Goal: Transaction & Acquisition: Purchase product/service

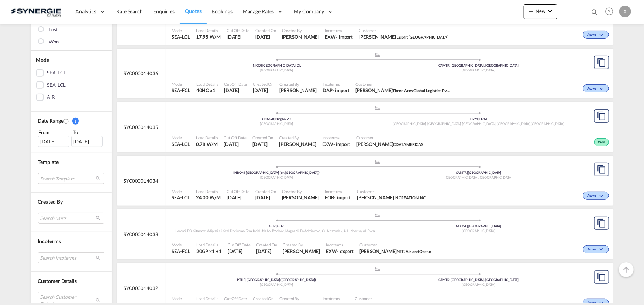
scroll to position [235, 0]
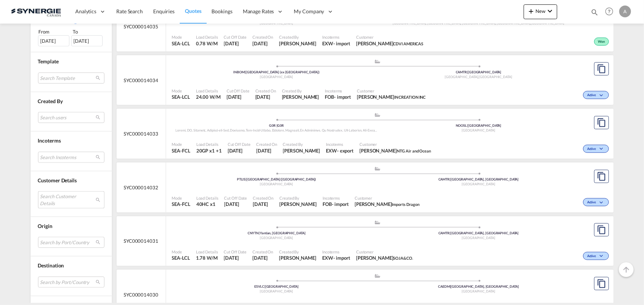
click at [61, 202] on md-select "Search Customer Details user name user [PERSON_NAME] . [PERSON_NAME][EMAIL_ADDR…" at bounding box center [71, 199] width 66 height 17
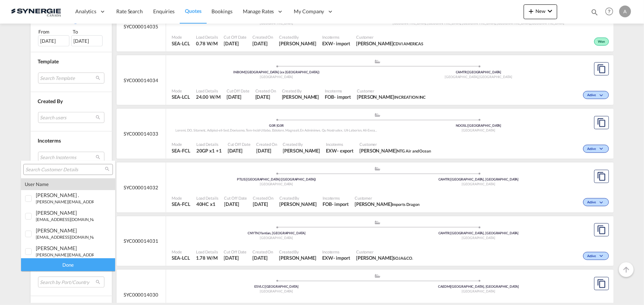
type md-option "[object Object]"
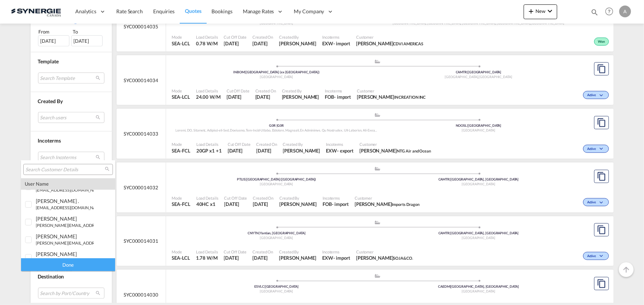
scroll to position [0, 0]
click at [28, 200] on div at bounding box center [28, 198] width 7 height 7
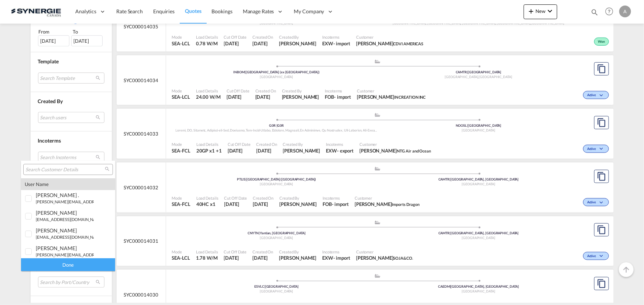
click at [59, 171] on input "search" at bounding box center [64, 170] width 79 height 7
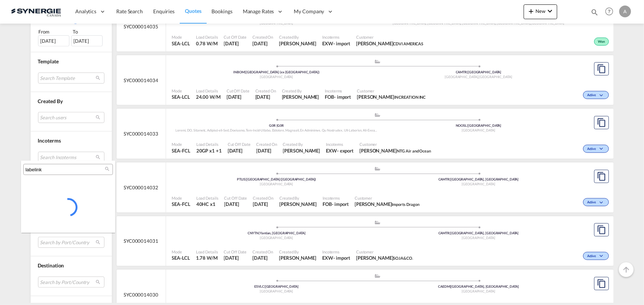
type input "labelink"
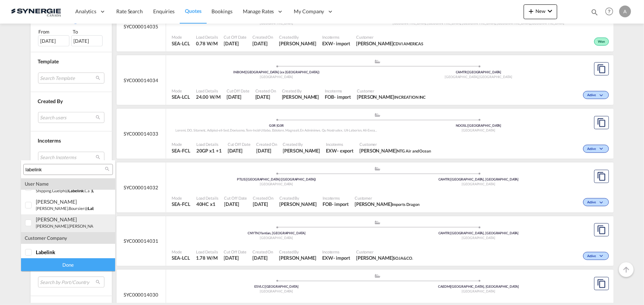
scroll to position [14, 0]
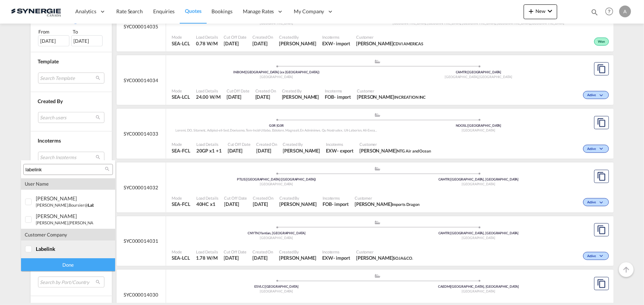
click at [39, 246] on span "labelink" at bounding box center [46, 249] width 20 height 6
click at [53, 262] on div "Done" at bounding box center [68, 265] width 94 height 13
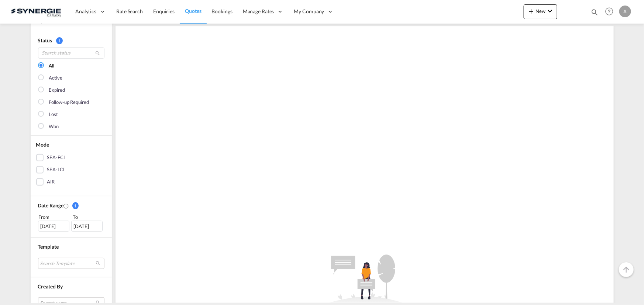
scroll to position [134, 0]
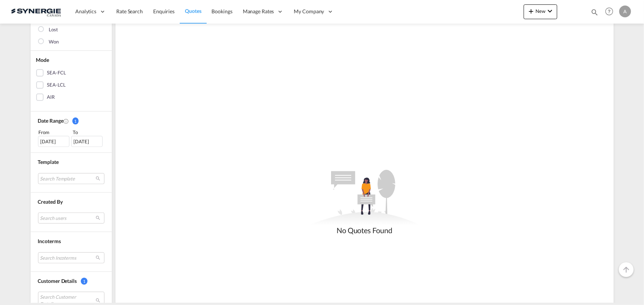
click at [44, 138] on div "[DATE]" at bounding box center [53, 141] width 31 height 11
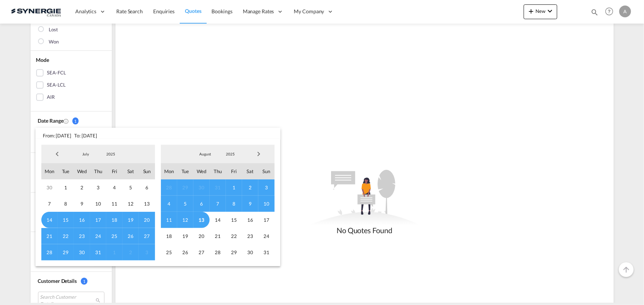
click at [106, 155] on span "2025" at bounding box center [111, 154] width 24 height 5
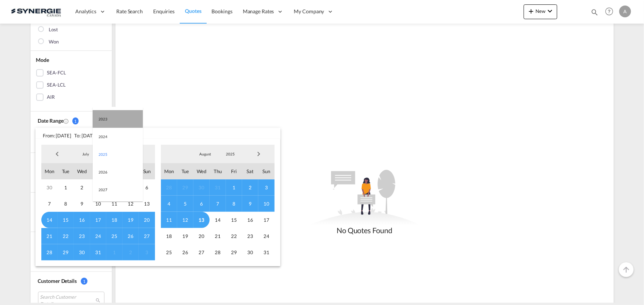
click at [124, 119] on md-option "2023" at bounding box center [118, 119] width 50 height 18
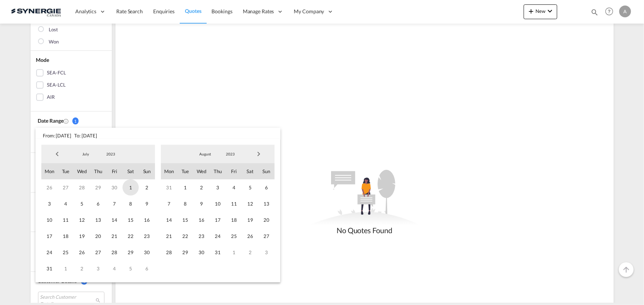
click at [128, 185] on span "1" at bounding box center [130, 188] width 16 height 16
click at [235, 157] on md-select-value "2023" at bounding box center [230, 154] width 25 height 11
click at [219, 193] on md-option "2025" at bounding box center [237, 190] width 50 height 18
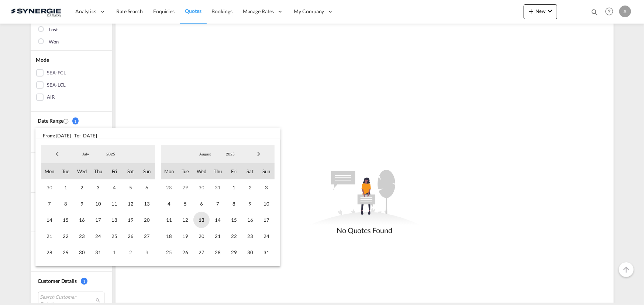
click at [201, 222] on span "13" at bounding box center [201, 220] width 16 height 16
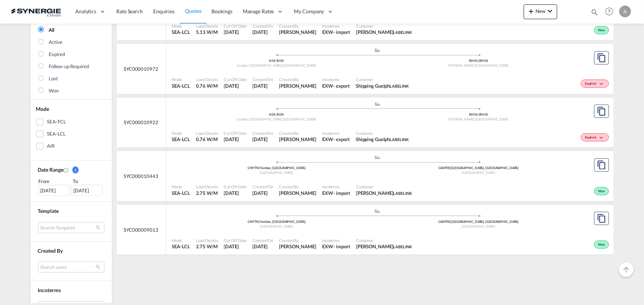
scroll to position [100, 0]
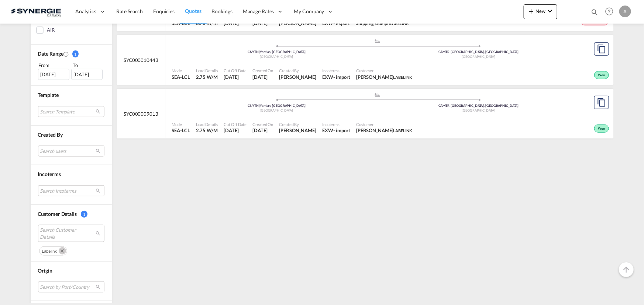
scroll to position [268, 0]
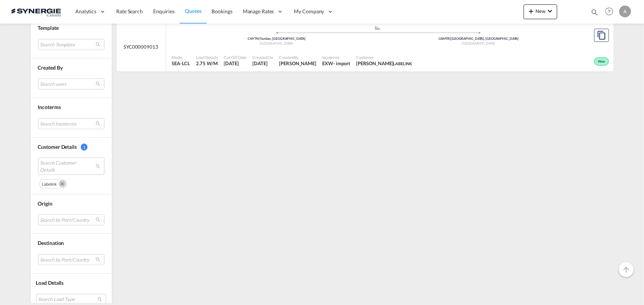
click at [59, 184] on md-icon "Remove" at bounding box center [62, 183] width 7 height 7
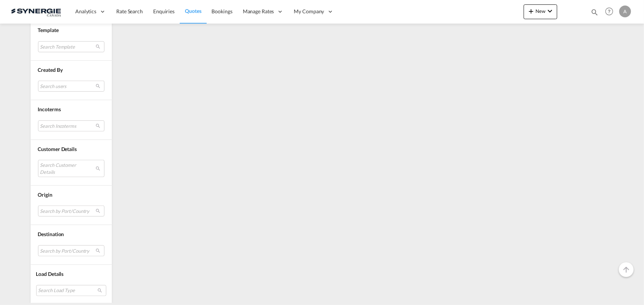
scroll to position [229, 0]
click at [59, 207] on md-select "Search Customer Details" at bounding box center [71, 205] width 66 height 17
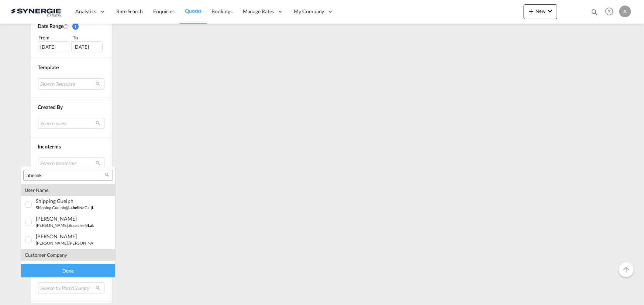
click at [62, 177] on input "labelink" at bounding box center [64, 176] width 79 height 7
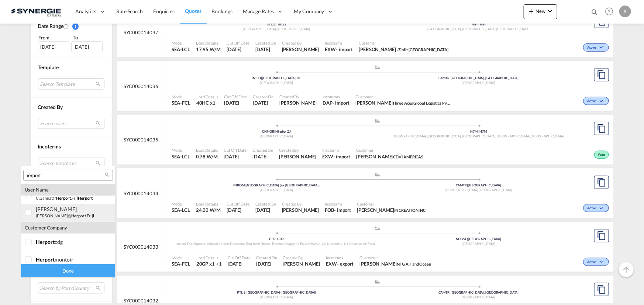
scroll to position [195, 0]
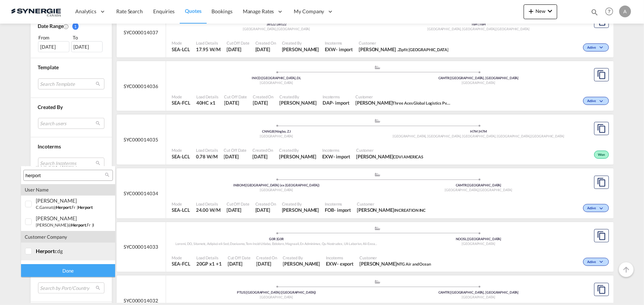
type input "herport"
click at [28, 252] on div at bounding box center [28, 251] width 7 height 7
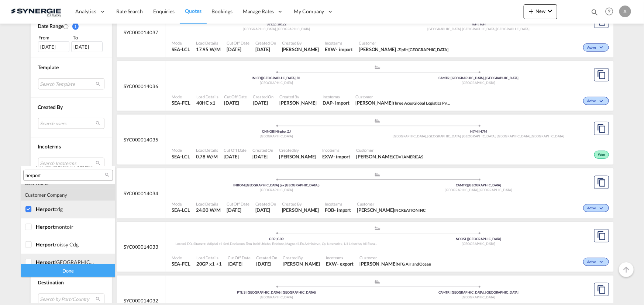
scroll to position [262, 0]
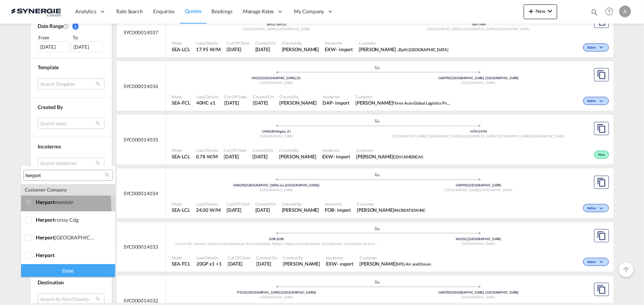
click at [28, 207] on div at bounding box center [28, 202] width 7 height 7
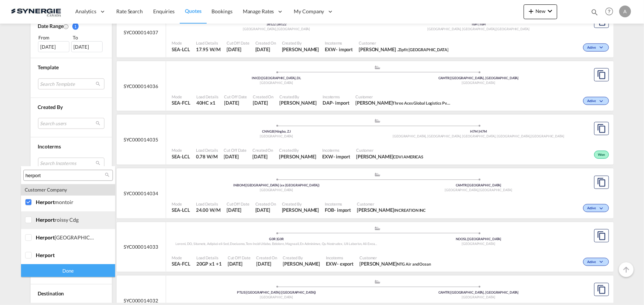
click at [27, 223] on div at bounding box center [28, 220] width 7 height 7
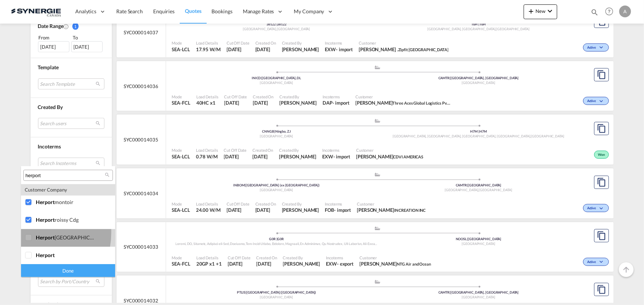
click at [27, 235] on div at bounding box center [28, 238] width 7 height 7
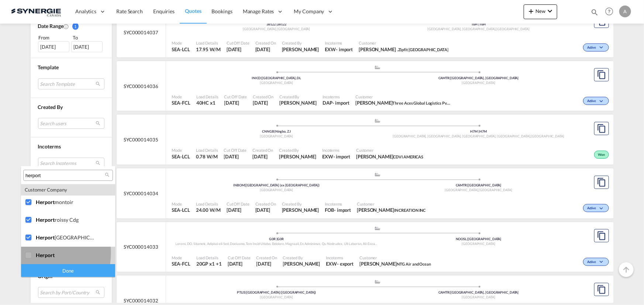
click at [28, 253] on div at bounding box center [28, 255] width 7 height 7
click at [40, 269] on div "Done" at bounding box center [68, 270] width 94 height 13
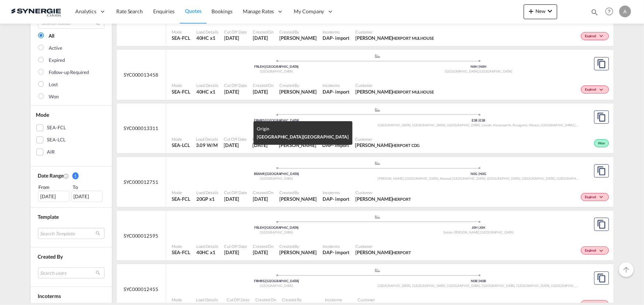
scroll to position [67, 0]
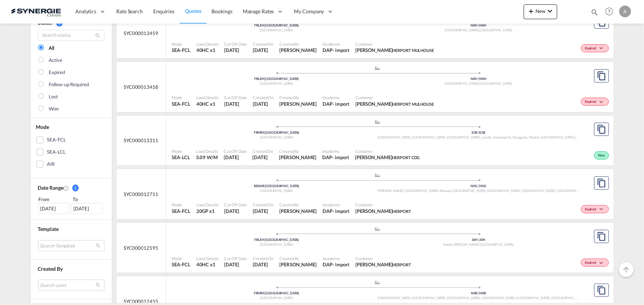
click at [310, 144] on div "Mode SEA-LCL Load Details 3.09 W/M Cut Off Date 16 Jul 2025 Created On 16 Jul 2…" at bounding box center [389, 155] width 447 height 22
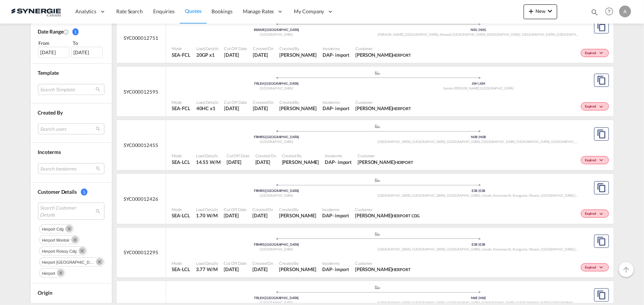
scroll to position [235, 0]
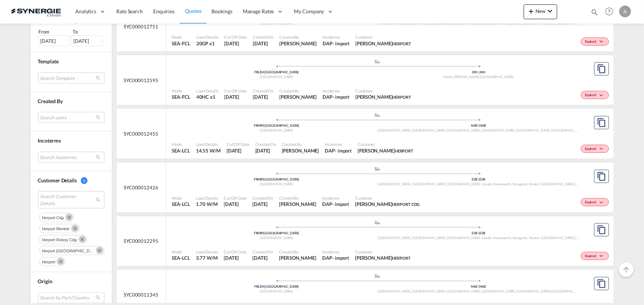
click at [334, 136] on div "Mode SEA-LCL Load Details 14.55 W/M Cut Off Date 16 Jun 2025 Created On 16 Jun …" at bounding box center [389, 147] width 447 height 22
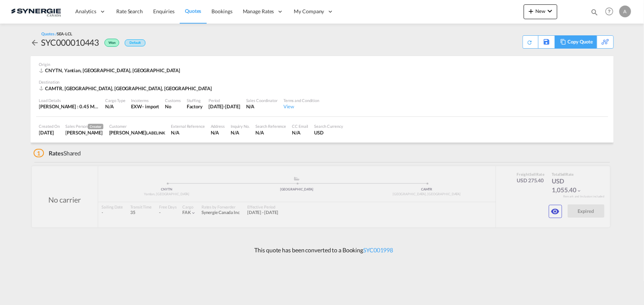
click at [583, 44] on div "Copy Quote" at bounding box center [579, 42] width 25 height 13
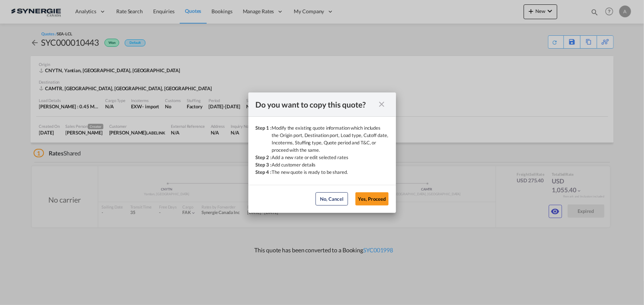
click at [382, 197] on button "Yes, Proceed" at bounding box center [371, 199] width 33 height 13
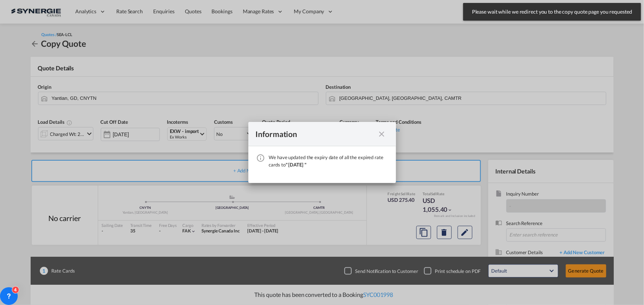
click at [379, 136] on md-icon "icon-close fg-AAA8AD cursor" at bounding box center [381, 134] width 9 height 9
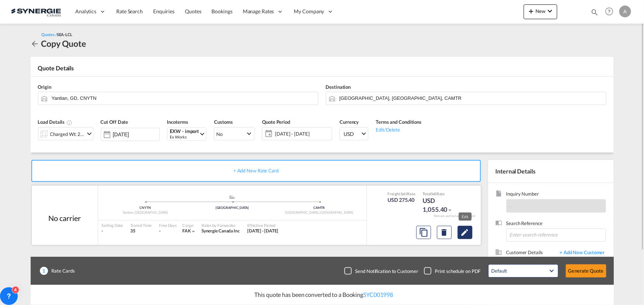
click at [461, 237] on button "Edit" at bounding box center [464, 232] width 15 height 13
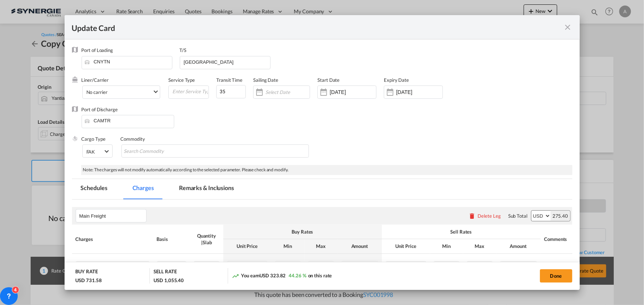
select select "per_w/m"
select select "flat"
select select "per_hbl"
select select "flat"
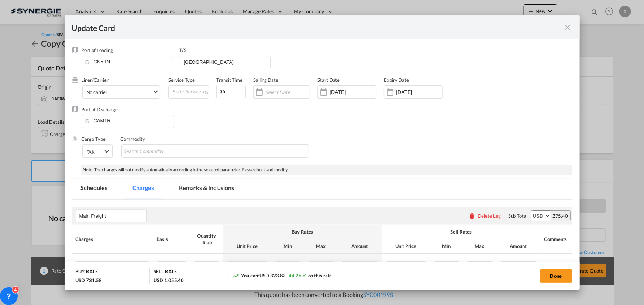
select select "per_bl"
select select "per_shipment"
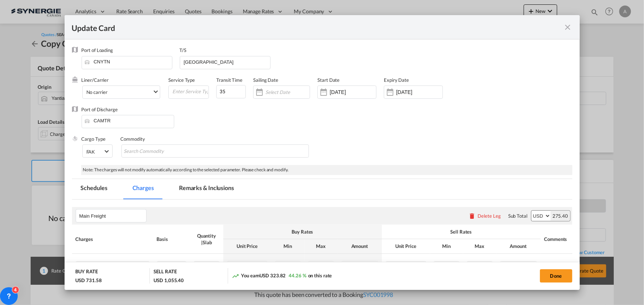
click at [214, 190] on md-tab-item "Remarks & Inclusions" at bounding box center [206, 189] width 73 height 20
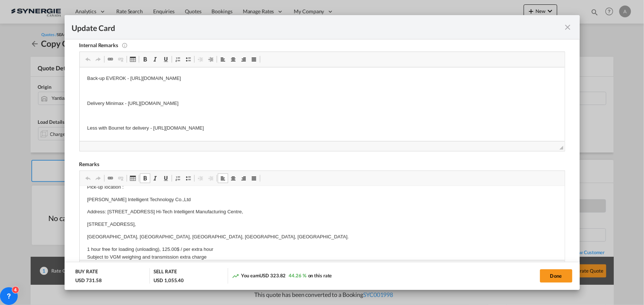
scroll to position [33, 0]
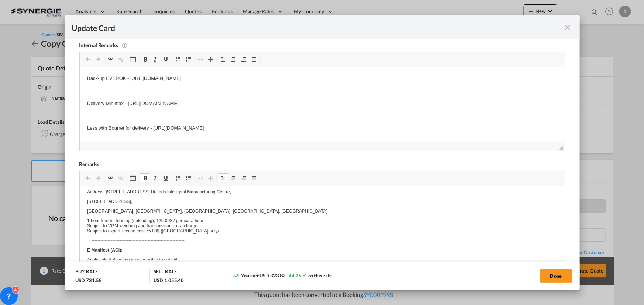
click at [565, 29] on md-icon "icon-close fg-AAA8AD m-0 pointer" at bounding box center [567, 27] width 9 height 9
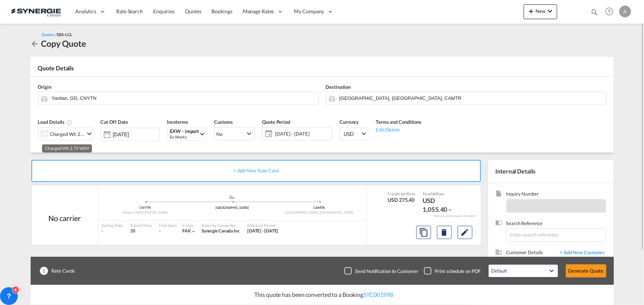
click at [73, 133] on div "Charged Wt: 2.75 W/M" at bounding box center [67, 134] width 35 height 10
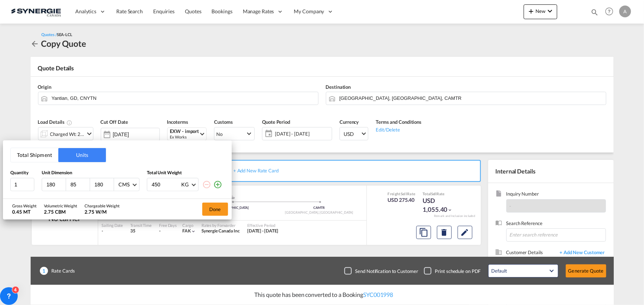
drag, startPoint x: 55, startPoint y: 185, endPoint x: 11, endPoint y: 176, distance: 44.5
click at [21, 179] on div "1 180 85 180 CMS CMS Inches 450 KG KG LB" at bounding box center [117, 184] width 214 height 13
type input "85"
type input "38"
type input "33"
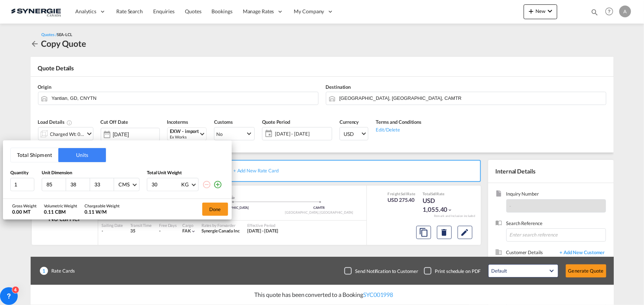
type input "30"
click at [212, 212] on button "Done" at bounding box center [215, 209] width 26 height 13
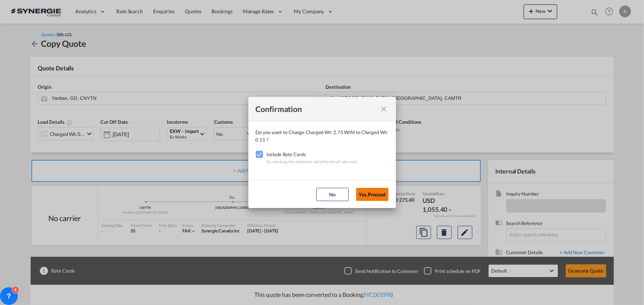
click at [365, 196] on button "Yes,Proceed" at bounding box center [372, 194] width 32 height 13
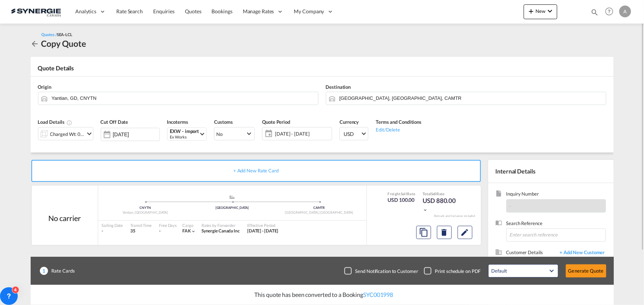
click at [287, 136] on span "13 Aug - 12 Sep 2025" at bounding box center [302, 134] width 55 height 7
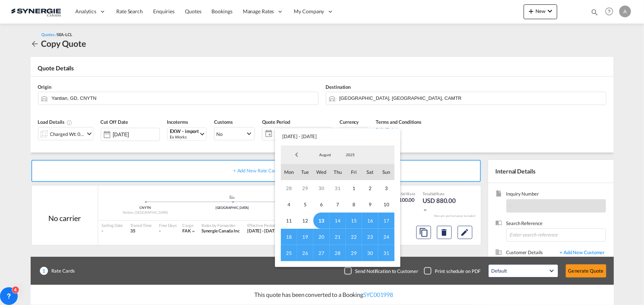
click at [320, 221] on span "13" at bounding box center [321, 221] width 16 height 16
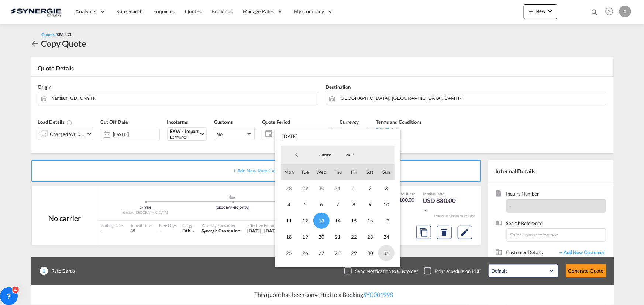
click at [384, 253] on span "31" at bounding box center [386, 253] width 16 height 16
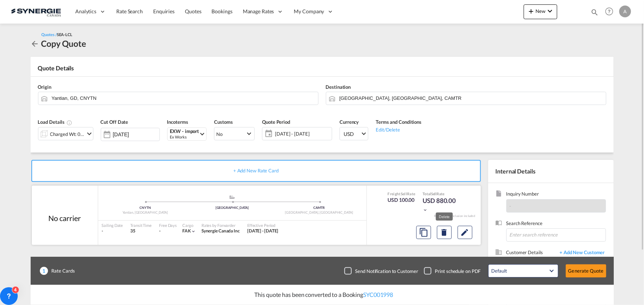
click at [455, 231] on div at bounding box center [444, 233] width 62 height 18
click at [465, 231] on md-icon "Edit" at bounding box center [464, 232] width 9 height 9
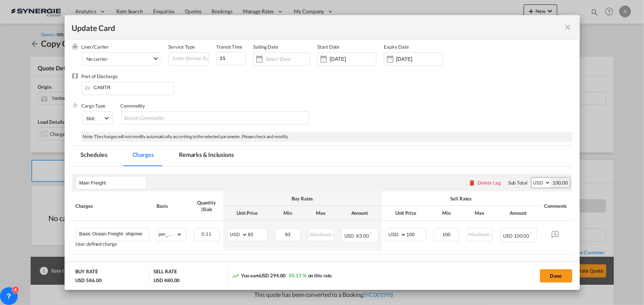
click at [351, 56] on input "14 Apr 2025" at bounding box center [352, 59] width 46 height 6
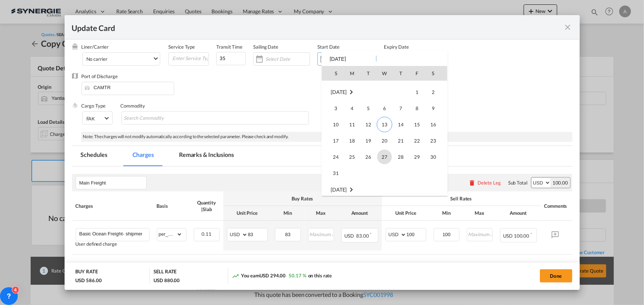
scroll to position [170752, 0]
click at [382, 117] on span "13" at bounding box center [384, 110] width 15 height 15
type input "[DATE]"
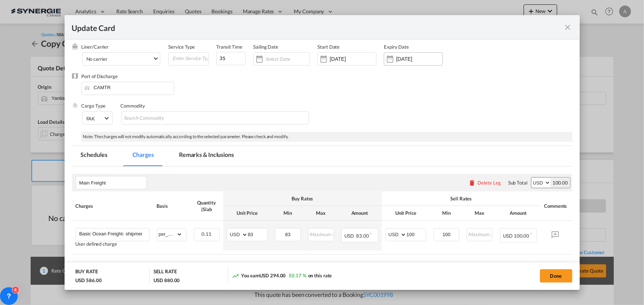
click at [412, 64] on div "12 Sep 2025" at bounding box center [413, 58] width 59 height 13
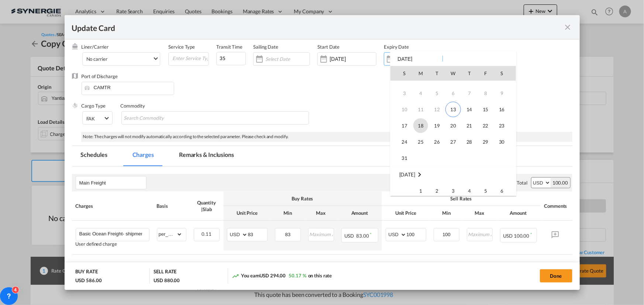
scroll to position [0, 0]
drag, startPoint x: 407, startPoint y: 166, endPoint x: 408, endPoint y: 162, distance: 4.2
click at [407, 166] on span "31" at bounding box center [404, 170] width 15 height 15
type input "31 Aug 2025"
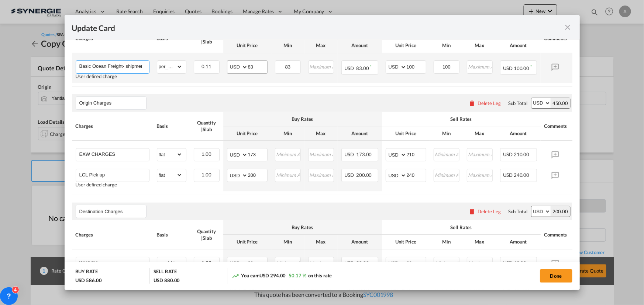
scroll to position [0, 55]
drag, startPoint x: 124, startPoint y: 66, endPoint x: 252, endPoint y: 64, distance: 127.3
click at [252, 64] on tr "Basic Ocean Freight- shipment departed on March 23rd User defined charge Please…" at bounding box center [333, 68] width 523 height 30
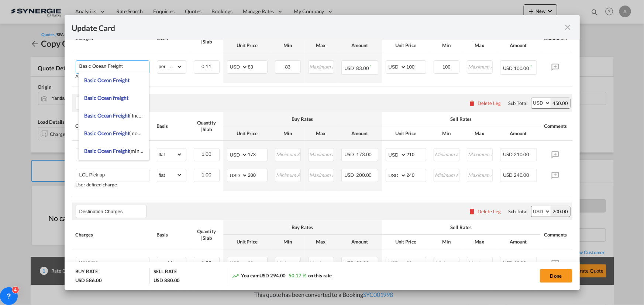
type input "Basic Ocean Freight"
drag, startPoint x: 277, startPoint y: 85, endPoint x: 273, endPoint y: 79, distance: 7.2
click at [277, 86] on table "Charges Basis Quantity | Slab Buy Rates Sell Rates Comments Action Unit Price M…" at bounding box center [333, 55] width 523 height 63
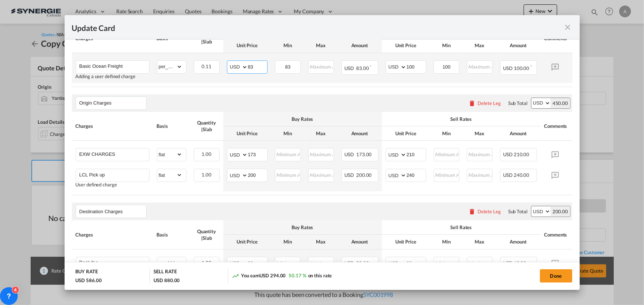
click at [255, 65] on input "83" at bounding box center [257, 66] width 19 height 11
click at [224, 63] on td "AED AFN ALL AMD ANG AOA ARS AUD AWG AZN BAM BBD BDT BGN BHD BIF BMD BND BOB BRL…" at bounding box center [247, 68] width 48 height 30
type input "68"
type input "85"
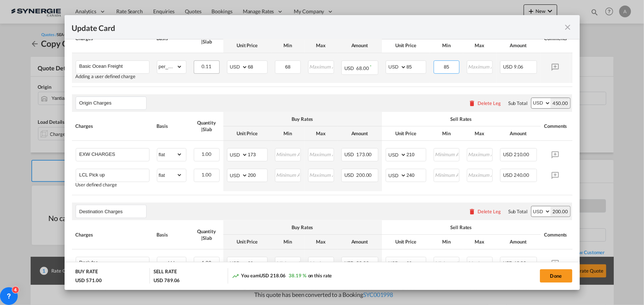
type input "85"
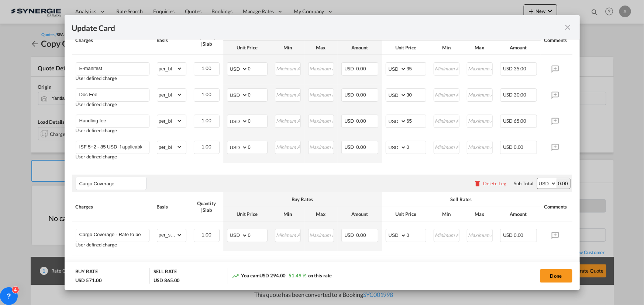
scroll to position [558, 0]
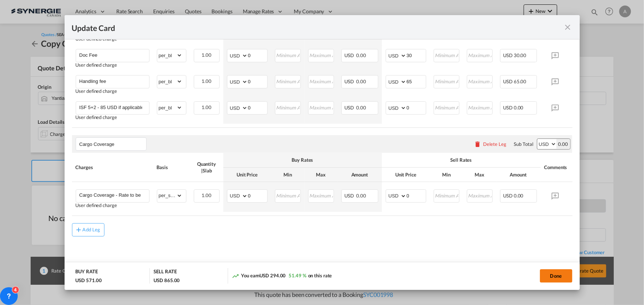
click at [555, 277] on button "Done" at bounding box center [556, 276] width 32 height 13
type input "[DATE]"
type input "30 Aug 2025"
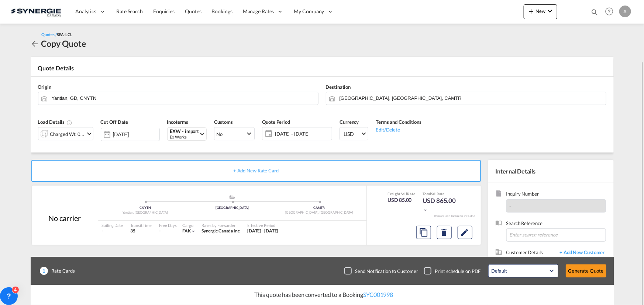
scroll to position [33, 0]
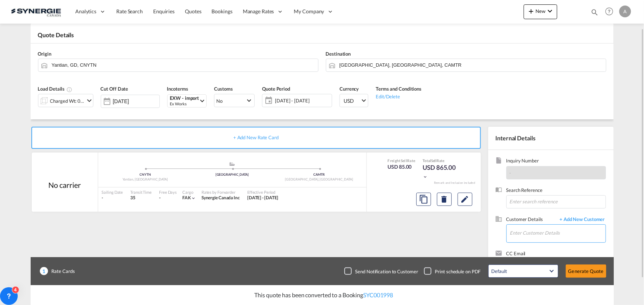
click at [521, 231] on input "Enter Customer Details" at bounding box center [558, 233] width 96 height 17
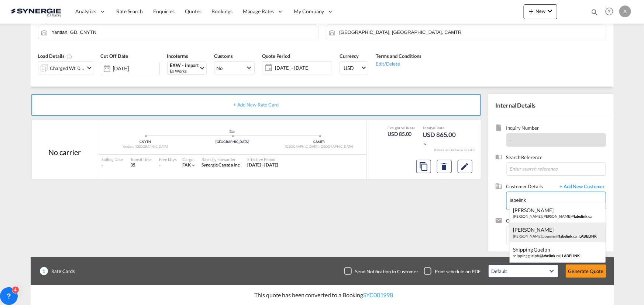
click at [546, 234] on div "JEREMY BOURSIER jeremy.boursier@ labelink .ca | LABELINK" at bounding box center [557, 233] width 96 height 20
type input "LABELINK, JEREMY BOURSIER, jeremy.boursier@labelink.ca"
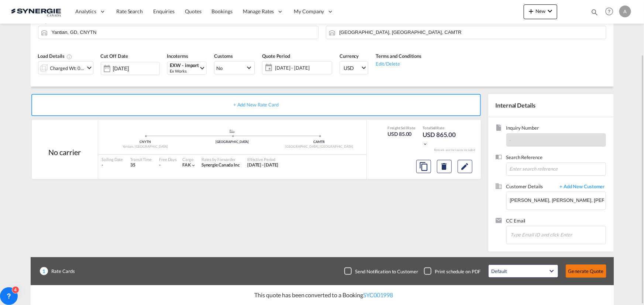
click at [587, 271] on button "Generate Quote" at bounding box center [585, 271] width 41 height 13
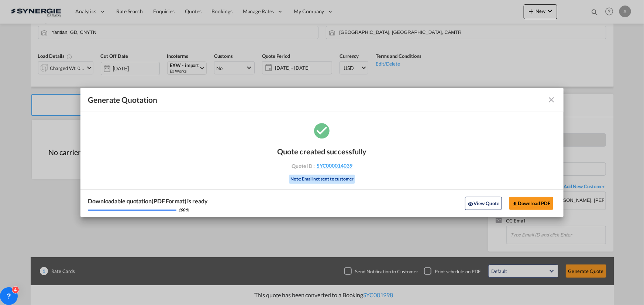
drag, startPoint x: 472, startPoint y: 206, endPoint x: 236, endPoint y: 231, distance: 237.7
click at [472, 206] on md-icon "icon-eye" at bounding box center [470, 204] width 6 height 6
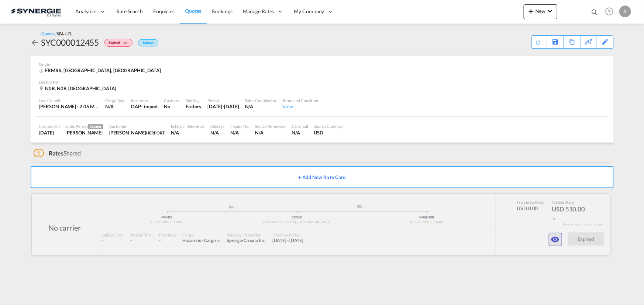
click at [559, 238] on md-icon "icon-eye" at bounding box center [555, 239] width 9 height 9
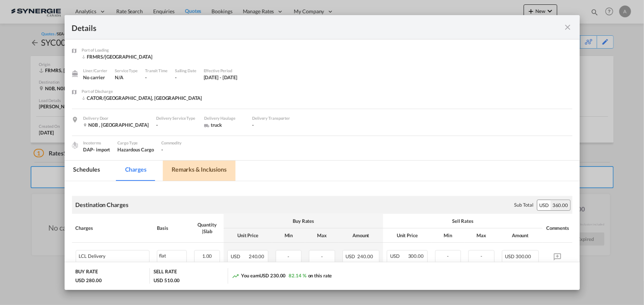
click at [204, 170] on md-tab-item "Remarks & Inclusions" at bounding box center [199, 171] width 73 height 20
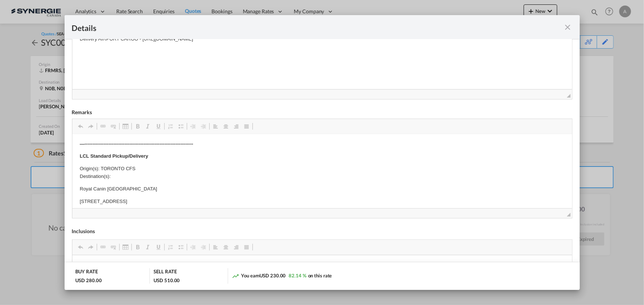
scroll to position [175, 0]
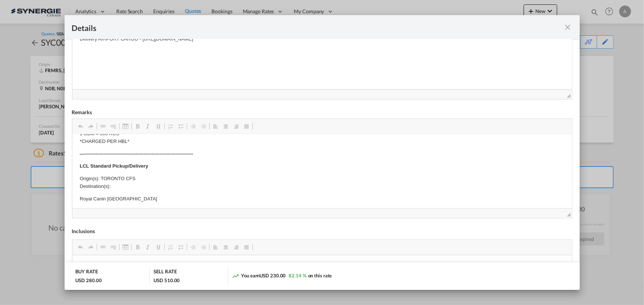
click at [568, 29] on md-icon "icon-close fg-AAA8AD m-0 cursor" at bounding box center [567, 27] width 9 height 9
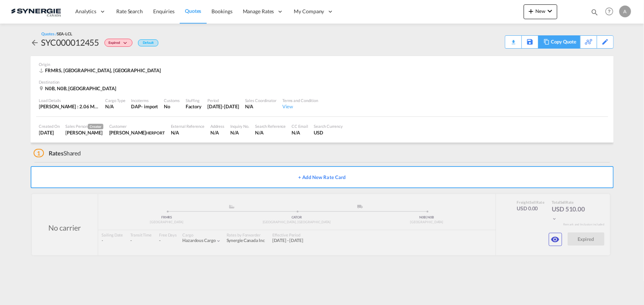
click at [568, 39] on div "Copy Quote" at bounding box center [563, 42] width 25 height 13
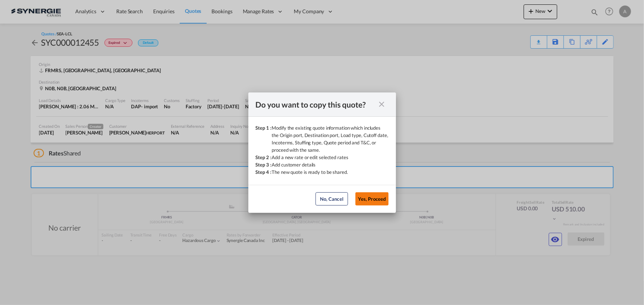
click at [371, 197] on button "Yes, Proceed" at bounding box center [371, 199] width 33 height 13
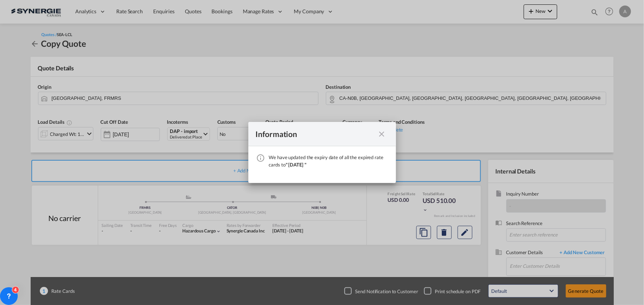
drag, startPoint x: 384, startPoint y: 133, endPoint x: 371, endPoint y: 138, distance: 13.8
click at [384, 133] on md-icon "icon-close fg-AAA8AD cursor" at bounding box center [381, 134] width 9 height 9
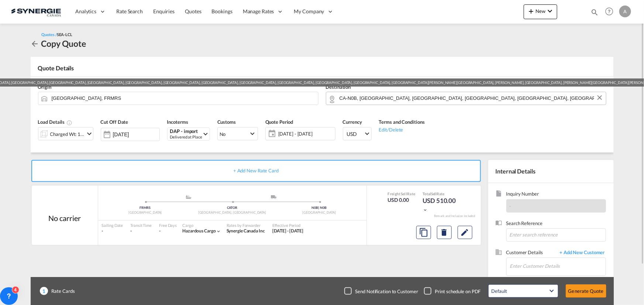
click at [352, 99] on input "CA-N0B, Alma, ON, Ariss, Arkell, Ayr, Ballinafad, Belwood, Bloomingdale, Branch…" at bounding box center [470, 98] width 263 height 13
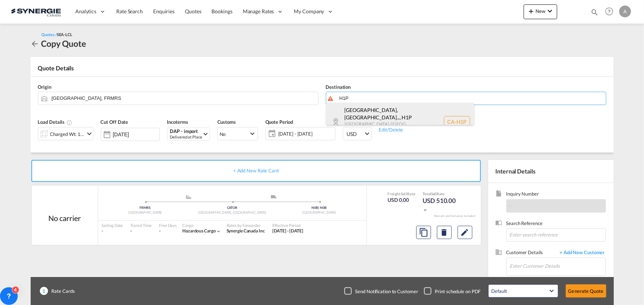
click at [368, 111] on div "Montréal-Nord, QC... , H1P Quebec / Québec Canada CA-H1P" at bounding box center [400, 122] width 148 height 38
type input "CA-H1P, Montréal-Nord, QC, Saint-Léonard, QC, Quebec / Québec"
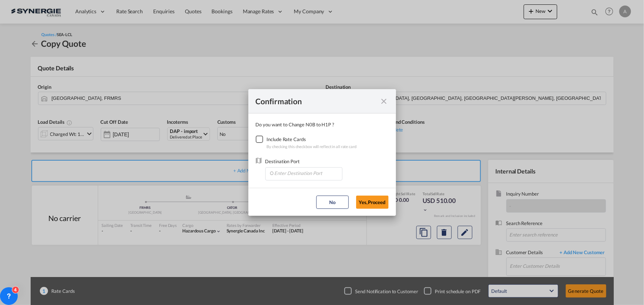
click at [260, 141] on div "Checkbox No Ink" at bounding box center [259, 139] width 7 height 7
click at [281, 177] on input "Enter Destination Port" at bounding box center [305, 173] width 73 height 11
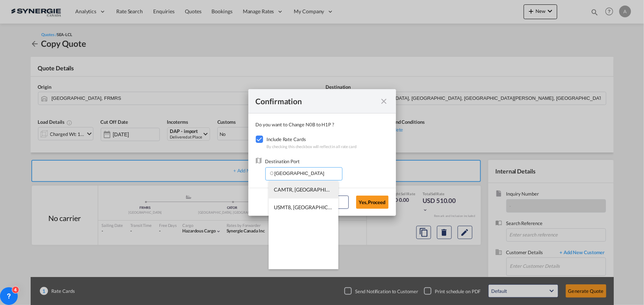
click at [294, 192] on span "CAMTR, Montreal, QC, Canada, North America, Americas" at bounding box center [419, 190] width 290 height 6
type input "CAMTR, Montreal, QC, Canada, North America, Americas"
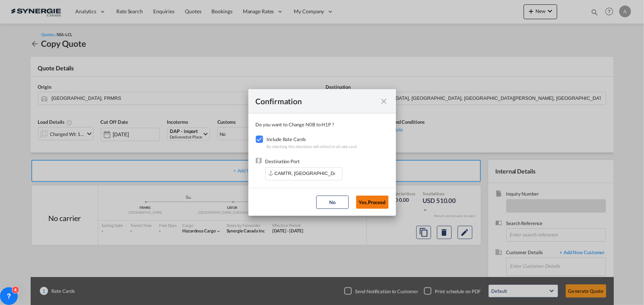
click at [376, 201] on button "Yes,Proceed" at bounding box center [372, 202] width 32 height 13
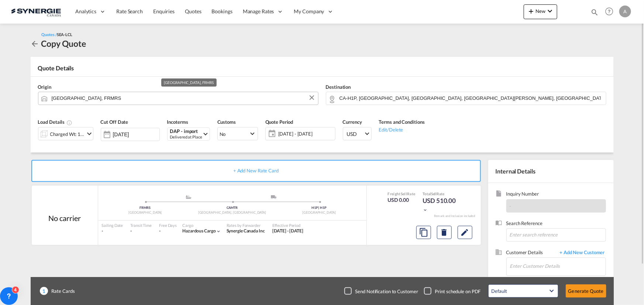
drag, startPoint x: 97, startPoint y: 96, endPoint x: 118, endPoint y: 103, distance: 21.9
click at [98, 96] on input "Marseille, FRMRS" at bounding box center [183, 98] width 263 height 13
click at [114, 103] on input "Marseille, FRMRS" at bounding box center [183, 98] width 263 height 13
click at [115, 102] on input "Marseille, FRMRS" at bounding box center [183, 98] width 263 height 13
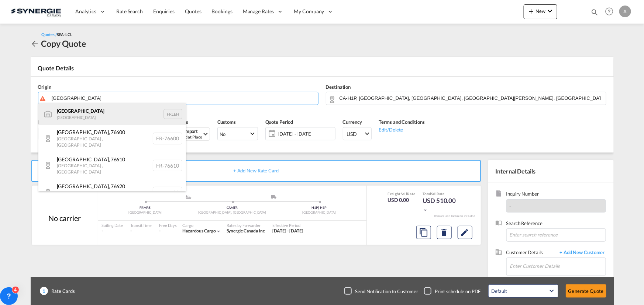
click at [80, 114] on div "Le Havre France FRLEH" at bounding box center [112, 114] width 148 height 22
type input "Le Havre, FRLEH"
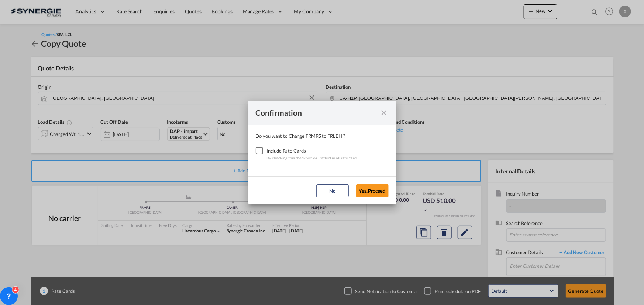
click at [260, 151] on div "Checkbox No Ink" at bounding box center [259, 150] width 7 height 7
click at [365, 192] on button "Yes,Proceed" at bounding box center [372, 190] width 32 height 13
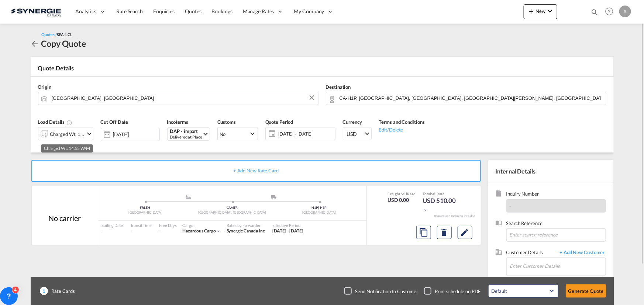
click at [51, 132] on div "Charged Wt: 14.55 W/M" at bounding box center [67, 134] width 35 height 10
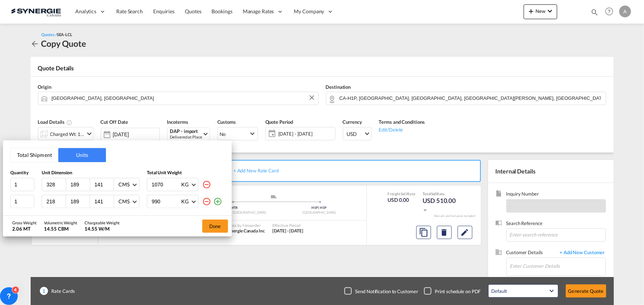
click at [208, 203] on md-icon "icon-minus-circle-outline" at bounding box center [206, 201] width 9 height 9
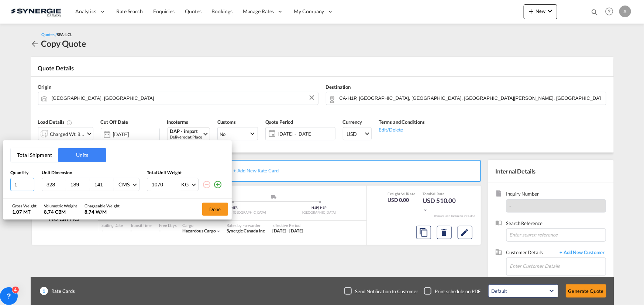
drag, startPoint x: 22, startPoint y: 186, endPoint x: 0, endPoint y: 186, distance: 22.5
click at [0, 186] on html "Analytics Reports Dashboard Rate Search Enquiries Quotes" at bounding box center [322, 152] width 644 height 305
type input "4"
type input "120"
type input "80"
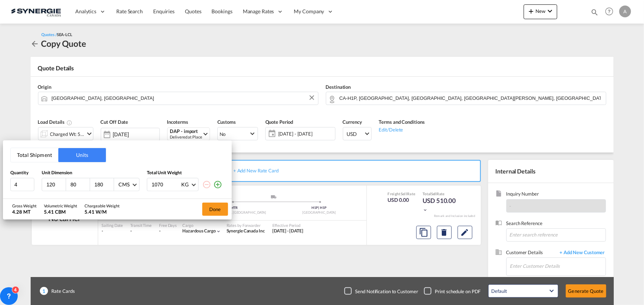
type input "180"
click at [157, 185] on input "1070" at bounding box center [166, 185] width 30 height 13
type input "225"
click at [208, 202] on div "Done" at bounding box center [214, 209] width 33 height 21
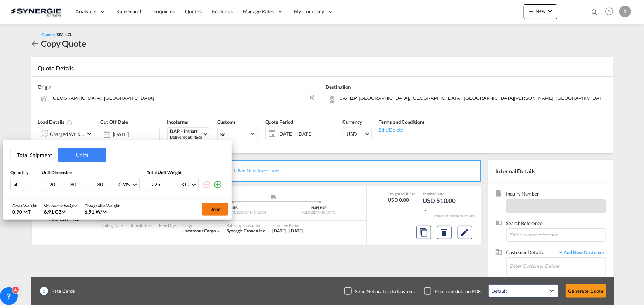
click at [210, 206] on button "Done" at bounding box center [215, 209] width 26 height 13
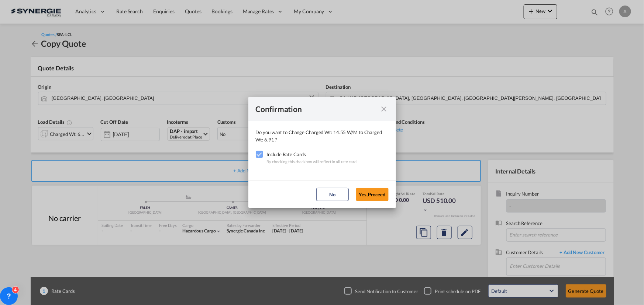
drag, startPoint x: 365, startPoint y: 193, endPoint x: 395, endPoint y: 205, distance: 32.1
click at [365, 193] on button "Yes,Proceed" at bounding box center [372, 194] width 32 height 13
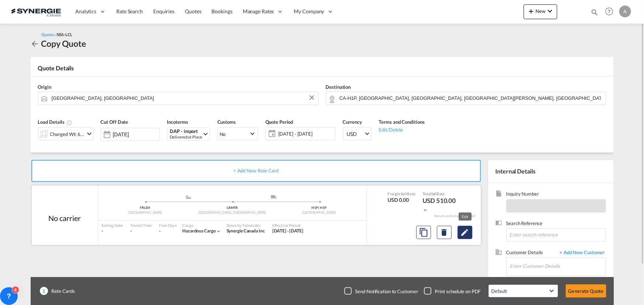
click at [467, 232] on md-icon "Edit" at bounding box center [464, 232] width 9 height 9
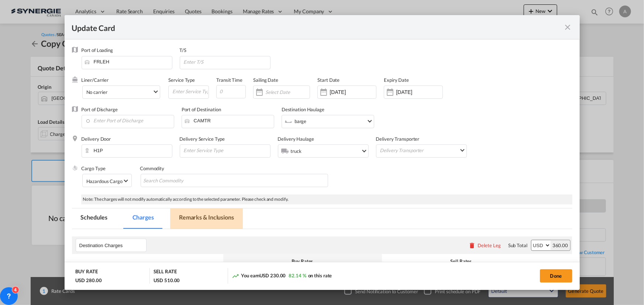
click at [220, 218] on md-tab-item "Remarks & Inclusions" at bounding box center [206, 219] width 73 height 20
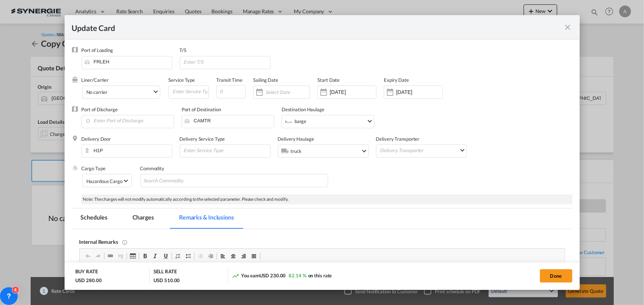
scroll to position [100, 0]
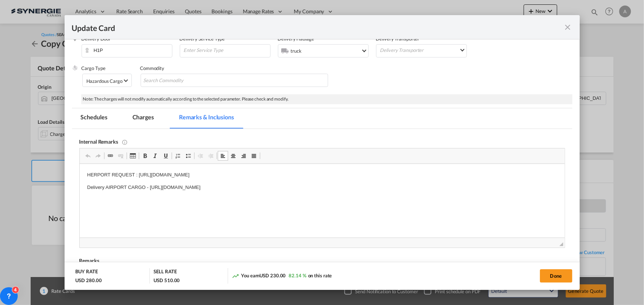
drag, startPoint x: 341, startPoint y: 176, endPoint x: 138, endPoint y: 172, distance: 202.9
click at [138, 172] on p "HERPORT REQUEST : https://app.frontapp.com/open/cnv_pphs2of?key=M2P4djlfPJIhyhd…" at bounding box center [322, 175] width 470 height 8
click at [146, 196] on html "HERPORT REQUEST : https://app.frontapp.com/open/cnv_q5sm51r?key=66eNNTk2mV-RQDh…" at bounding box center [321, 181] width 485 height 35
drag, startPoint x: 309, startPoint y: 194, endPoint x: 105, endPoint y: 194, distance: 203.9
click at [105, 194] on html "HERPORT REQUEST : https://app.frontapp.com/open/cnv_q5sm51r?key=66eNNTk2mV-RQDh…" at bounding box center [321, 181] width 485 height 35
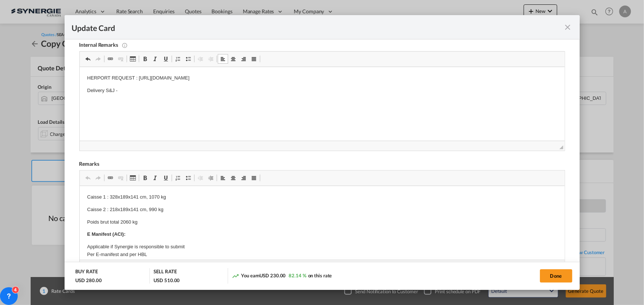
scroll to position [201, 0]
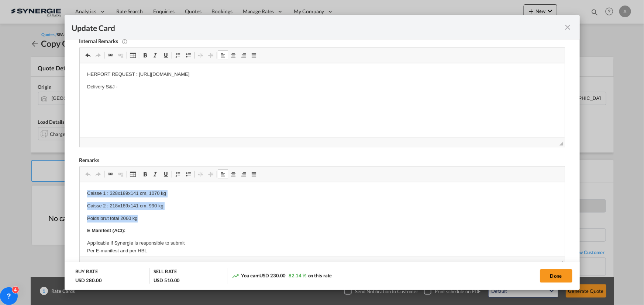
drag, startPoint x: 82, startPoint y: 194, endPoint x: 154, endPoint y: 219, distance: 76.2
paste body "Editor, editor11"
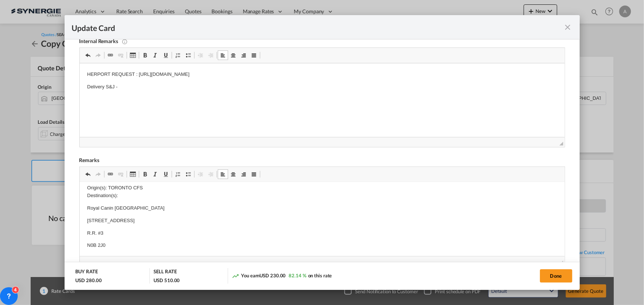
click at [115, 194] on p "Origin(s): TORONTO CFS Destination(s):" at bounding box center [322, 191] width 470 height 15
click at [113, 187] on p "Origin(s): TORONTO CFS Destination(s):" at bounding box center [322, 191] width 470 height 15
click at [125, 198] on p "Origin(s): MONTREAL CFS, QC Destination(s):" at bounding box center [322, 191] width 470 height 15
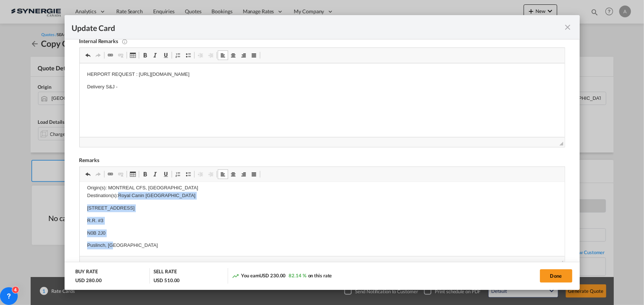
drag, startPoint x: 119, startPoint y: 196, endPoint x: 156, endPoint y: 241, distance: 57.9
click at [156, 241] on body "4 pal 80*120*180 Total weight 900 KGS DG Cargo E Manifest (ACI): Applicable if …" at bounding box center [322, 259] width 470 height 540
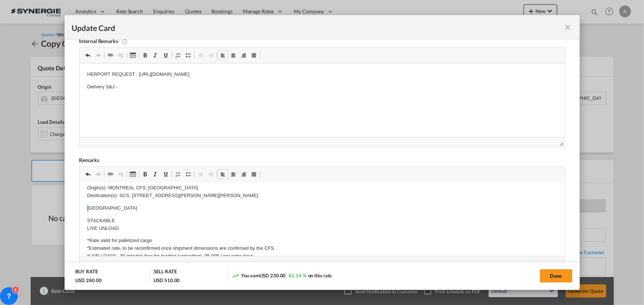
click at [87, 207] on p "Canada" at bounding box center [322, 209] width 470 height 8
click at [86, 207] on html "4 pal 80*120*180 Total weight 900 KGS DG Cargo E Manifest (ACI): Applicable if …" at bounding box center [321, 234] width 485 height 505
drag, startPoint x: 104, startPoint y: 208, endPoint x: 84, endPoint y: 208, distance: 19.9
click at [84, 208] on html "4 pal 80*120*180 Total weight 900 KGS DG Cargo E Manifest (ACI): Applicable if …" at bounding box center [321, 234] width 485 height 505
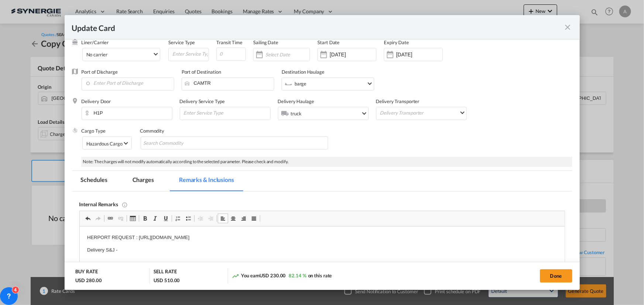
scroll to position [33, 0]
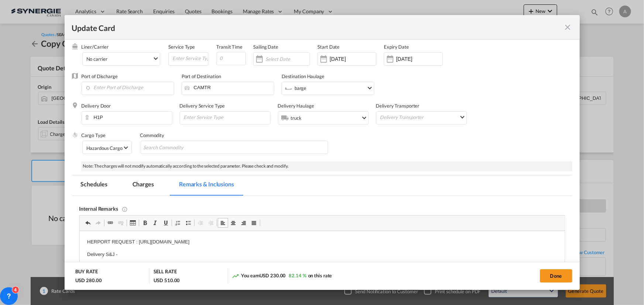
click at [139, 180] on md-tab-item "Charges" at bounding box center [143, 186] width 39 height 20
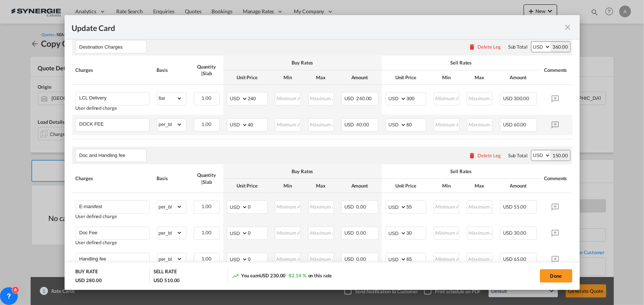
scroll to position [165, 0]
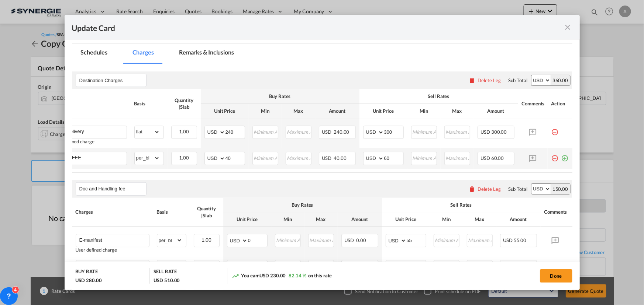
click at [561, 157] on md-icon "icon-plus-circle-outline green-400-fg" at bounding box center [564, 155] width 7 height 7
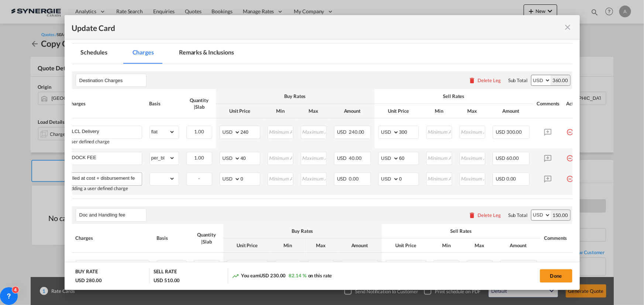
scroll to position [0, 67]
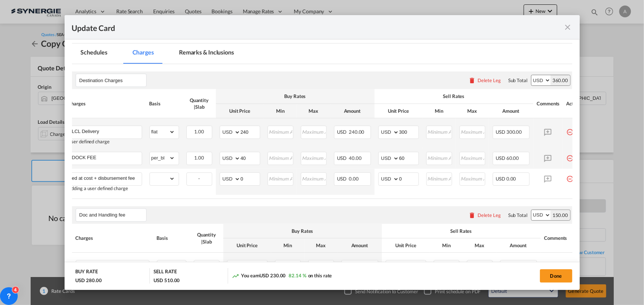
type input "DTHC - if not prepaid will be billed at cost + disbursement fee"
click at [188, 55] on md-tab-item "Remarks & Inclusions" at bounding box center [206, 54] width 73 height 20
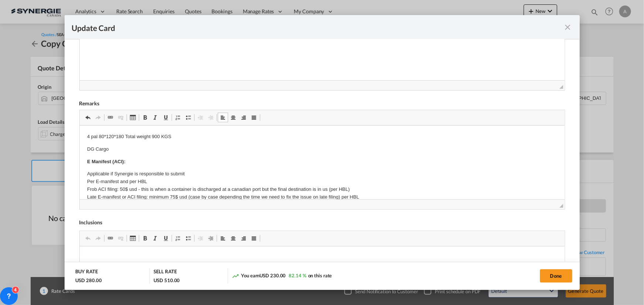
scroll to position [165, 0]
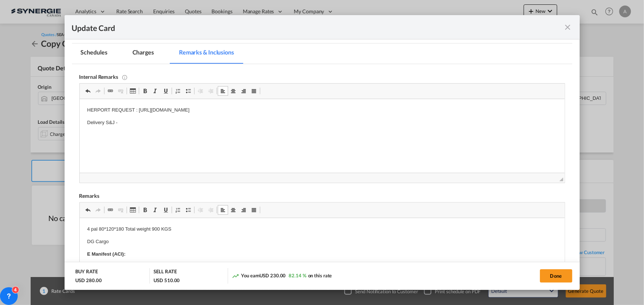
click at [147, 47] on md-tab-item "Charges" at bounding box center [143, 54] width 39 height 20
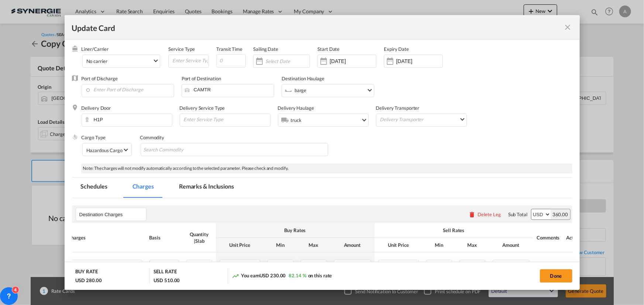
drag, startPoint x: 564, startPoint y: 275, endPoint x: 510, endPoint y: 257, distance: 56.8
click at [563, 275] on button "Done" at bounding box center [556, 276] width 32 height 13
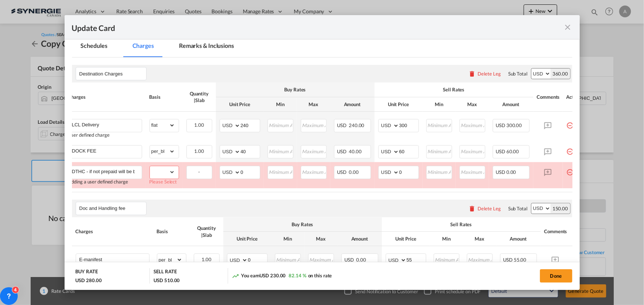
scroll to position [179, 0]
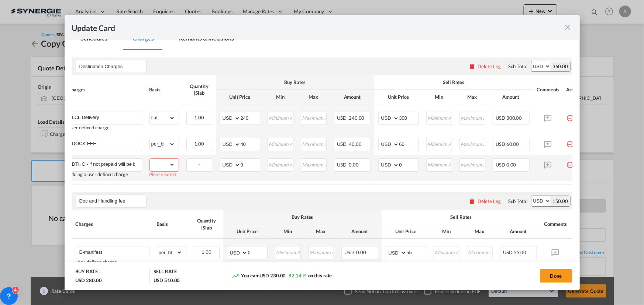
click at [173, 163] on select "gross_weight volumetric_weight per_shipment per_bl per_km per_hawb per_kg flat …" at bounding box center [162, 165] width 25 height 12
select select "per_cbm"
click at [150, 159] on select "gross_weight volumetric_weight per_shipment per_bl per_km per_hawb per_kg flat …" at bounding box center [162, 165] width 25 height 12
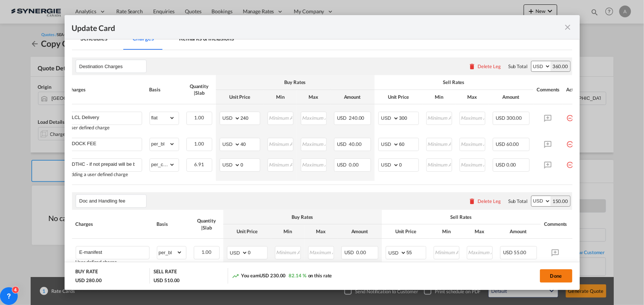
click at [546, 275] on button "Done" at bounding box center [556, 276] width 32 height 13
type input "10 Jun 2025"
type input "11 Sep 2025"
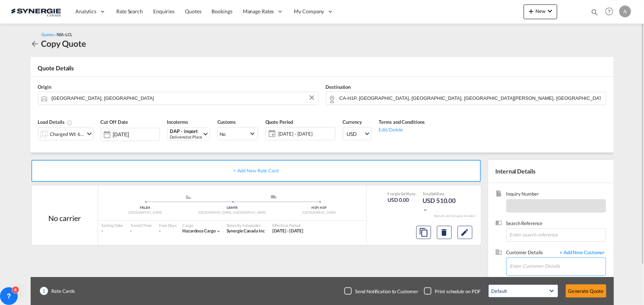
click at [548, 266] on input "Enter Customer Details" at bounding box center [558, 266] width 96 height 17
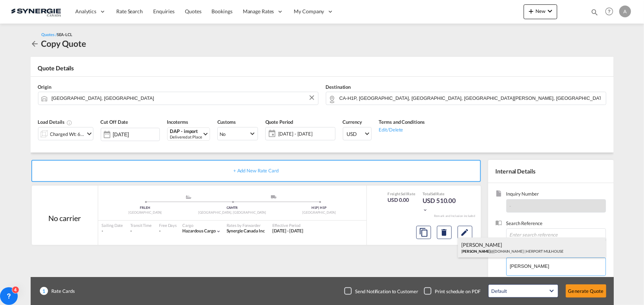
click at [488, 246] on div "Kaouthar Chinik k.chinik @herport.fr | HERPORT MULHOUSE" at bounding box center [532, 248] width 148 height 20
type input "HERPORT MULHOUSE, Kaouthar Chinik, k.chinik@herport.fr"
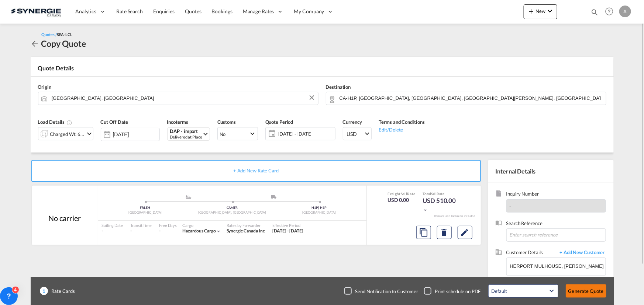
click at [593, 291] on button "Generate Quote" at bounding box center [585, 291] width 41 height 13
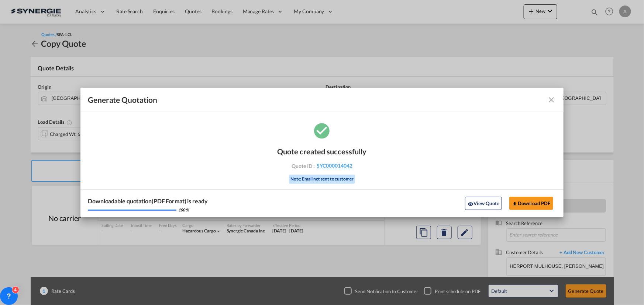
click at [472, 210] on div "Downloadable quotation(PDF Format) is ready 100 % View Quote Download PDF" at bounding box center [321, 204] width 483 height 28
click at [493, 202] on button "View Quote" at bounding box center [483, 203] width 37 height 13
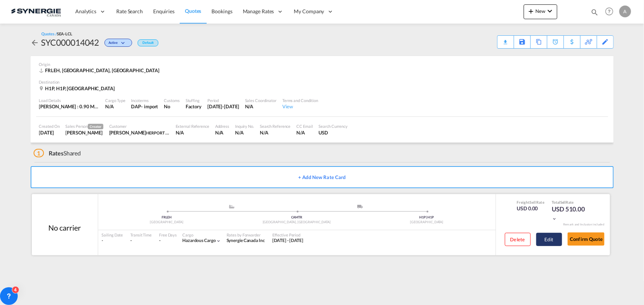
click at [553, 243] on button "Edit" at bounding box center [549, 239] width 26 height 13
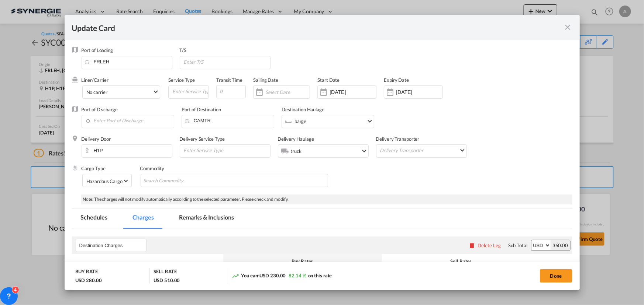
click at [203, 219] on md-tab-item "Remarks & Inclusions" at bounding box center [206, 219] width 73 height 20
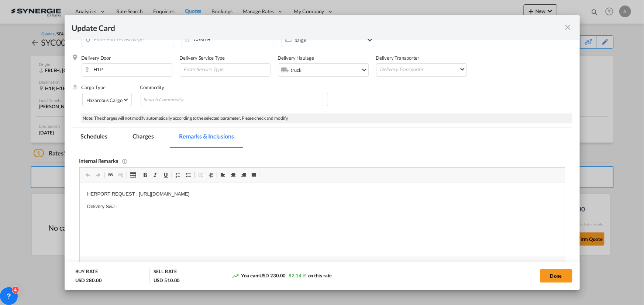
scroll to position [111, 0]
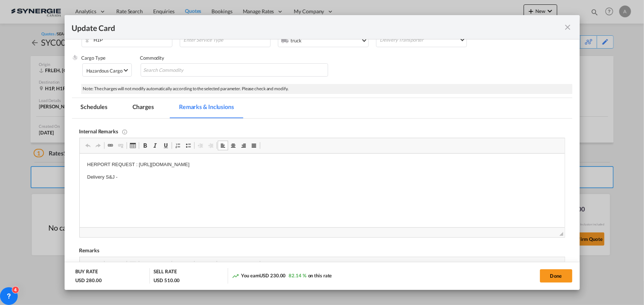
click at [139, 177] on p "Delivery S&J -" at bounding box center [322, 178] width 470 height 8
click at [446, 17] on div "Update Card" at bounding box center [322, 27] width 515 height 24
click at [433, 30] on div "Update Card" at bounding box center [317, 26] width 491 height 9
click at [171, 177] on p "Delivery S&J - 157.28+35%FSC" at bounding box center [322, 178] width 470 height 8
click at [164, 177] on p "Delivery S&J - 157.28+35%FSC +" at bounding box center [322, 178] width 470 height 8
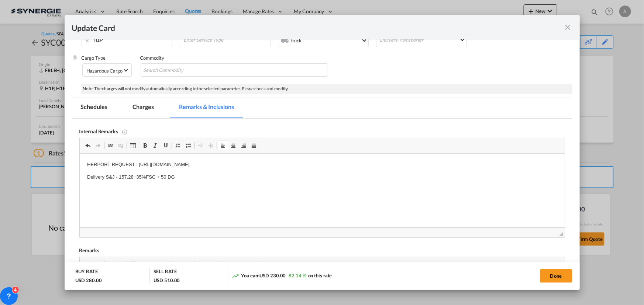
click at [141, 107] on md-tab-item "Charges" at bounding box center [143, 108] width 39 height 20
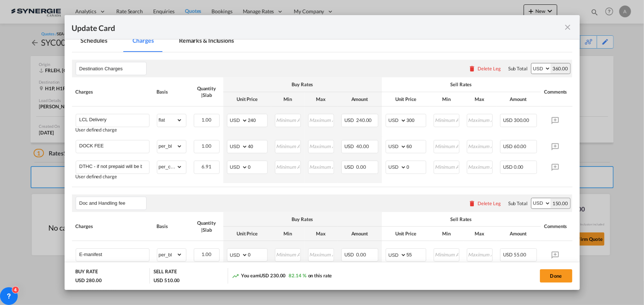
scroll to position [211, 0]
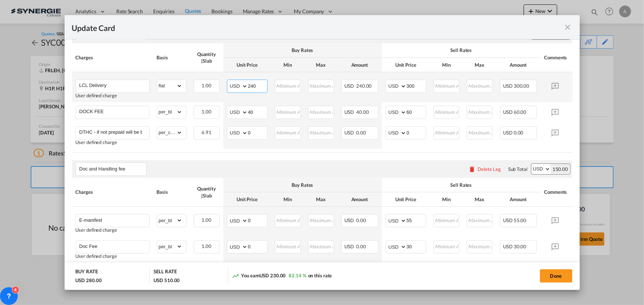
drag, startPoint x: 257, startPoint y: 84, endPoint x: 221, endPoint y: 87, distance: 36.7
click at [231, 84] on md-input-container "AED AFN ALL AMD ANG AOA ARS AUD AWG AZN BAM BBD BDT BGN BHD BIF BMD BND BOB BRL…" at bounding box center [247, 86] width 41 height 13
type input "200"
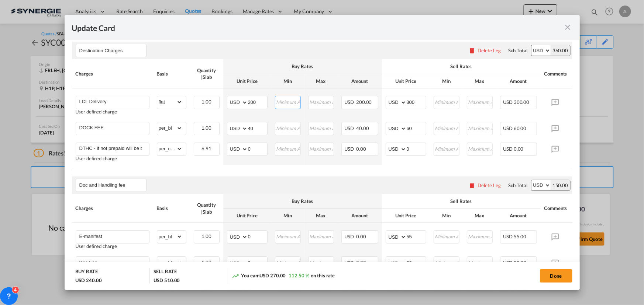
scroll to position [191, 0]
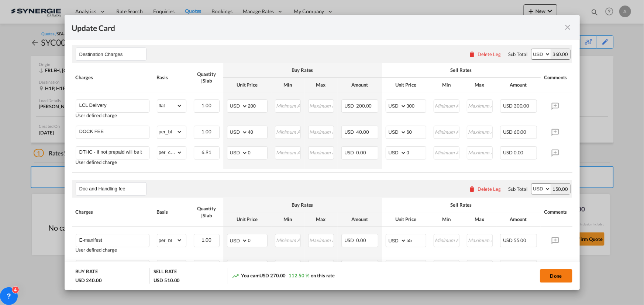
click at [551, 278] on button "Done" at bounding box center [556, 276] width 32 height 13
type input "10 Jun 2025"
type input "11 Sep 2025"
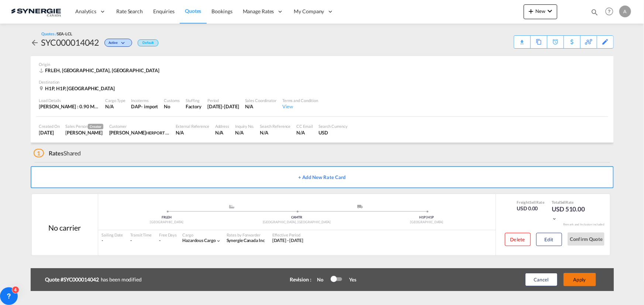
click at [580, 279] on button "Apply" at bounding box center [579, 279] width 32 height 13
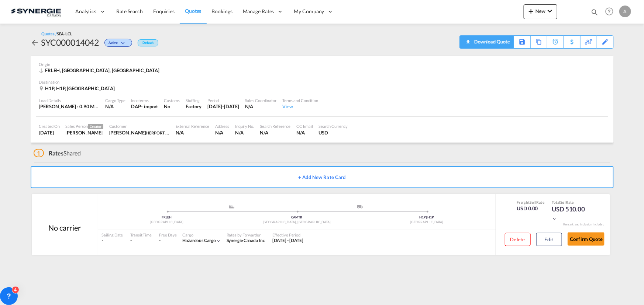
click at [502, 36] on div "Download Quote" at bounding box center [491, 42] width 38 height 12
click at [548, 235] on button "Edit" at bounding box center [549, 239] width 26 height 13
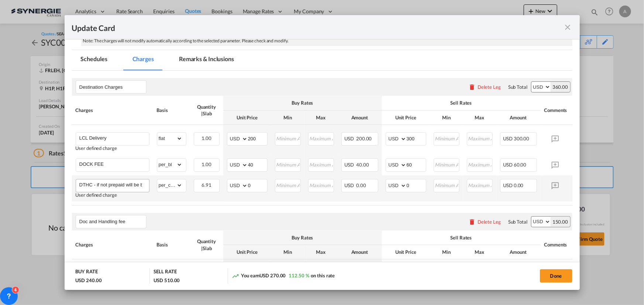
scroll to position [167, 0]
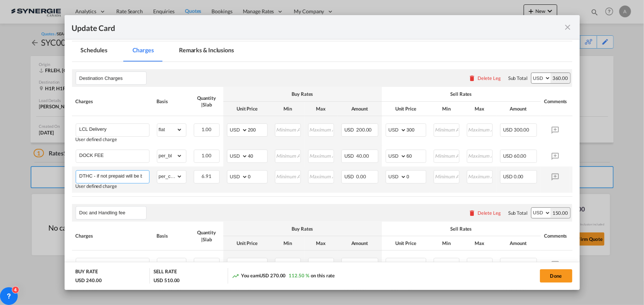
click at [143, 176] on input "DTHC - if not prepaid will be billed at cost + disbursement fee" at bounding box center [114, 176] width 70 height 11
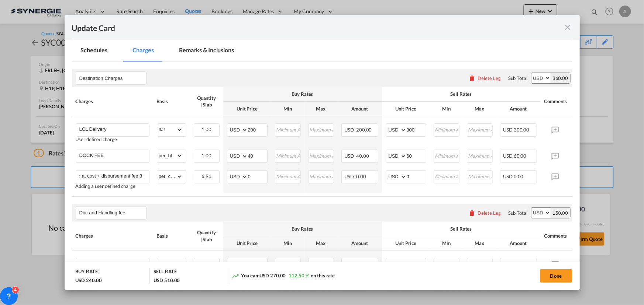
drag, startPoint x: 143, startPoint y: 176, endPoint x: 270, endPoint y: 47, distance: 181.0
click at [283, 34] on div "Update Card" at bounding box center [322, 27] width 515 height 24
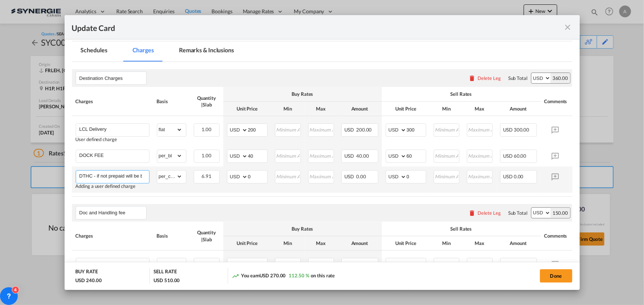
click at [132, 176] on input "DTHC - if not prepaid will be billed at cost + disbursement fee 3" at bounding box center [114, 176] width 70 height 11
type input "DTHC - if not prepaid will be billed at cost + disbursement fee 3 per cent"
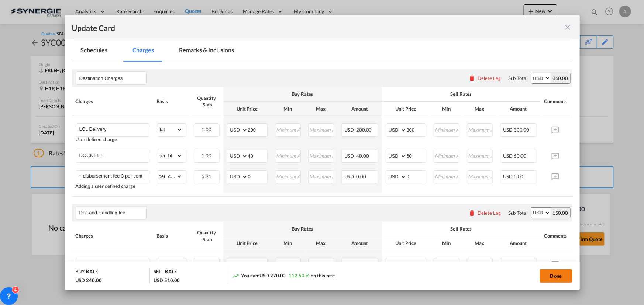
click at [555, 274] on button "Done" at bounding box center [556, 276] width 32 height 13
type input "10 Jun 2025"
type input "11 Sep 2025"
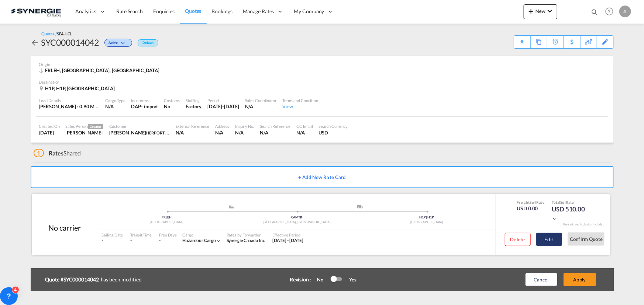
click at [548, 235] on button "Edit" at bounding box center [549, 239] width 26 height 13
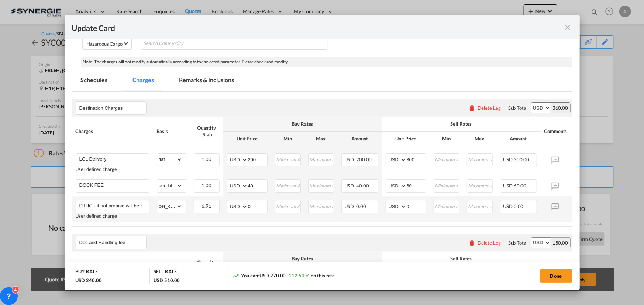
scroll to position [134, 0]
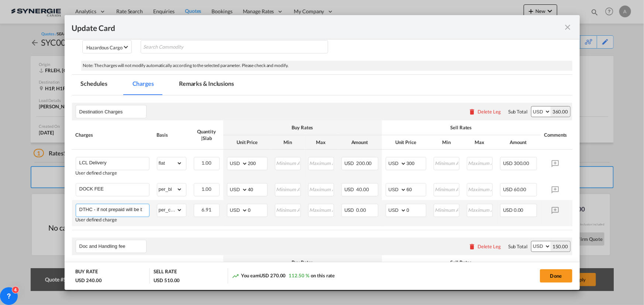
click at [132, 207] on input "DTHC - if not prepaid will be billed at cost + disbursement fee 3 per cent" at bounding box center [114, 209] width 70 height 11
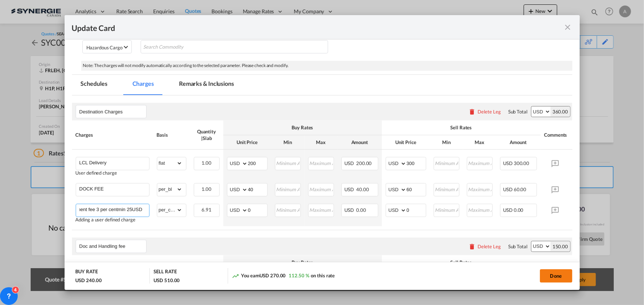
type input "DTHC - if not prepaid will be billed at cost + disbursement fee 3 per centmin 2…"
click at [555, 277] on button "Done" at bounding box center [556, 276] width 32 height 13
type input "10 Jun 2025"
type input "11 Sep 2025"
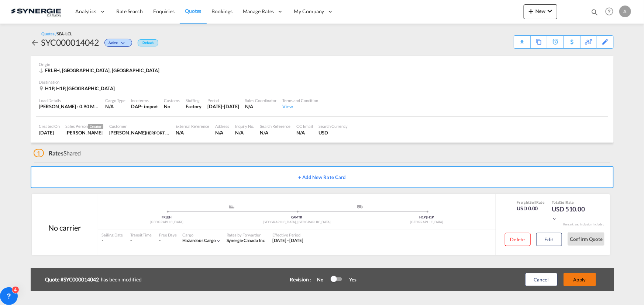
click at [586, 277] on button "Apply" at bounding box center [579, 279] width 32 height 13
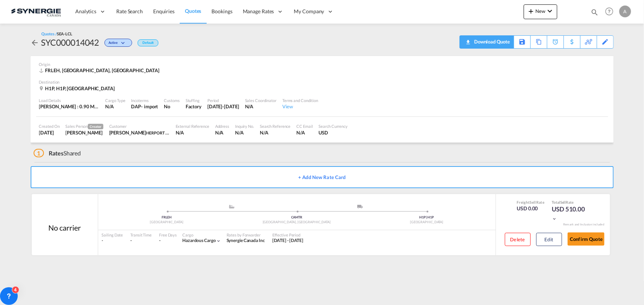
click at [500, 46] on div "Download Quote" at bounding box center [491, 42] width 38 height 12
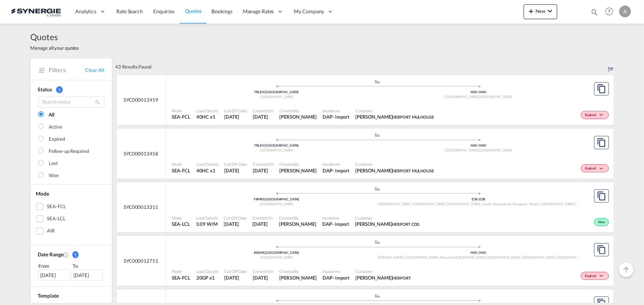
scroll to position [235, 0]
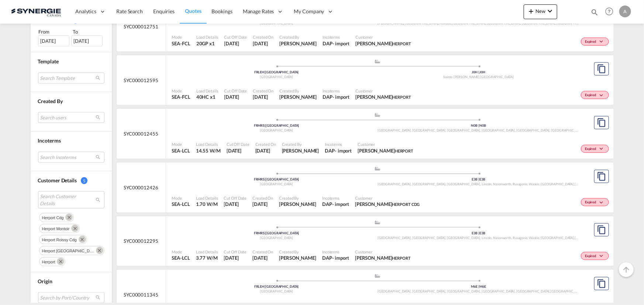
drag, startPoint x: 591, startPoint y: 10, endPoint x: 494, endPoint y: 27, distance: 98.2
click at [591, 10] on md-icon "icon-magnify" at bounding box center [594, 12] width 8 height 8
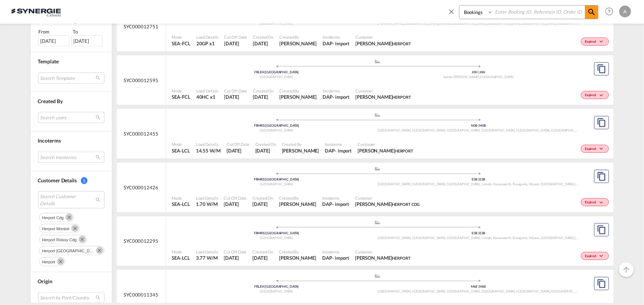
drag, startPoint x: 476, startPoint y: 14, endPoint x: 475, endPoint y: 18, distance: 5.0
click at [476, 14] on select "Bookings Quotes Enquiries" at bounding box center [476, 12] width 35 height 13
select select "Quotes"
click at [459, 6] on select "Bookings Quotes Enquiries" at bounding box center [476, 12] width 35 height 13
click at [520, 11] on input at bounding box center [539, 12] width 92 height 13
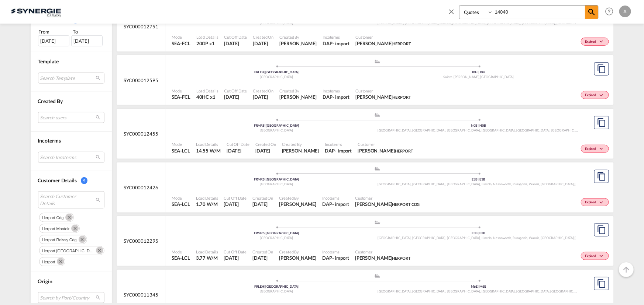
type input "14040"
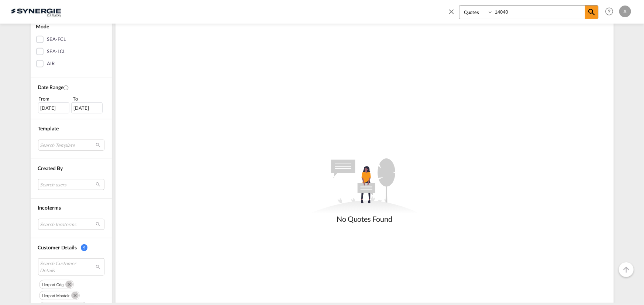
scroll to position [302, 0]
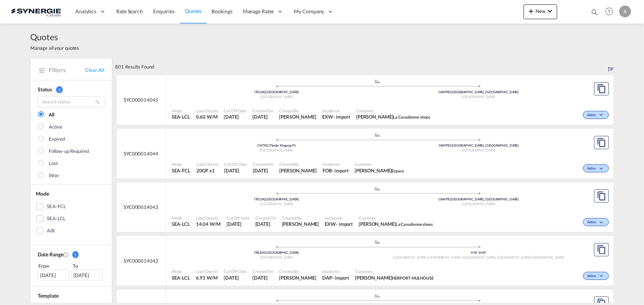
click at [594, 11] on md-icon "icon-magnify" at bounding box center [594, 12] width 8 height 8
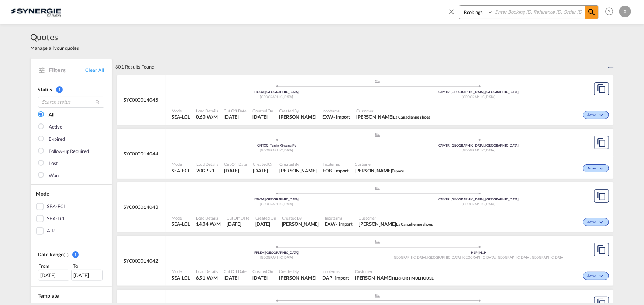
click at [478, 9] on select "Bookings Quotes Enquiries" at bounding box center [476, 12] width 35 height 13
select select "Quotes"
click at [459, 6] on select "Bookings Quotes Enquiries" at bounding box center [476, 12] width 35 height 13
click at [514, 13] on input at bounding box center [539, 12] width 92 height 13
type input "14040"
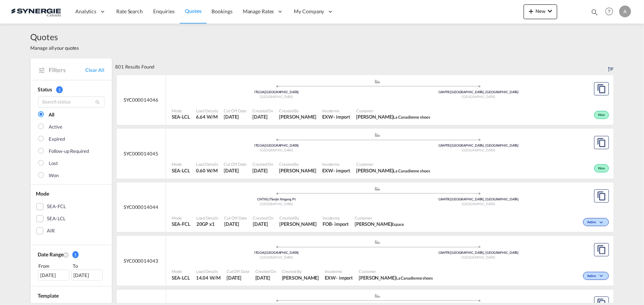
click at [593, 10] on md-icon "icon-magnify" at bounding box center [594, 12] width 8 height 8
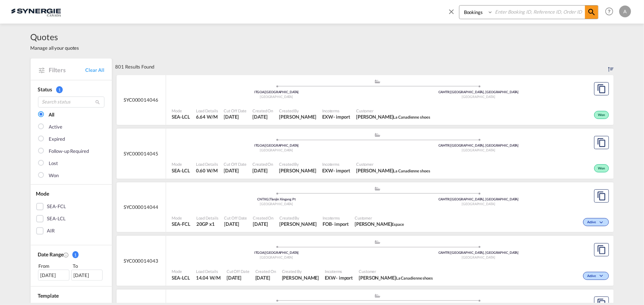
click at [469, 17] on select "Bookings Quotes Enquiries" at bounding box center [476, 12] width 35 height 13
select select "Quotes"
click at [459, 6] on select "Bookings Quotes Enquiries" at bounding box center [476, 12] width 35 height 13
click at [509, 17] on input at bounding box center [539, 12] width 92 height 13
type input "13175"
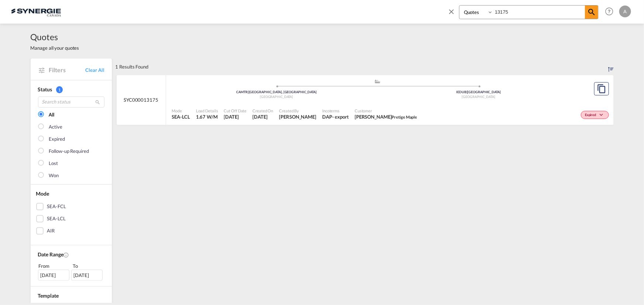
click at [391, 108] on span "Customer" at bounding box center [385, 111] width 62 height 6
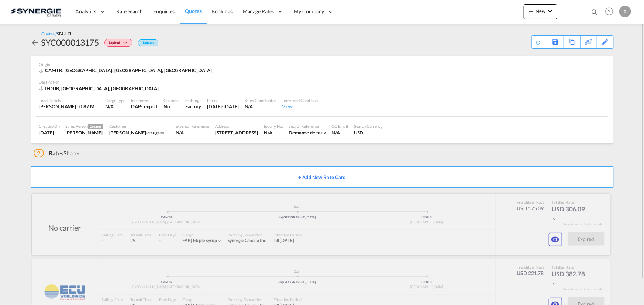
scroll to position [28, 0]
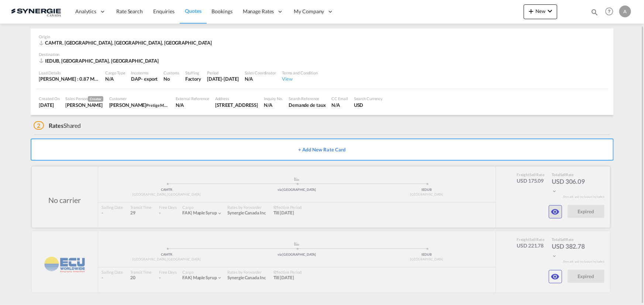
click at [553, 215] on md-icon "icon-eye" at bounding box center [555, 212] width 9 height 9
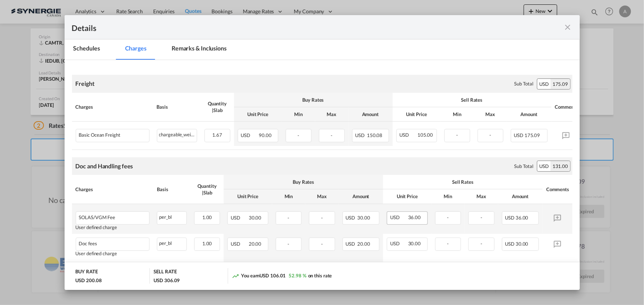
scroll to position [149, 0]
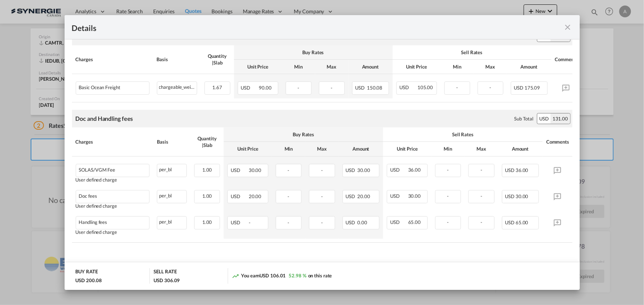
click at [566, 28] on md-icon "icon-close fg-AAA8AD m-0 cursor" at bounding box center [567, 27] width 9 height 9
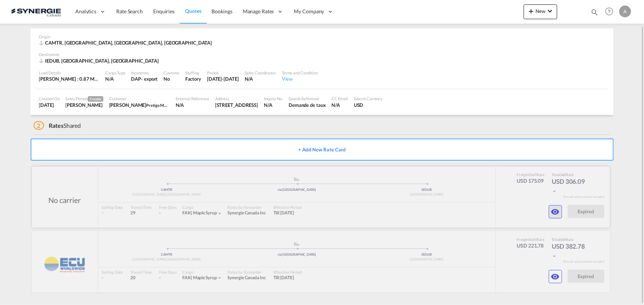
click at [558, 213] on md-icon "icon-eye" at bounding box center [555, 212] width 9 height 9
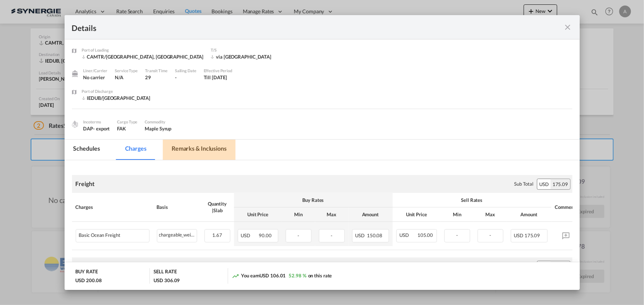
click at [191, 148] on md-tab-item "Remarks & Inclusions" at bounding box center [199, 150] width 73 height 20
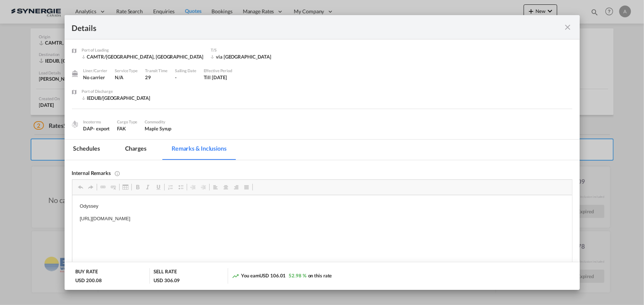
scroll to position [0, 0]
click at [133, 150] on md-tab-item "Charges" at bounding box center [135, 150] width 39 height 20
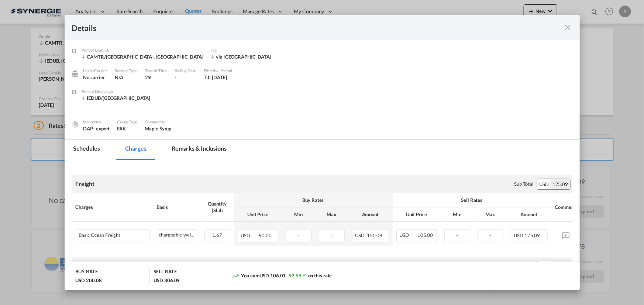
scroll to position [33, 0]
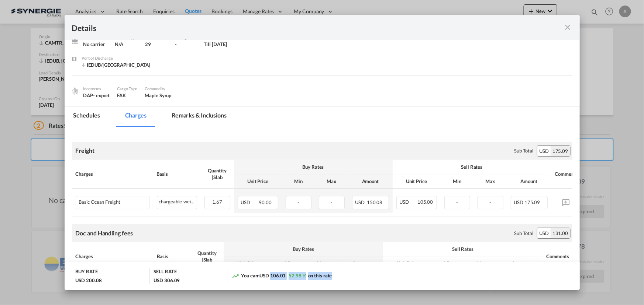
drag, startPoint x: 269, startPoint y: 276, endPoint x: 341, endPoint y: 270, distance: 72.5
click at [330, 273] on div "You earn USD 106.01 52.98 % on this rate" at bounding box center [282, 277] width 100 height 8
click at [277, 277] on span "USD 106.01" at bounding box center [272, 276] width 26 height 6
click at [274, 277] on span "USD 106.01" at bounding box center [272, 276] width 26 height 6
click at [566, 28] on md-icon "icon-close fg-AAA8AD m-0 cursor" at bounding box center [567, 27] width 9 height 9
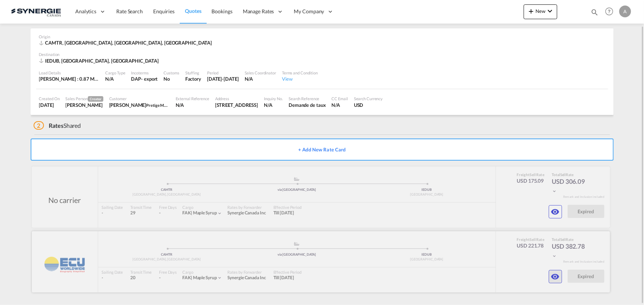
click at [556, 216] on md-icon "icon-eye" at bounding box center [555, 212] width 9 height 9
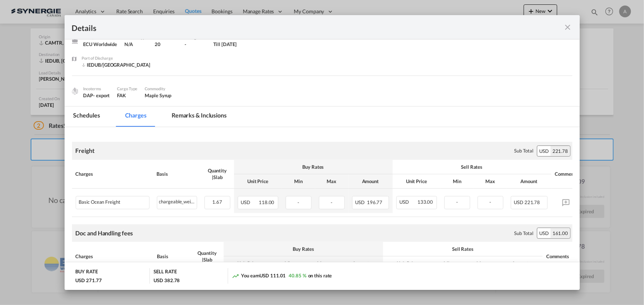
click at [565, 30] on md-icon "icon-close fg-AAA8AD m-0 cursor" at bounding box center [567, 27] width 9 height 9
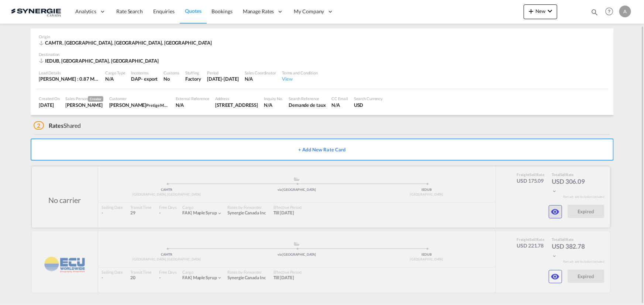
click at [555, 212] on md-icon "icon-eye" at bounding box center [555, 212] width 9 height 9
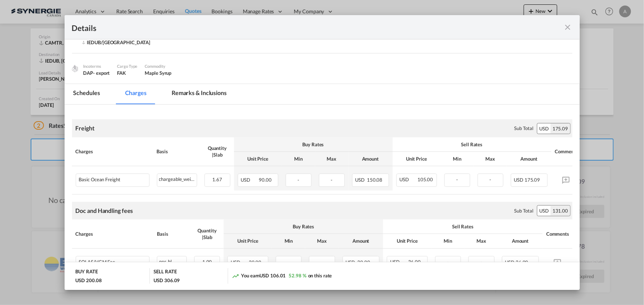
scroll to position [67, 0]
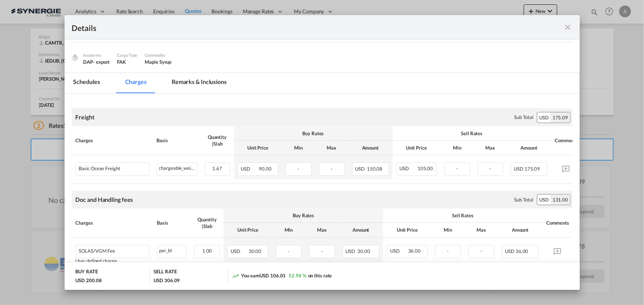
click at [203, 82] on md-tab-item "Remarks & Inclusions" at bounding box center [199, 83] width 73 height 20
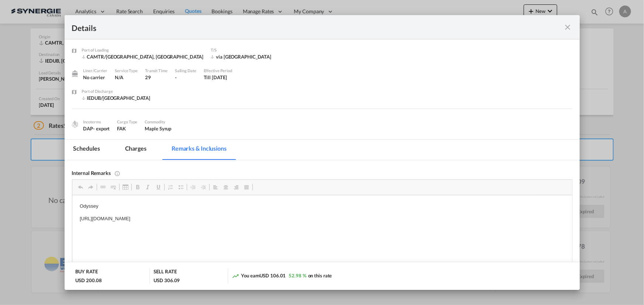
scroll to position [0, 0]
drag, startPoint x: 278, startPoint y: 217, endPoint x: 76, endPoint y: 221, distance: 201.4
click at [76, 221] on html "Odyssey https://app.frontapp.com/open/msg_1gaqse4v?key=tpnQEQJoZI3auAEXCT--FG-S…" at bounding box center [321, 212] width 499 height 35
copy p "https://app.frontapp.com/open/msg_1gaqse4v?key=tpnQEQJoZI3auAEXCT--FG-Sj4UvfztF"
click at [139, 146] on md-tab-item "Charges" at bounding box center [135, 150] width 39 height 20
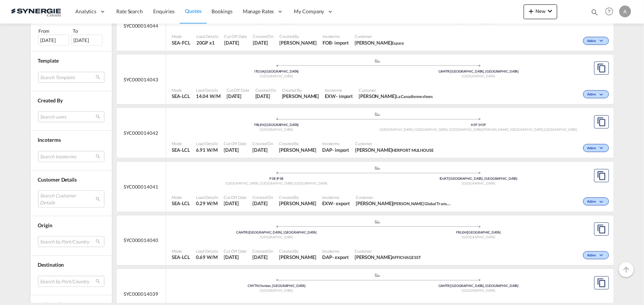
scroll to position [268, 0]
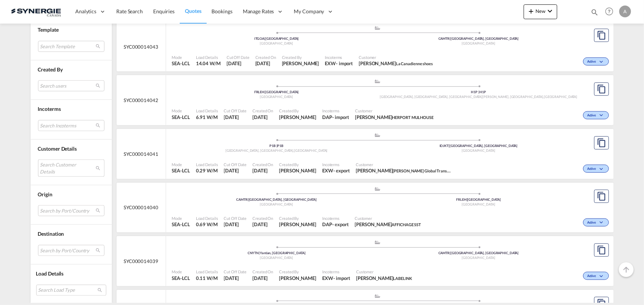
drag, startPoint x: 62, startPoint y: 172, endPoint x: 65, endPoint y: 153, distance: 19.0
click at [62, 172] on md-select "Search Customer Details user name user [PERSON_NAME] [EMAIL_ADDRESS][PERSON_NAM…" at bounding box center [71, 168] width 66 height 17
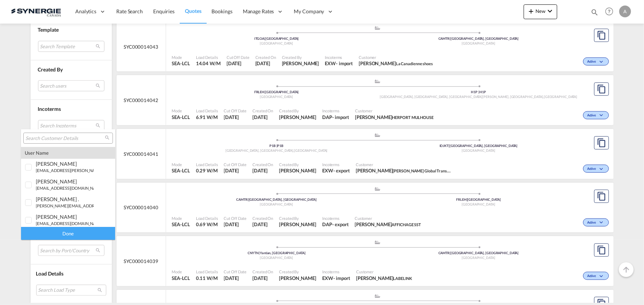
click at [69, 136] on input "search" at bounding box center [64, 138] width 79 height 7
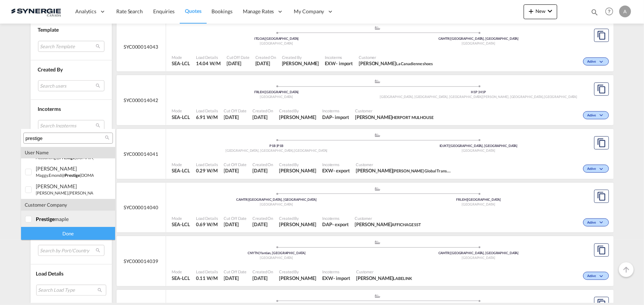
scroll to position [67, 0]
type input "prestige"
click at [31, 220] on div at bounding box center [28, 218] width 7 height 7
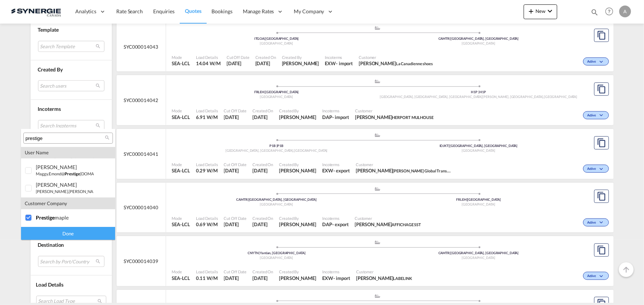
click at [40, 233] on div "Done" at bounding box center [68, 233] width 94 height 13
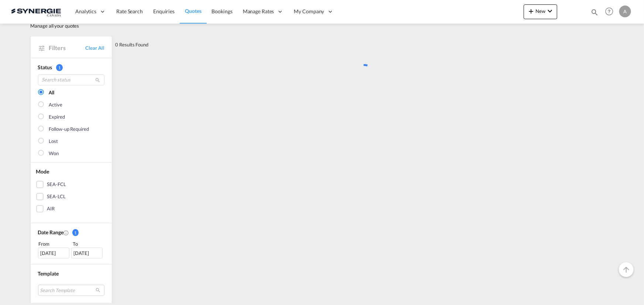
scroll to position [0, 0]
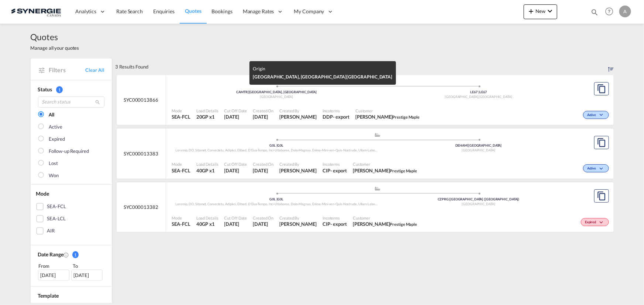
click at [344, 98] on div "[GEOGRAPHIC_DATA]" at bounding box center [277, 97] width 202 height 5
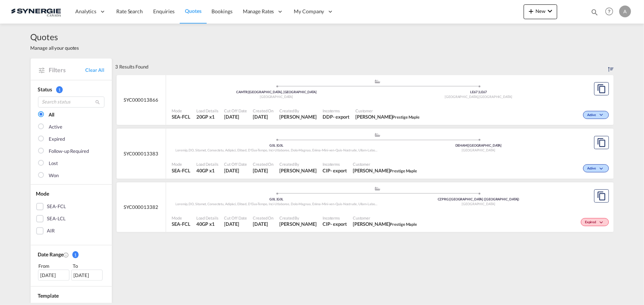
click at [353, 163] on span "Customer" at bounding box center [385, 165] width 64 height 6
click at [64, 274] on div "14 Jul 2025" at bounding box center [53, 275] width 31 height 11
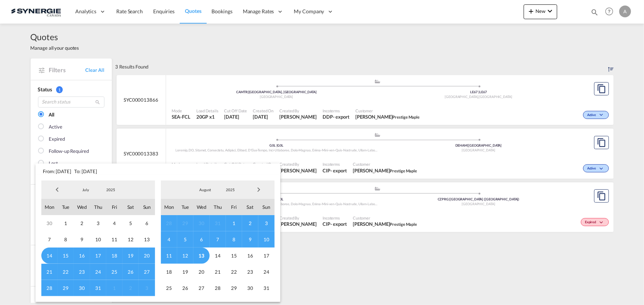
click at [105, 190] on span "2025" at bounding box center [111, 189] width 24 height 5
click at [122, 157] on md-option "2023" at bounding box center [118, 155] width 50 height 18
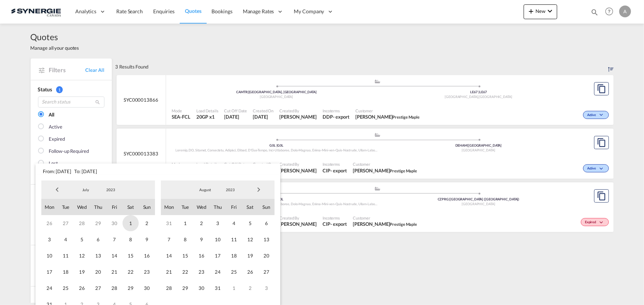
drag, startPoint x: 127, startPoint y: 223, endPoint x: 133, endPoint y: 220, distance: 6.6
click at [128, 223] on span "1" at bounding box center [130, 223] width 16 height 16
click at [228, 190] on span "2023" at bounding box center [230, 189] width 24 height 5
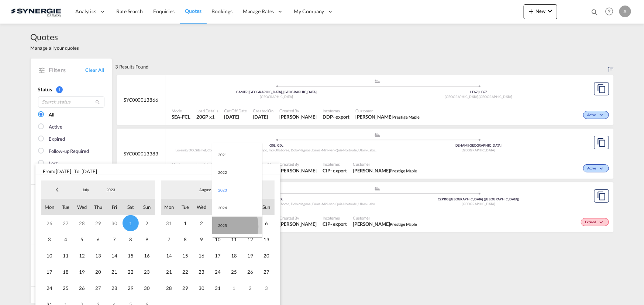
click at [221, 226] on md-option "2025" at bounding box center [237, 226] width 50 height 18
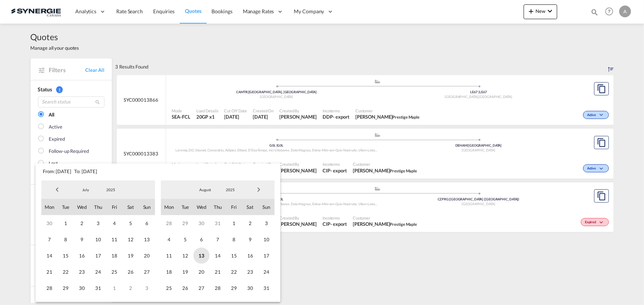
click at [205, 257] on span "13" at bounding box center [201, 256] width 16 height 16
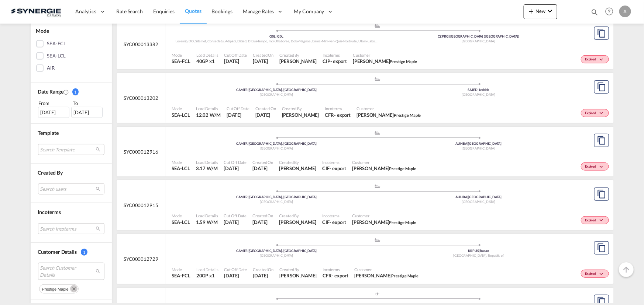
scroll to position [167, 0]
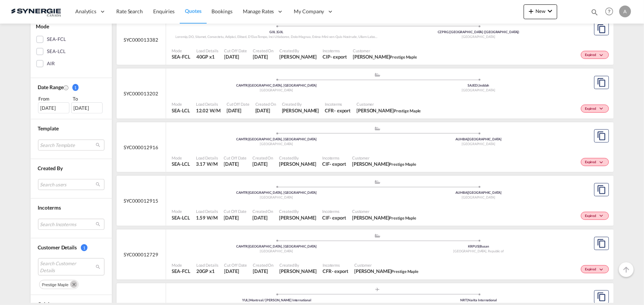
click at [351, 97] on div "Mode SEA-LCL Load Details 12.02 W/M Cut Off Date 11 Jul 2025 Created On 11 Jul …" at bounding box center [389, 108] width 447 height 22
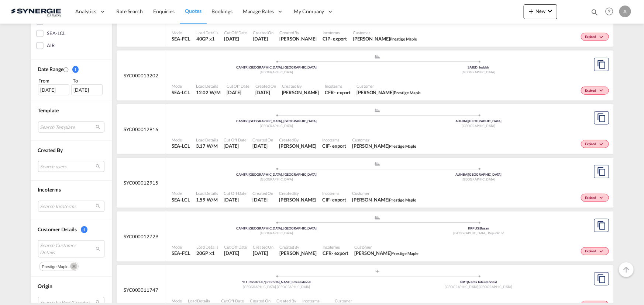
scroll to position [235, 0]
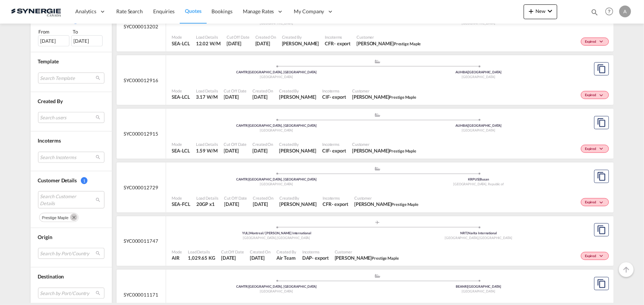
click at [373, 137] on div "Mode SEA-LCL Load Details 1.59 W/M Cut Off Date 3 Jul 2025 Created On 3 Jul 202…" at bounding box center [389, 148] width 447 height 22
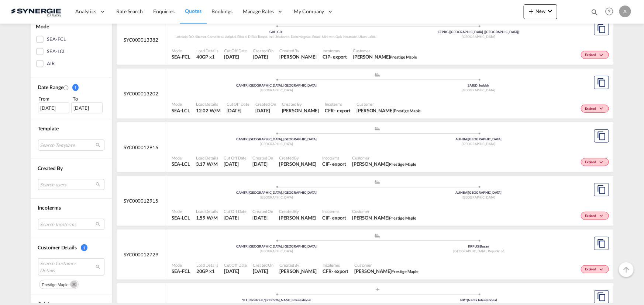
scroll to position [134, 0]
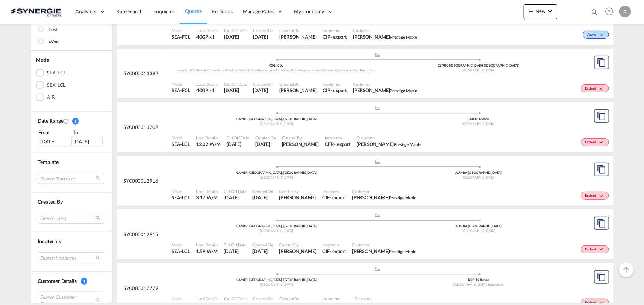
click at [338, 130] on div "Mode SEA-LCL Load Details 12.02 W/M Cut Off Date 11 Jul 2025 Created On 11 Jul …" at bounding box center [389, 141] width 447 height 22
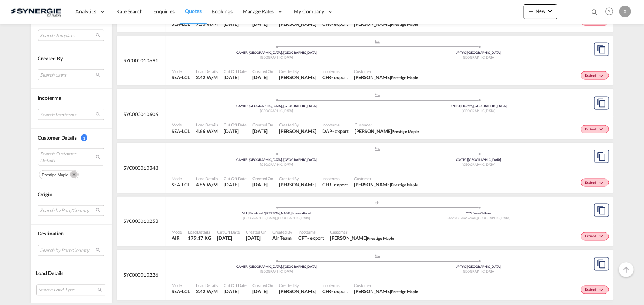
scroll to position [536, 0]
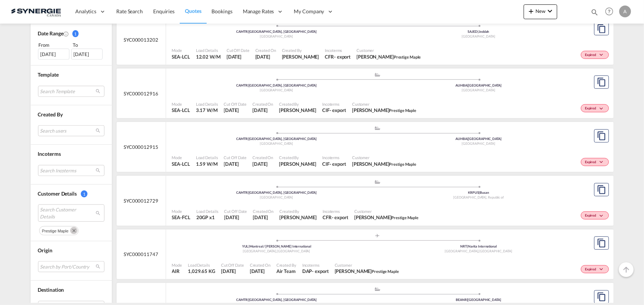
scroll to position [302, 0]
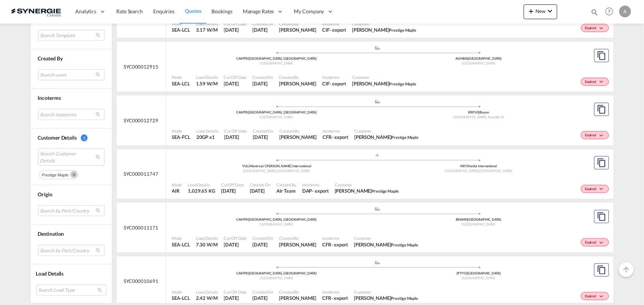
click at [67, 176] on button "Remove" at bounding box center [72, 174] width 11 height 7
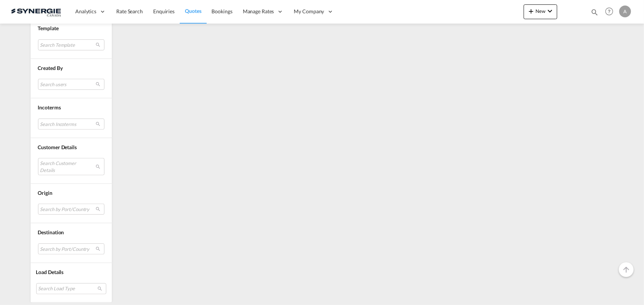
scroll to position [6, 0]
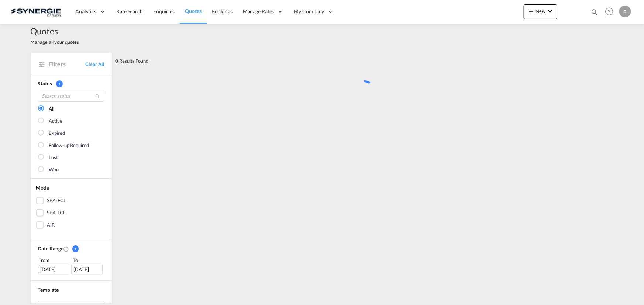
click at [70, 174] on md-checkbox "Won" at bounding box center [71, 169] width 66 height 7
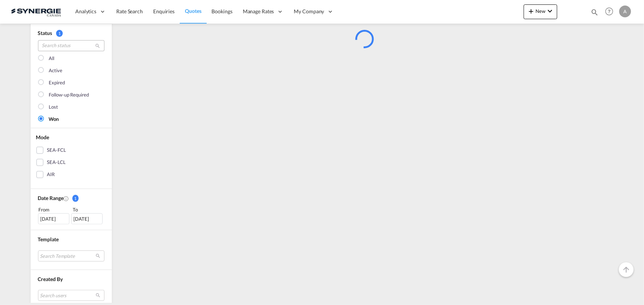
scroll to position [0, 0]
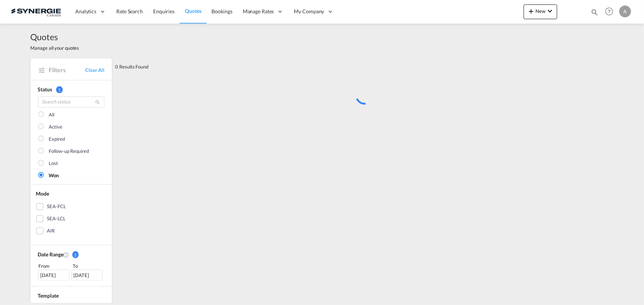
click at [39, 115] on div at bounding box center [41, 114] width 7 height 7
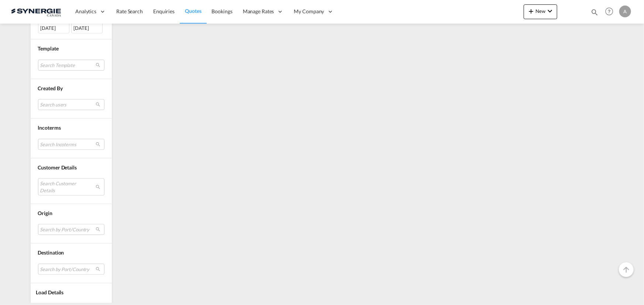
scroll to position [266, 0]
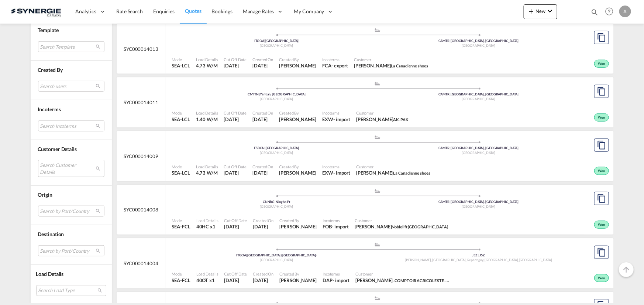
click at [54, 167] on md-select "Search Customer Details" at bounding box center [71, 168] width 66 height 17
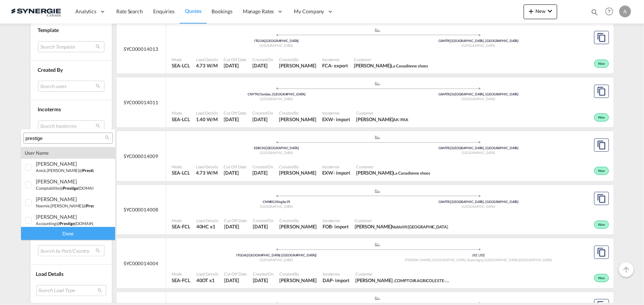
click at [75, 142] on div "prestige" at bounding box center [68, 138] width 90 height 11
click at [74, 139] on input "prestige" at bounding box center [64, 138] width 79 height 7
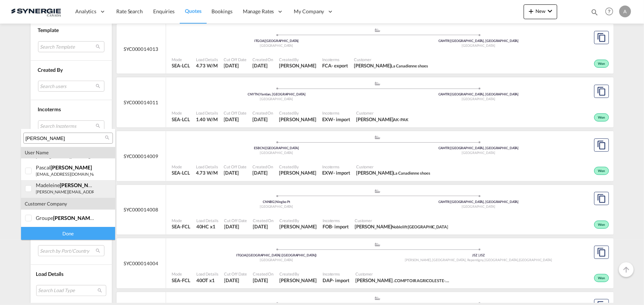
scroll to position [50, 0]
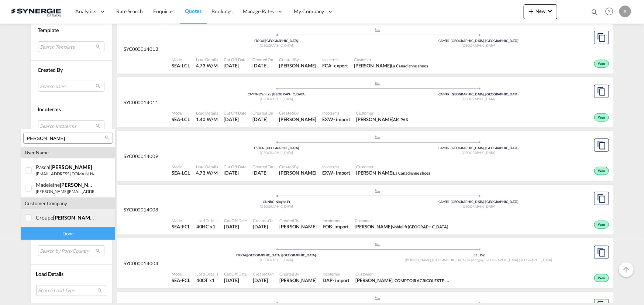
type input "pelletier"
click at [43, 218] on div "groupe pelletier construction" at bounding box center [65, 218] width 58 height 6
click at [48, 231] on div "Done" at bounding box center [68, 233] width 94 height 13
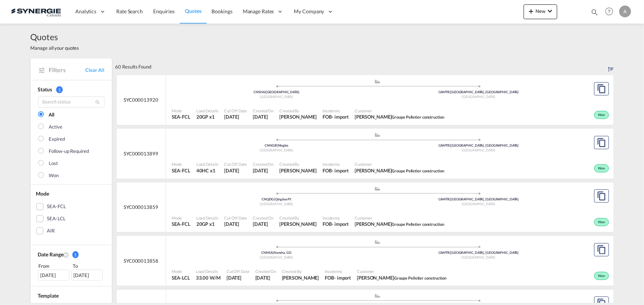
scroll to position [67, 0]
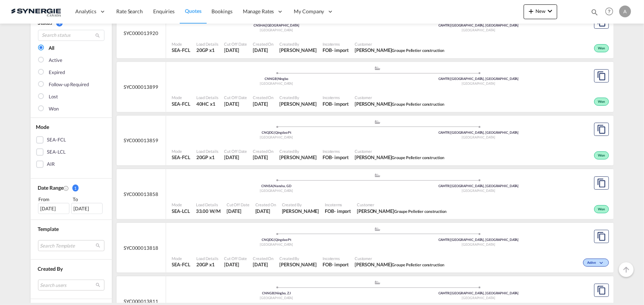
click at [320, 200] on div "Created By Adriana Groposila" at bounding box center [300, 208] width 43 height 18
click at [597, 8] on md-icon "icon-magnify" at bounding box center [594, 12] width 8 height 8
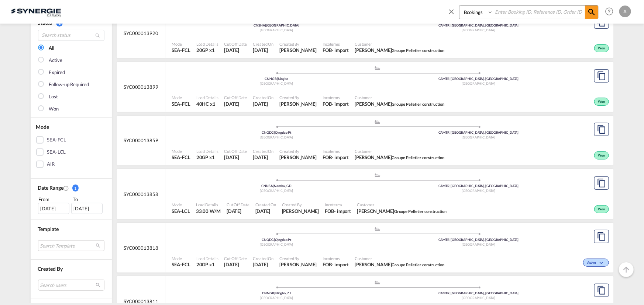
click at [475, 13] on select "Bookings Quotes Enquiries" at bounding box center [476, 12] width 35 height 13
select select "Quotes"
click at [459, 6] on select "Bookings Quotes Enquiries" at bounding box center [476, 12] width 35 height 13
click at [505, 11] on input at bounding box center [539, 12] width 92 height 13
type input "SYC000013175"
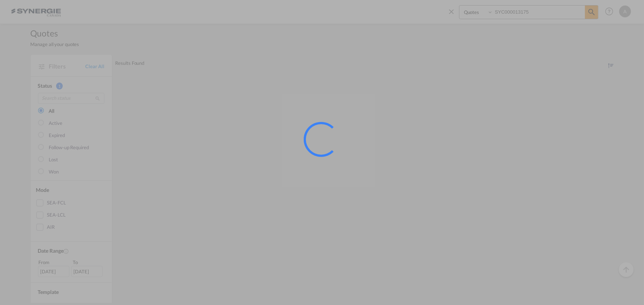
scroll to position [0, 0]
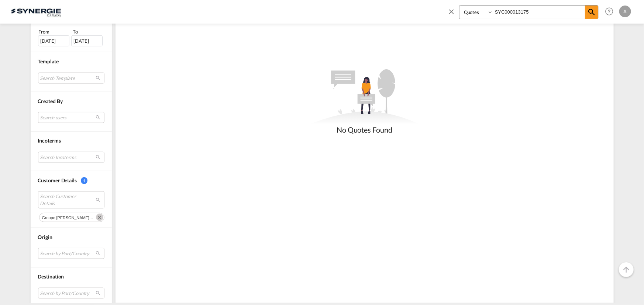
click at [96, 218] on md-icon "Remove" at bounding box center [99, 217] width 7 height 7
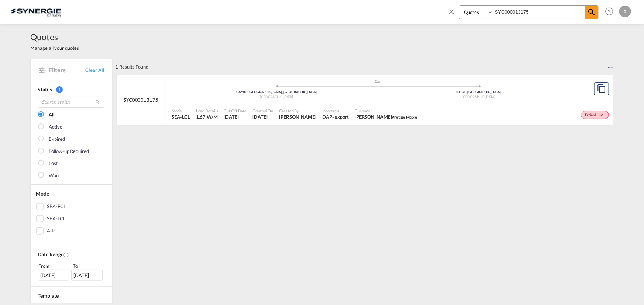
click at [365, 114] on span "Anick Lefrancois Pretige Maple" at bounding box center [385, 117] width 62 height 7
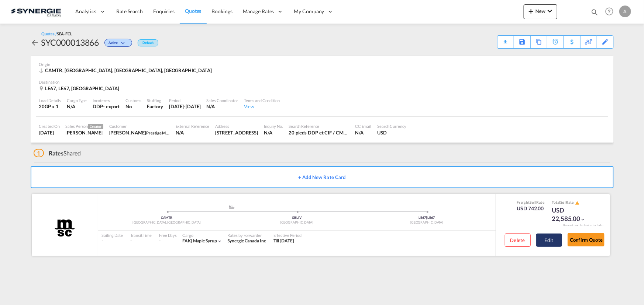
click at [557, 243] on button "Edit" at bounding box center [549, 240] width 26 height 13
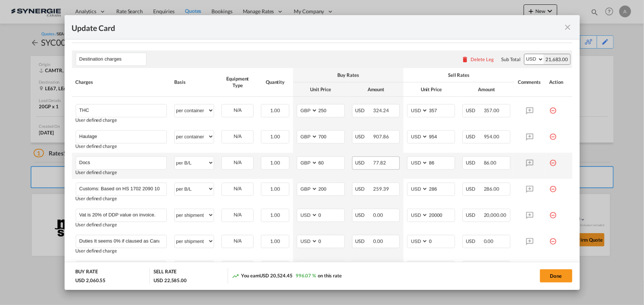
scroll to position [704, 0]
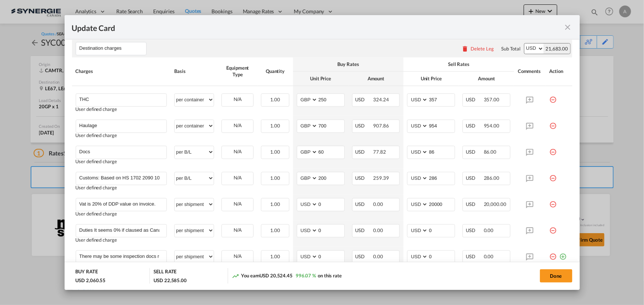
click at [569, 28] on md-icon "icon-close fg-AAA8AD m-0 pointer" at bounding box center [567, 27] width 9 height 9
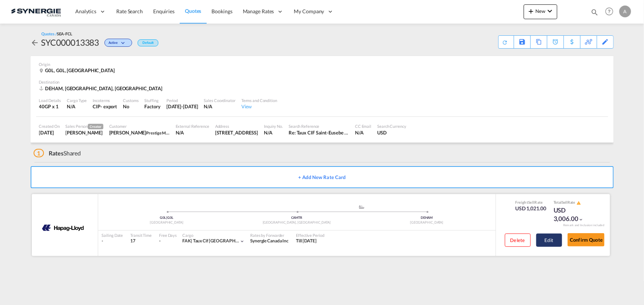
click at [544, 238] on button "Edit" at bounding box center [549, 240] width 26 height 13
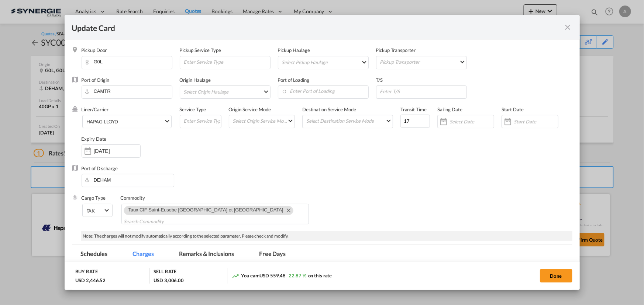
select select "per container"
select select "per B/L"
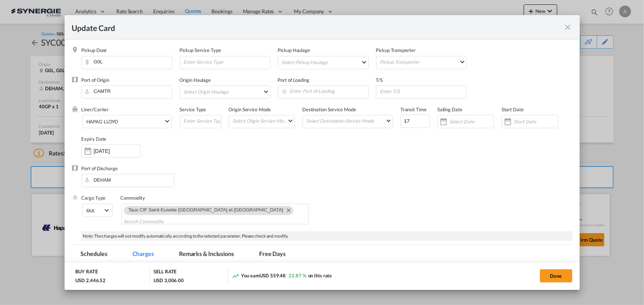
select select "per B/L"
select select "per shipment"
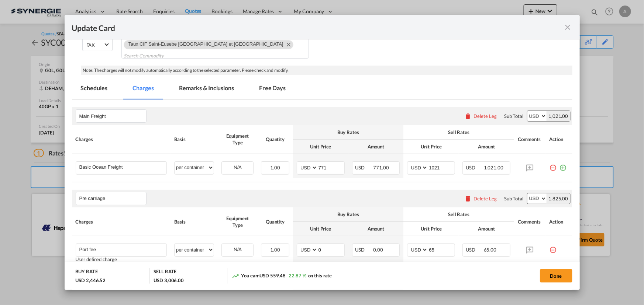
scroll to position [167, 0]
click at [566, 27] on md-icon "icon-close fg-AAA8AD m-0 pointer" at bounding box center [567, 27] width 9 height 9
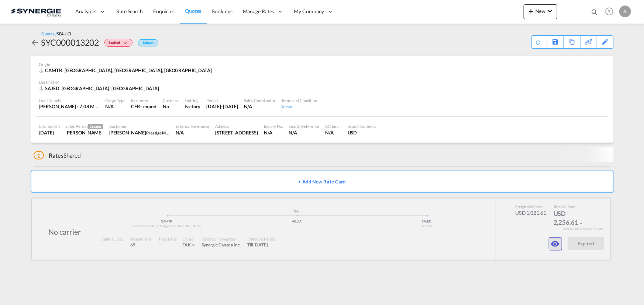
click at [549, 243] on button "button" at bounding box center [554, 244] width 13 height 13
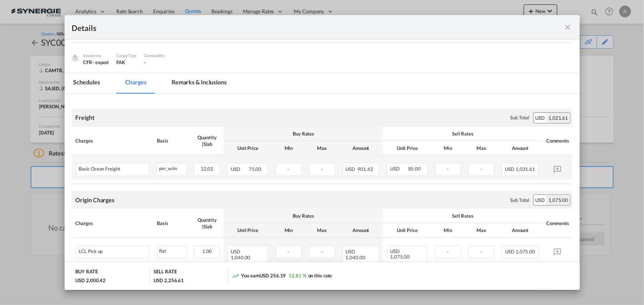
scroll to position [67, 0]
click at [564, 29] on md-icon "icon-close fg-AAA8AD m-0 cursor" at bounding box center [567, 27] width 9 height 9
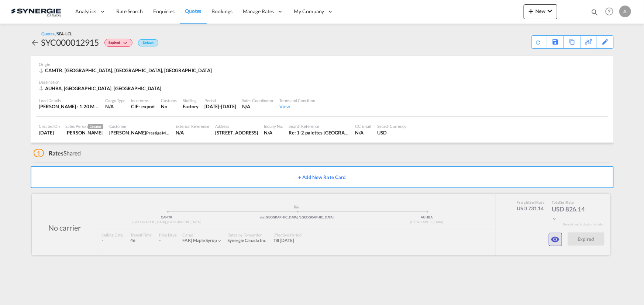
click at [559, 241] on md-icon "icon-eye" at bounding box center [555, 239] width 9 height 9
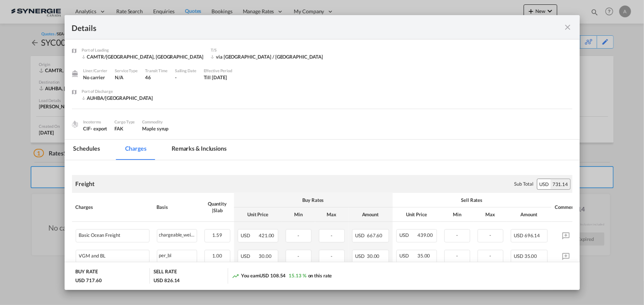
scroll to position [33, 0]
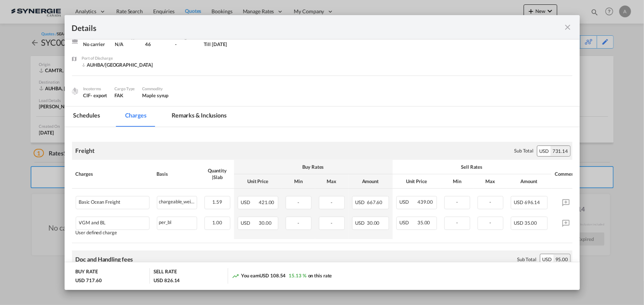
click at [565, 27] on md-icon "icon-close fg-AAA8AD m-0 cursor" at bounding box center [567, 27] width 9 height 9
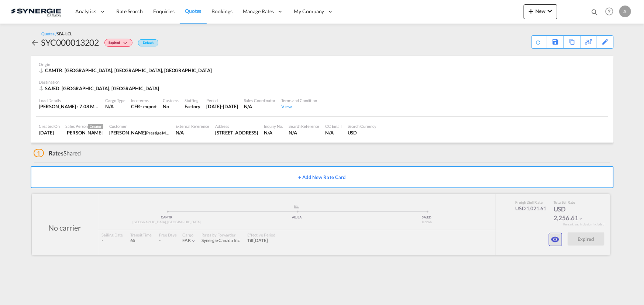
click at [557, 238] on md-icon "icon-eye" at bounding box center [555, 239] width 9 height 9
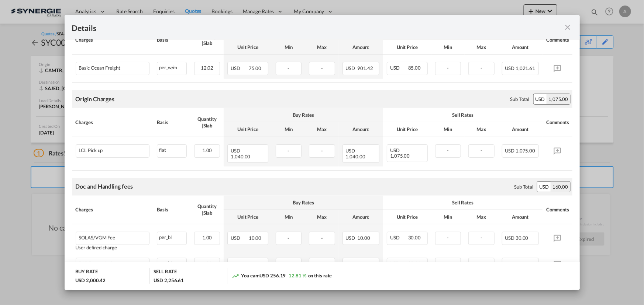
scroll to position [235, 0]
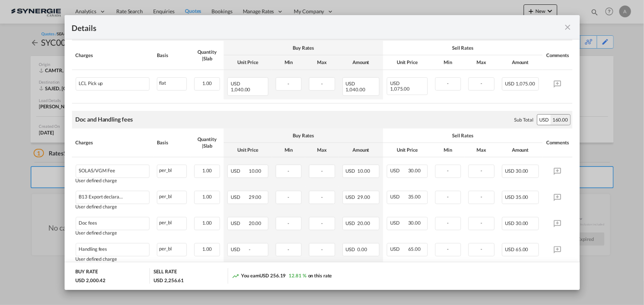
click at [571, 21] on div "Details" at bounding box center [322, 27] width 515 height 24
click at [568, 26] on md-icon "icon-close fg-AAA8AD m-0 cursor" at bounding box center [567, 27] width 9 height 9
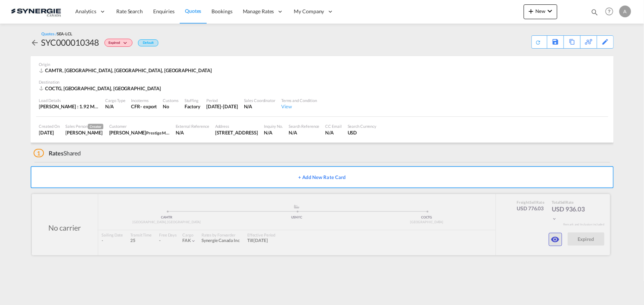
click at [554, 240] on md-icon "icon-eye" at bounding box center [555, 239] width 9 height 9
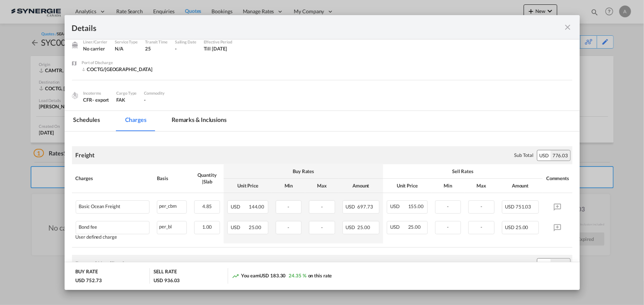
scroll to position [67, 0]
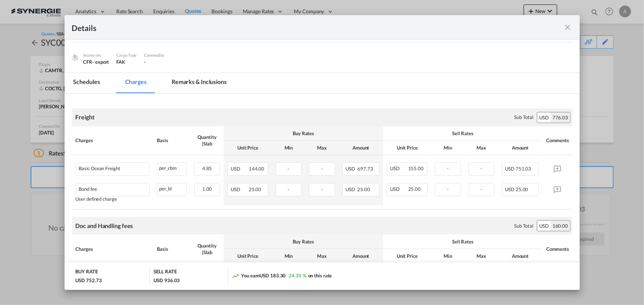
click at [568, 23] on md-icon "icon-close fg-AAA8AD m-0 cursor" at bounding box center [567, 27] width 9 height 9
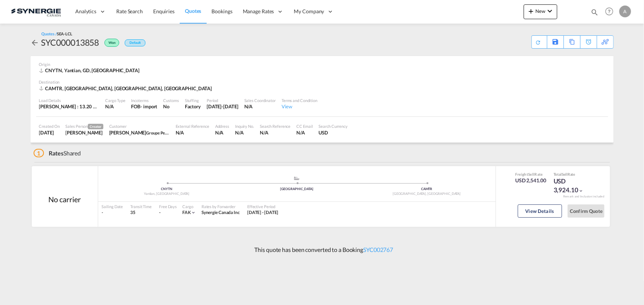
click at [33, 44] on md-icon "icon-arrow-left" at bounding box center [35, 42] width 9 height 9
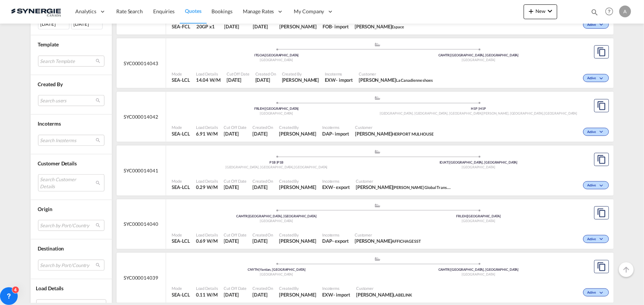
scroll to position [268, 0]
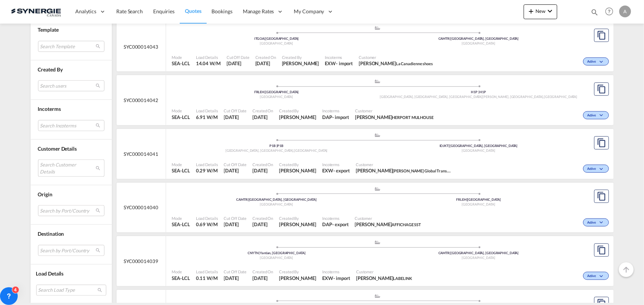
click at [63, 169] on md-select "Search Customer Details user name user riza Adwitiya idn.riza.adwitiya@lam-worl…" at bounding box center [71, 168] width 66 height 17
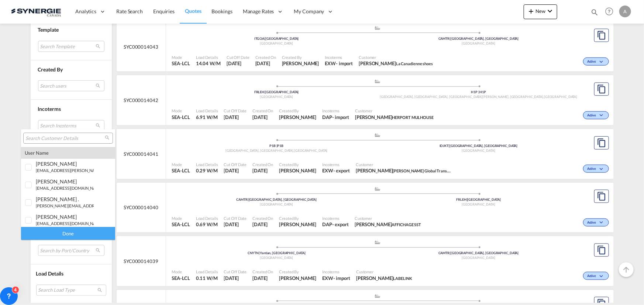
click at [80, 138] on input "search" at bounding box center [64, 138] width 79 height 7
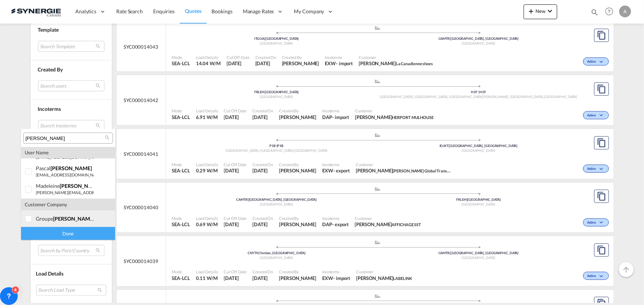
scroll to position [50, 0]
type input "pelletier"
drag, startPoint x: 45, startPoint y: 219, endPoint x: 48, endPoint y: 222, distance: 4.2
click at [45, 219] on div "groupe pelletier construction" at bounding box center [65, 218] width 58 height 6
click at [56, 234] on div "Done" at bounding box center [68, 233] width 94 height 13
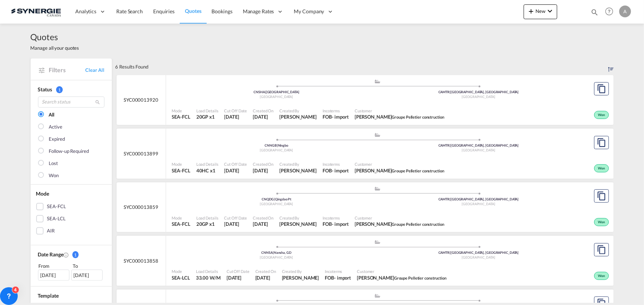
scroll to position [33, 0]
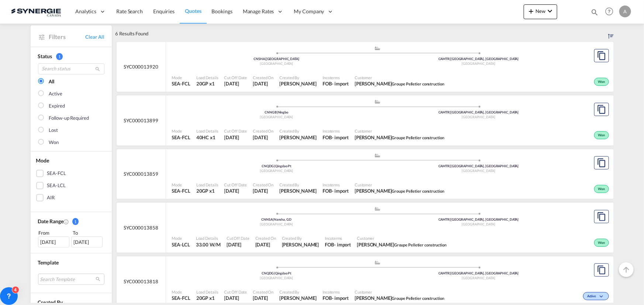
click at [322, 68] on div ".a{fill:#aaa8ad;} .a{fill:#aaa8ad;} CNNSA | Nansha, GD China CAMTR | Montreal, …" at bounding box center [377, 57] width 411 height 22
click at [339, 133] on span "Incoterms" at bounding box center [335, 131] width 26 height 6
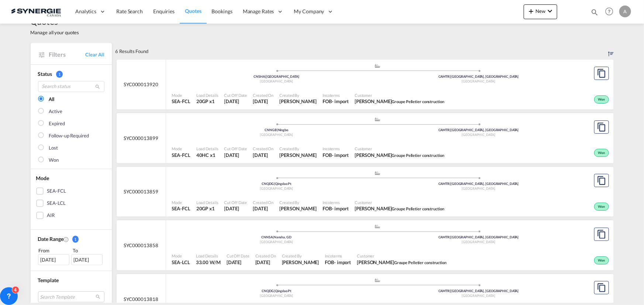
scroll to position [0, 0]
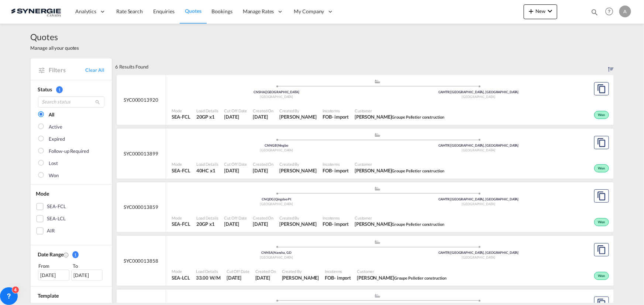
click at [363, 109] on span "Customer" at bounding box center [399, 111] width 90 height 6
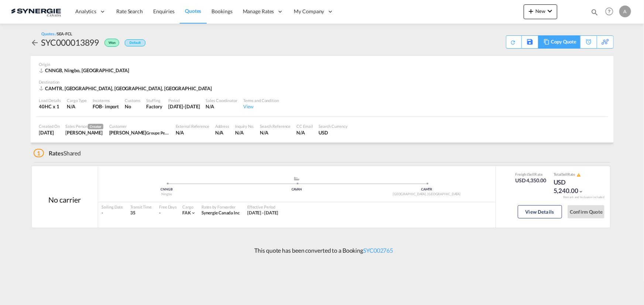
click at [569, 39] on div "Copy Quote" at bounding box center [563, 42] width 25 height 13
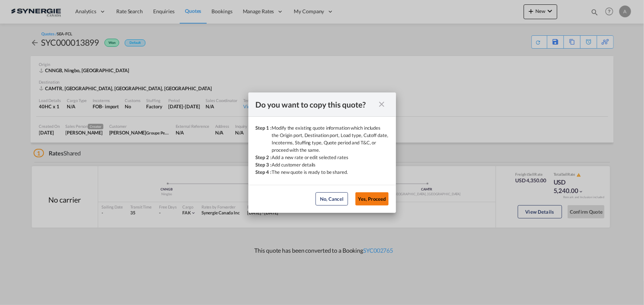
click at [381, 198] on button "Yes, Proceed" at bounding box center [371, 199] width 33 height 13
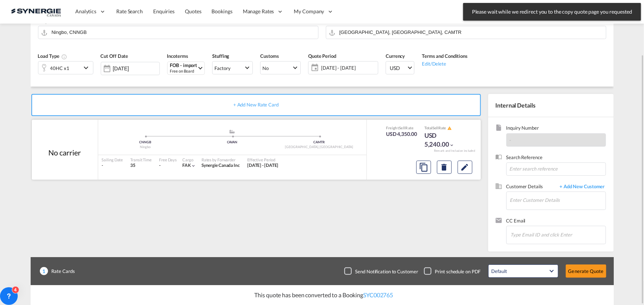
scroll to position [32, 0]
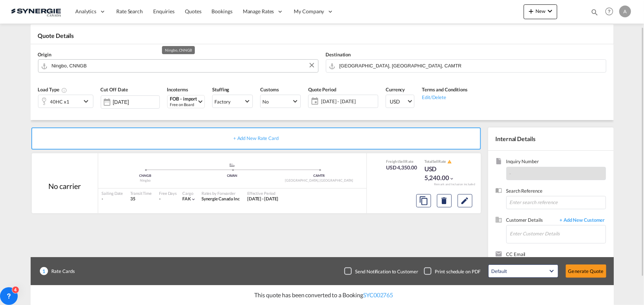
click at [149, 66] on input "Ningbo, CNNGB" at bounding box center [183, 65] width 263 height 13
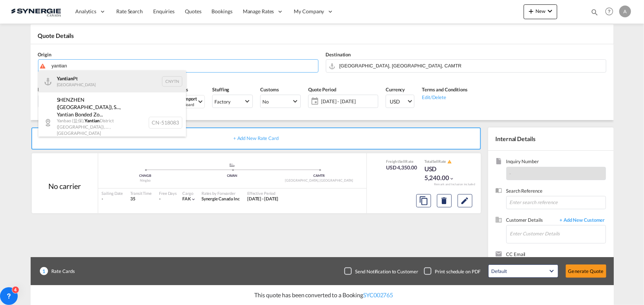
click at [98, 80] on div "Yantian Pt China CNYTN" at bounding box center [112, 81] width 148 height 22
type input "Yantian Pt, CNYTN"
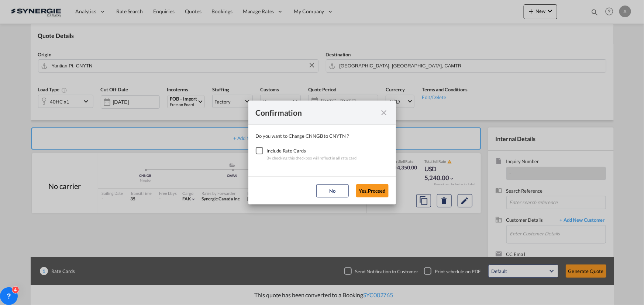
click at [258, 150] on div "Checkbox No Ink" at bounding box center [259, 150] width 7 height 7
click at [363, 191] on button "Yes,Proceed" at bounding box center [372, 190] width 32 height 13
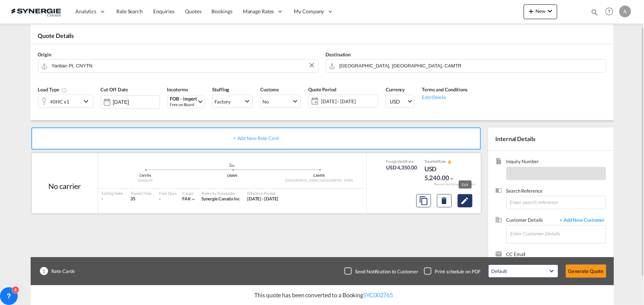
click at [466, 202] on md-icon "Edit" at bounding box center [464, 201] width 9 height 9
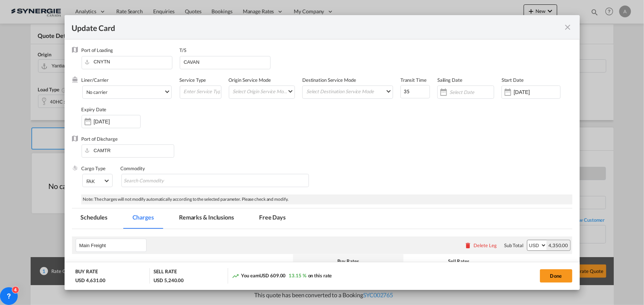
select select "per container"
select select "per B/L"
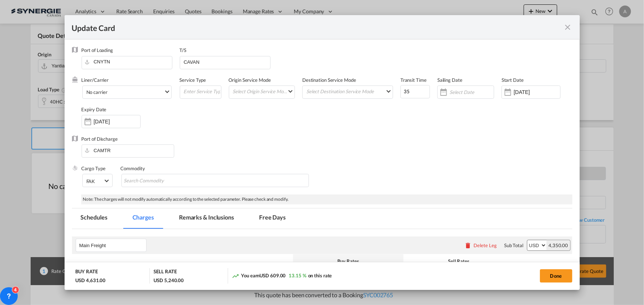
select select "per B/L"
select select "per shipment"
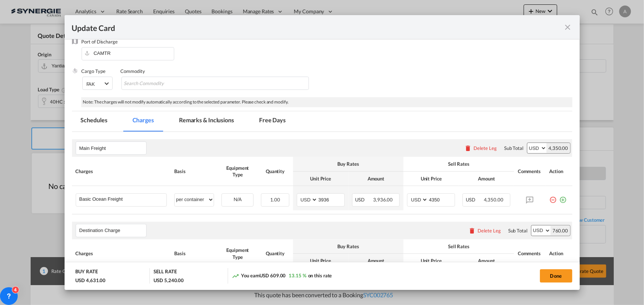
scroll to position [100, 0]
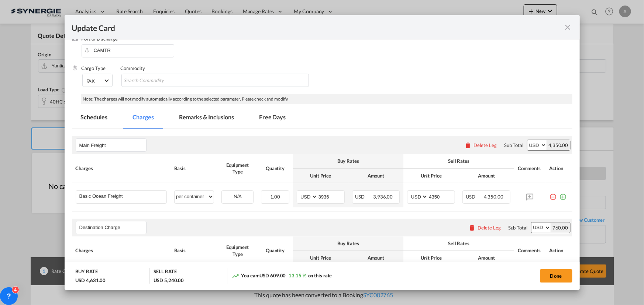
click at [213, 116] on md-tab-item "Remarks & Inclusions" at bounding box center [206, 118] width 73 height 20
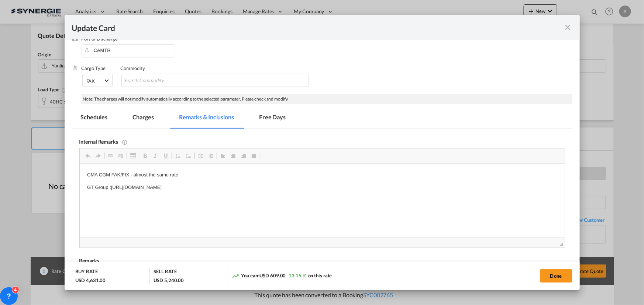
scroll to position [0, 0]
click at [202, 173] on p "CMA CGM FAK/FIX - almost the same rate" at bounding box center [322, 175] width 470 height 8
click at [204, 174] on p "CMA CGM FAK/FIX - almost the same rate OR MSC FAK" at bounding box center [322, 175] width 470 height 8
click at [214, 174] on p "CMA CGM FAK/FIX - almost the same rate OR MSC FAK" at bounding box center [322, 175] width 470 height 8
click at [205, 172] on p "CMA CGM FAK/FIX - almost the same rate OR MSC FAK" at bounding box center [322, 175] width 470 height 8
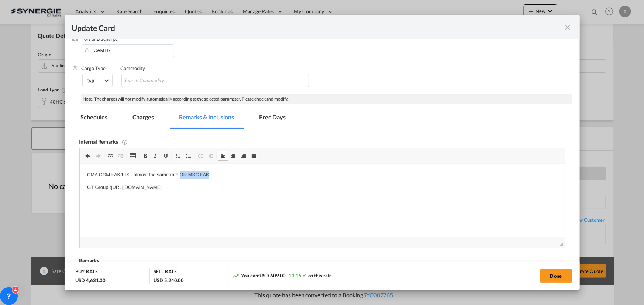
drag, startPoint x: 212, startPoint y: 175, endPoint x: 180, endPoint y: 174, distance: 32.5
click at [180, 174] on p "CMA CGM FAK/FIX - almost the same rate OR MSC FAK" at bounding box center [322, 175] width 470 height 8
click at [151, 115] on md-tab-item "Charges" at bounding box center [143, 118] width 39 height 20
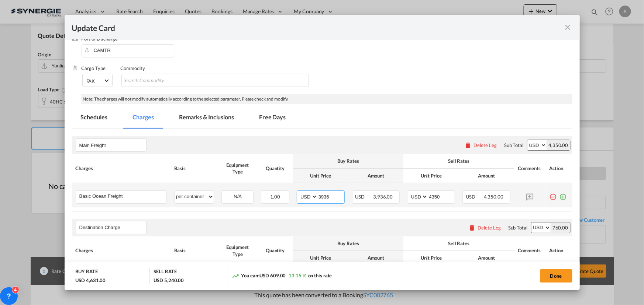
click at [335, 197] on input "3936" at bounding box center [331, 196] width 27 height 11
click at [320, 197] on input "3936" at bounding box center [331, 196] width 27 height 11
click at [324, 196] on input "3936" at bounding box center [331, 196] width 27 height 11
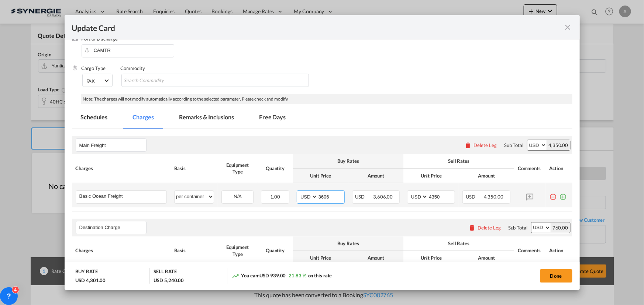
type input "3606"
click at [432, 197] on input "4350" at bounding box center [441, 196] width 27 height 11
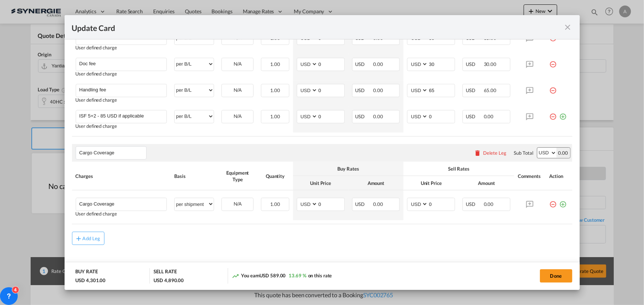
scroll to position [458, 0]
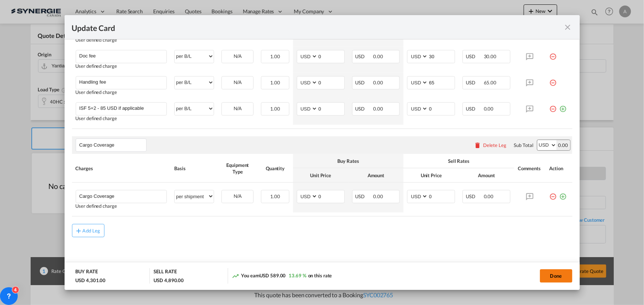
type input "4000"
click at [557, 276] on button "Done" at bounding box center [556, 276] width 32 height 13
type input "06 Aug 2025"
type input "13 Aug 2025"
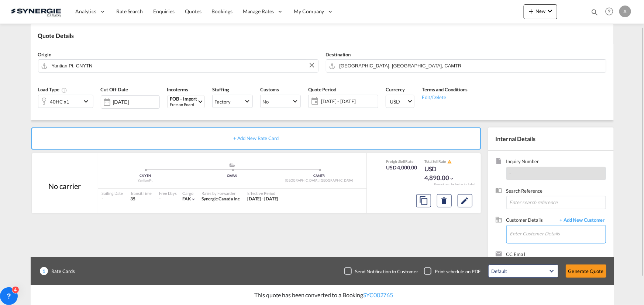
click at [547, 235] on input "Enter Customer Details" at bounding box center [558, 234] width 96 height 17
click at [344, 94] on div "Quote Period 05 - 14 Aug 2025 05 - 14 Aug 2025 August January February March Ap…" at bounding box center [342, 99] width 77 height 35
click at [344, 99] on span "05 - 14 Aug 2025" at bounding box center [348, 101] width 55 height 7
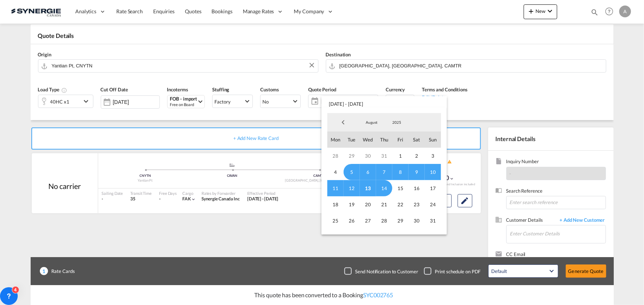
click at [367, 188] on span "13" at bounding box center [368, 188] width 16 height 16
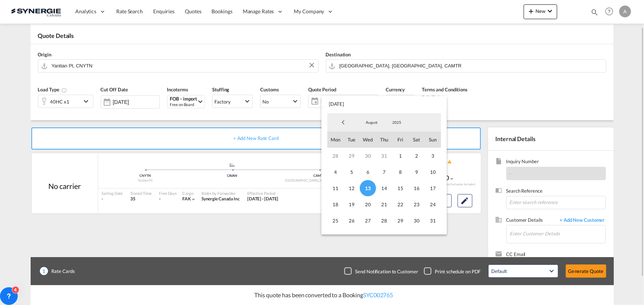
drag, startPoint x: 432, startPoint y: 222, endPoint x: 422, endPoint y: 217, distance: 10.7
click at [432, 222] on span "31" at bounding box center [432, 221] width 16 height 16
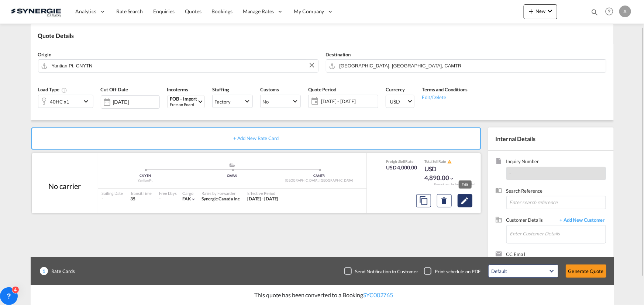
click at [461, 204] on md-icon "Edit" at bounding box center [464, 201] width 9 height 9
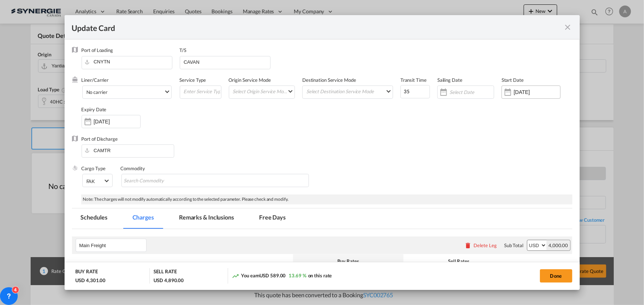
click at [528, 93] on input "07 Aug 2025" at bounding box center [536, 92] width 46 height 6
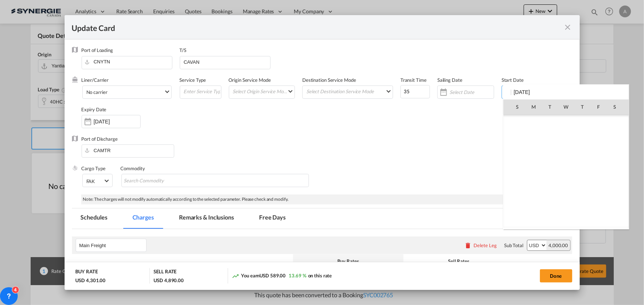
scroll to position [170740, 0]
click at [566, 158] on span "13" at bounding box center [565, 155] width 15 height 15
type input "13 Aug 2025"
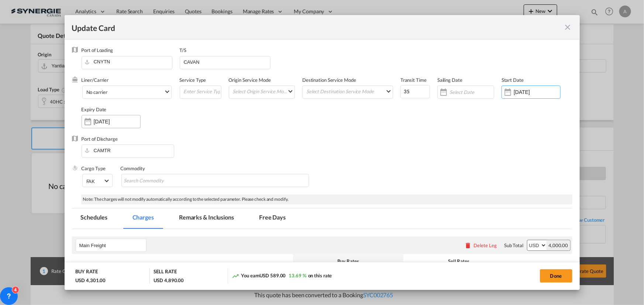
click at [135, 123] on input "14 Aug 2025" at bounding box center [117, 122] width 46 height 6
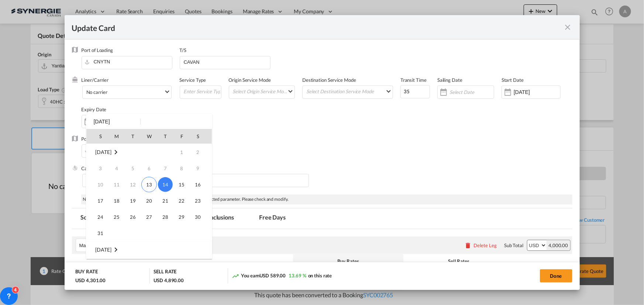
scroll to position [33, 0]
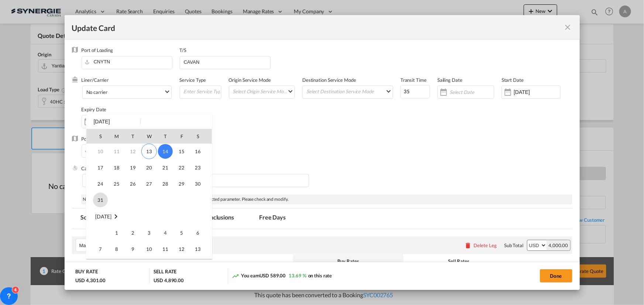
click at [99, 200] on span "31" at bounding box center [100, 200] width 15 height 15
type input "31 Aug 2025"
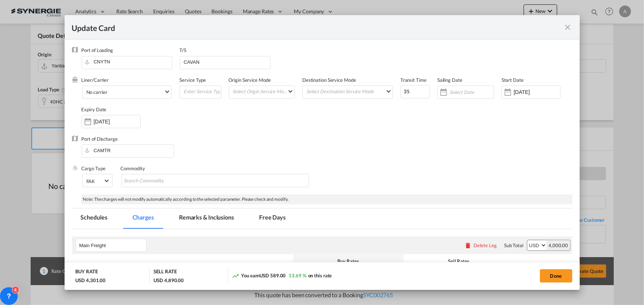
click at [297, 145] on div "Port of Discharge CAMTR" at bounding box center [322, 151] width 500 height 30
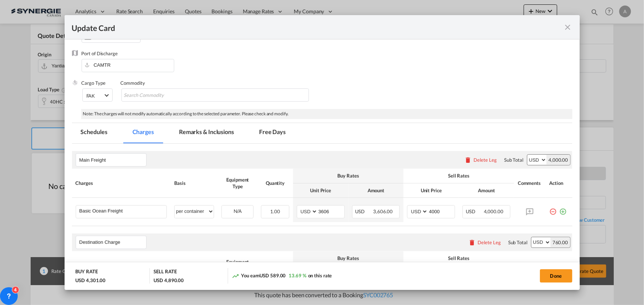
scroll to position [167, 0]
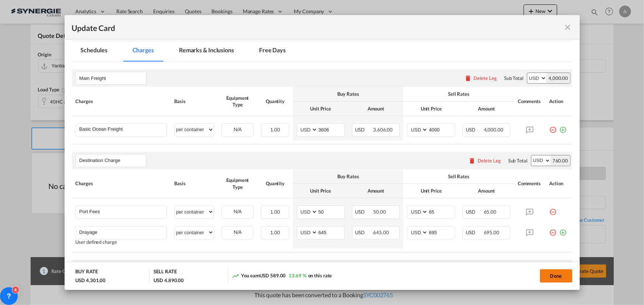
click at [552, 270] on button "Done" at bounding box center [556, 276] width 32 height 13
type input "12 Aug 2025"
type input "30 Aug 2025"
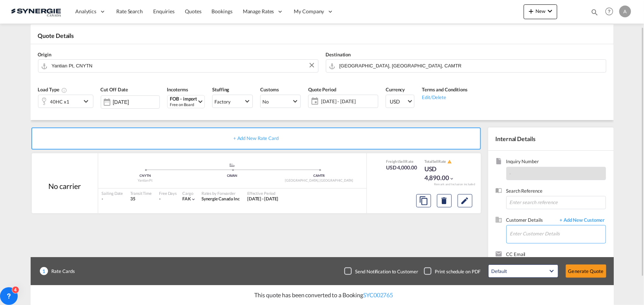
click at [553, 238] on input "Enter Customer Details" at bounding box center [558, 234] width 96 height 17
click at [554, 239] on input "Enter Customer Details" at bounding box center [558, 234] width 96 height 17
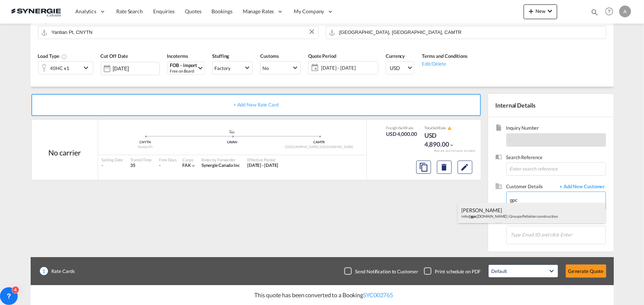
click at [495, 219] on div "GUILLAUME PELLETIER info@ gpc distribution.com | Groupe Pelletier construction" at bounding box center [532, 213] width 148 height 20
type input "Groupe Pelletier construction, GUILLAUME PELLETIER, info@gpcdistribution.com"
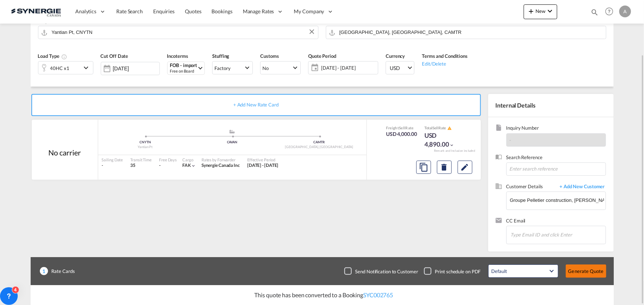
click at [586, 271] on button "Generate Quote" at bounding box center [585, 271] width 41 height 13
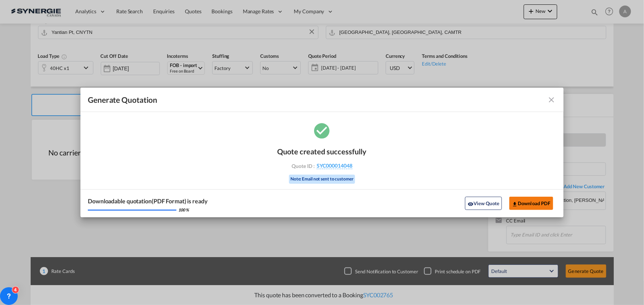
click at [532, 202] on button "Download PDF" at bounding box center [531, 203] width 44 height 13
click at [488, 202] on button "View Quote" at bounding box center [483, 203] width 37 height 13
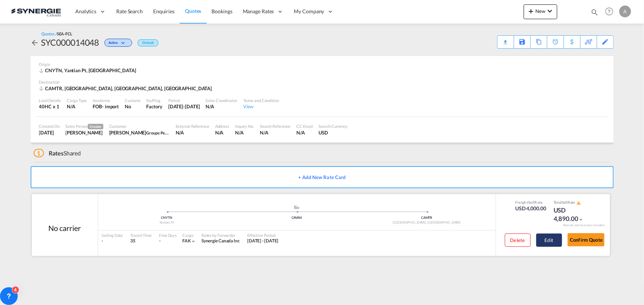
click at [546, 240] on button "Edit" at bounding box center [549, 240] width 26 height 13
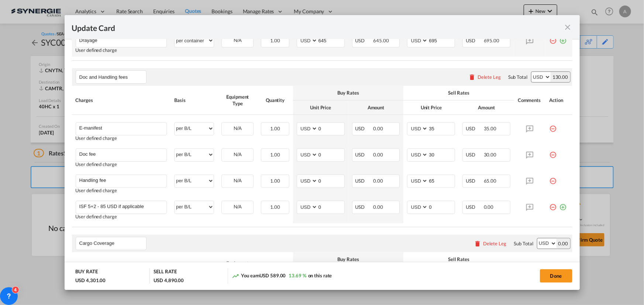
scroll to position [358, 0]
drag, startPoint x: 565, startPoint y: 26, endPoint x: 584, endPoint y: 70, distance: 47.7
click at [565, 27] on md-icon "icon-close fg-AAA8AD m-0 pointer" at bounding box center [567, 27] width 9 height 9
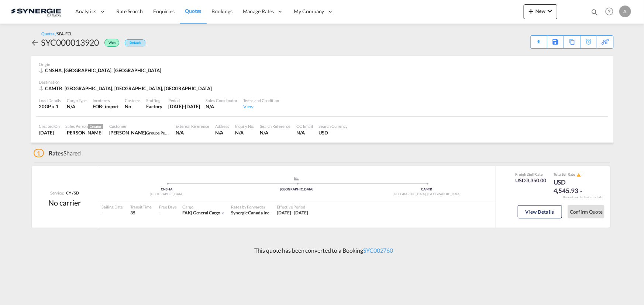
click at [570, 149] on div "1 Rates Shared" at bounding box center [324, 152] width 580 height 18
click at [529, 213] on button "View Details" at bounding box center [539, 211] width 44 height 13
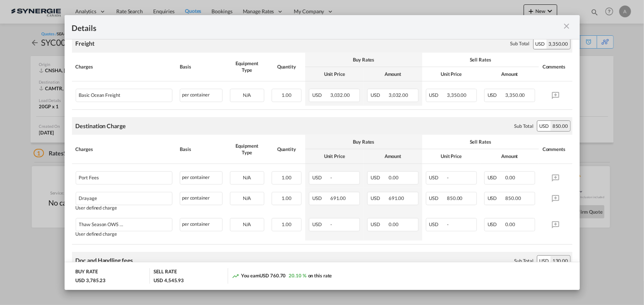
scroll to position [134, 0]
click at [326, 120] on div "Destination Charge Please enter leg name Leg Name Already Exists Sub Total USD …" at bounding box center [322, 126] width 500 height 18
drag, startPoint x: 565, startPoint y: 24, endPoint x: 561, endPoint y: 0, distance: 24.7
click at [565, 24] on md-icon "icon-close m-3 fg-AAA8AD cursor" at bounding box center [566, 26] width 9 height 9
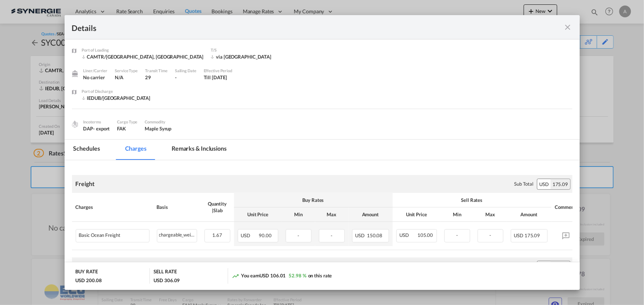
scroll to position [28, 0]
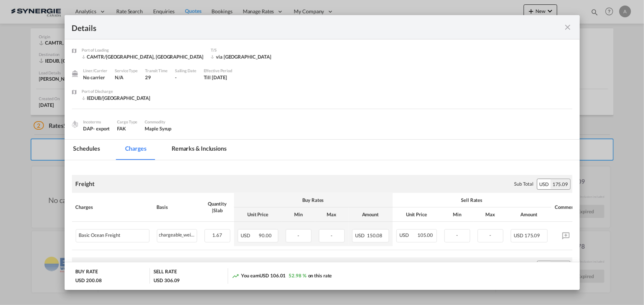
click at [562, 27] on div "Port of ..." at bounding box center [547, 26] width 50 height 9
click at [566, 30] on md-icon "icon-close fg-AAA8AD m-0 cursor" at bounding box center [567, 27] width 9 height 9
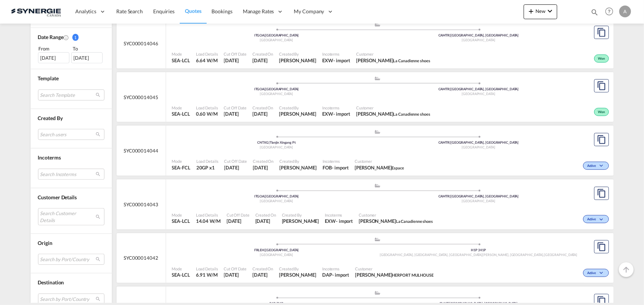
scroll to position [235, 0]
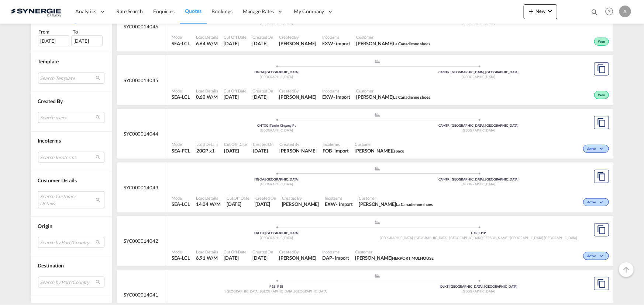
click at [49, 197] on md-select "Search Customer Details user name user [PERSON_NAME] – [PERSON_NAME] [PERSON_NA…" at bounding box center [71, 199] width 66 height 17
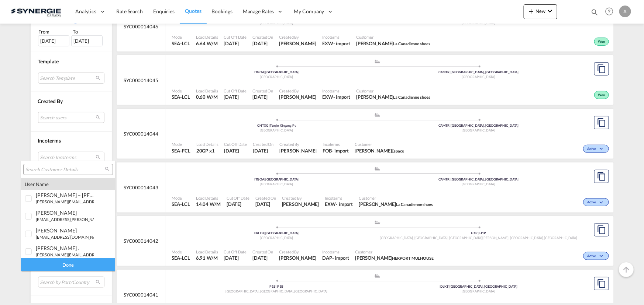
click at [67, 167] on input "search" at bounding box center [64, 170] width 79 height 7
type input "PHOENICIA"
click at [597, 12] on md-backdrop at bounding box center [322, 152] width 644 height 305
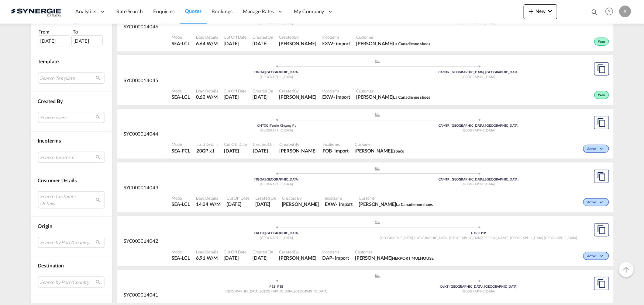
click at [595, 12] on md-icon "icon-magnify" at bounding box center [594, 12] width 8 height 8
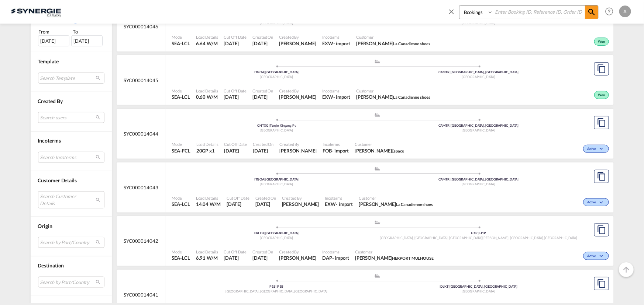
click at [625, 52] on div "Quotes Manage all your quotes Filters Clear All Status 1 All Active Expired Fol…" at bounding box center [322, 164] width 644 height 280
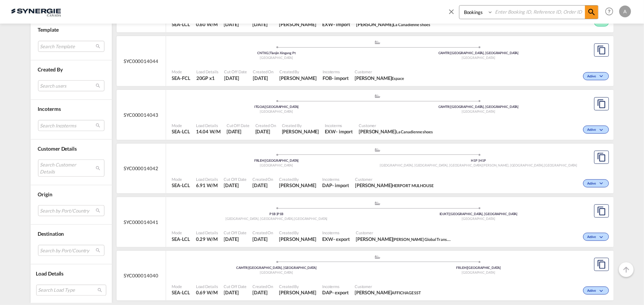
scroll to position [335, 0]
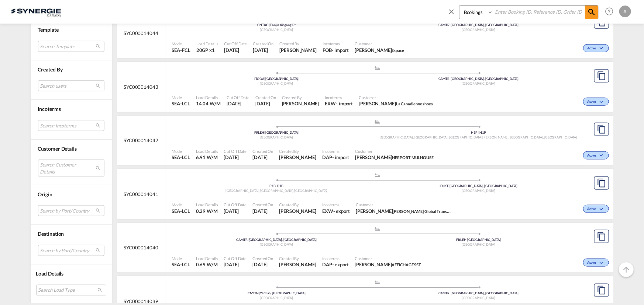
click at [44, 211] on md-select "Search by Port/Country JPNIC nichinan [GEOGRAPHIC_DATA] AEAMF mussafah [GEOGRAP…" at bounding box center [71, 210] width 66 height 11
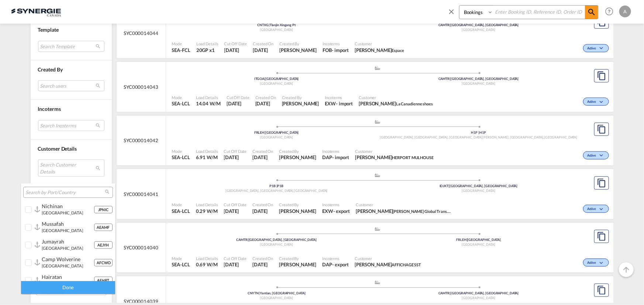
click at [46, 192] on input "search" at bounding box center [64, 193] width 79 height 7
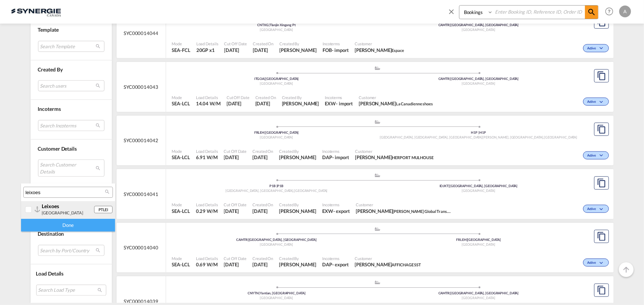
type input "leixoes"
click at [41, 206] on div "PTLEI leixoes portugal" at bounding box center [65, 209] width 58 height 13
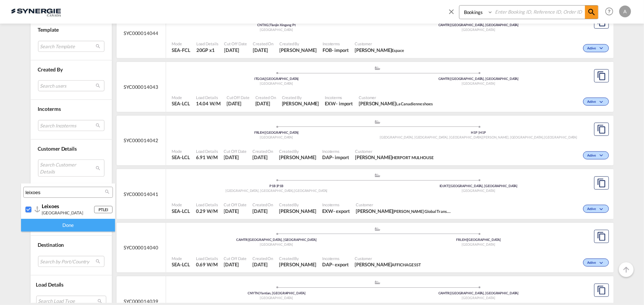
click at [57, 226] on div "Done" at bounding box center [68, 225] width 94 height 13
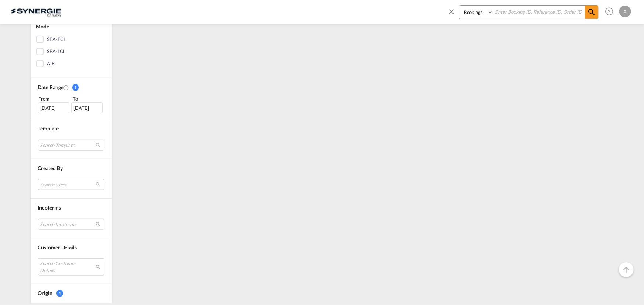
scroll to position [277, 0]
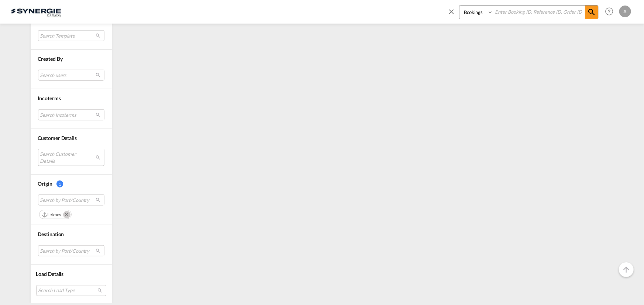
click at [57, 154] on md-select "Search Customer Details" at bounding box center [71, 157] width 66 height 17
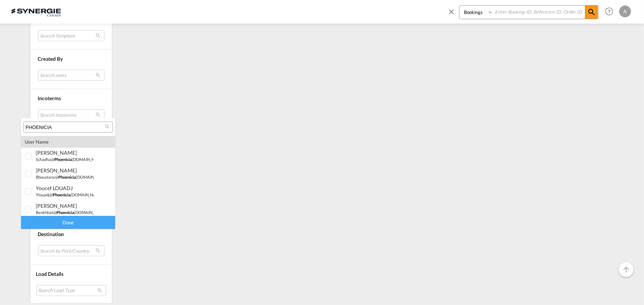
click at [55, 128] on input "PHOENICIA" at bounding box center [64, 127] width 79 height 7
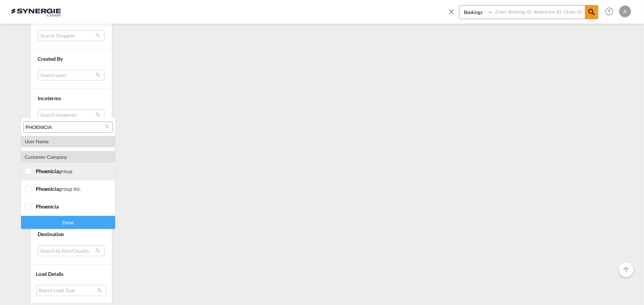
click at [31, 169] on div at bounding box center [28, 171] width 7 height 7
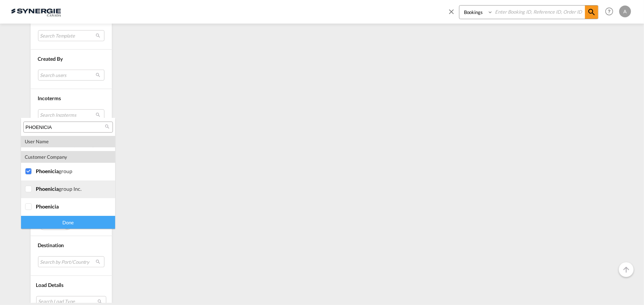
click at [31, 187] on div at bounding box center [28, 189] width 7 height 7
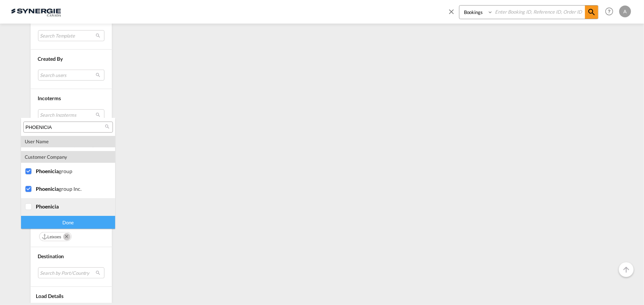
click at [32, 204] on div at bounding box center [28, 207] width 7 height 7
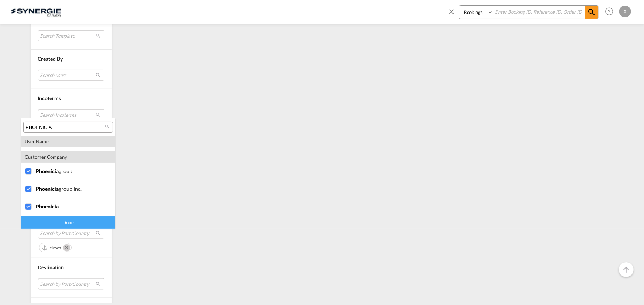
click at [52, 221] on div "Done" at bounding box center [68, 222] width 94 height 13
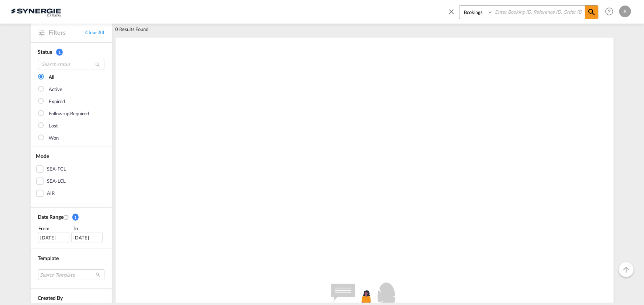
scroll to position [27, 0]
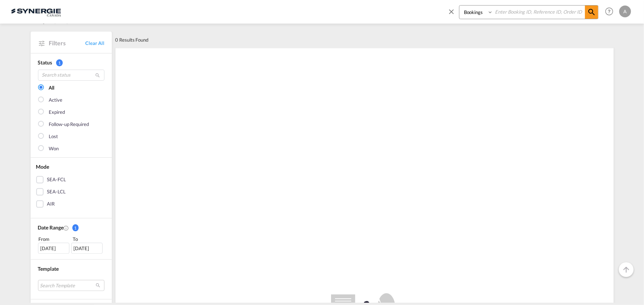
click at [55, 245] on div "14 Jul 2025" at bounding box center [53, 248] width 31 height 11
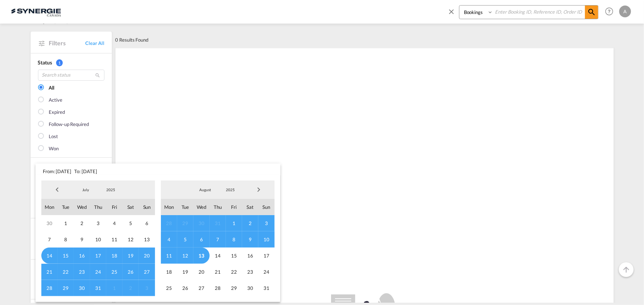
click at [111, 191] on span "2025" at bounding box center [111, 189] width 24 height 5
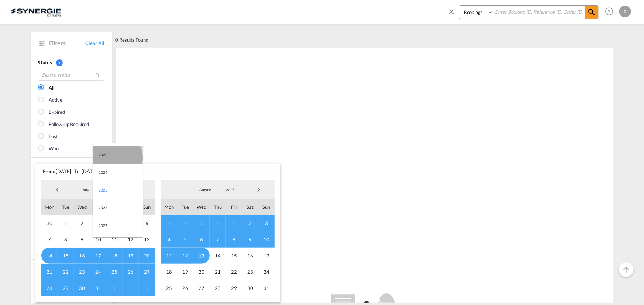
click at [116, 158] on md-option "2023" at bounding box center [118, 155] width 50 height 18
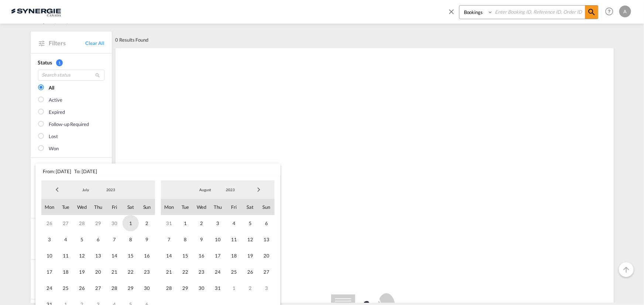
click at [128, 225] on span "1" at bounding box center [130, 223] width 16 height 16
click at [238, 187] on span "2023" at bounding box center [230, 189] width 24 height 5
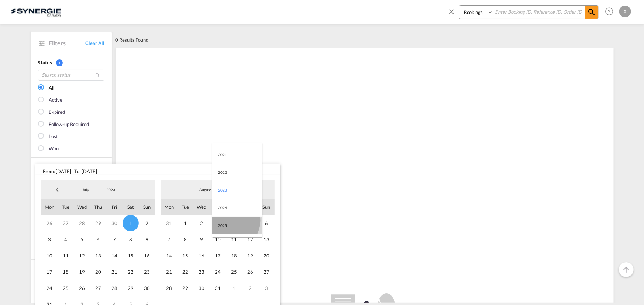
click at [229, 221] on md-option "2025" at bounding box center [237, 226] width 50 height 18
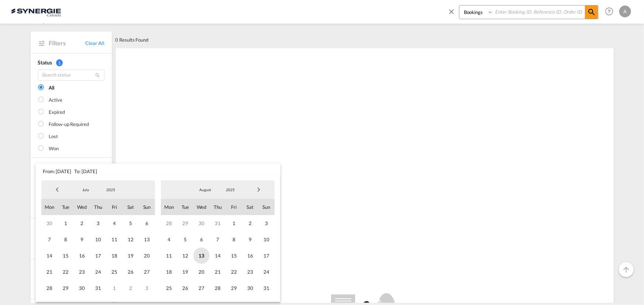
click at [201, 260] on span "13" at bounding box center [201, 256] width 16 height 16
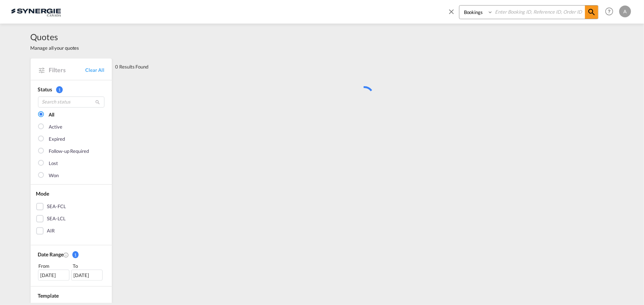
scroll to position [0, 0]
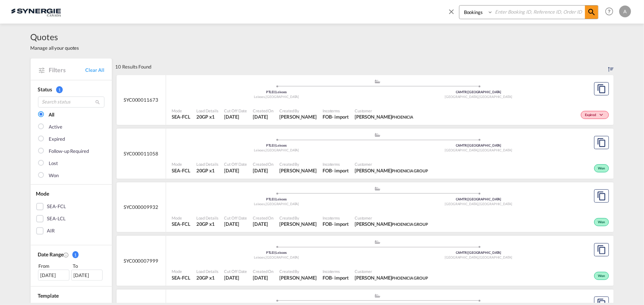
drag, startPoint x: 479, startPoint y: 13, endPoint x: 480, endPoint y: 18, distance: 5.2
click at [479, 13] on select "Bookings Quotes Enquiries" at bounding box center [476, 12] width 35 height 13
select select "Quotes"
click at [459, 6] on select "Bookings Quotes Enquiries" at bounding box center [476, 12] width 35 height 13
click at [512, 15] on input at bounding box center [539, 12] width 92 height 13
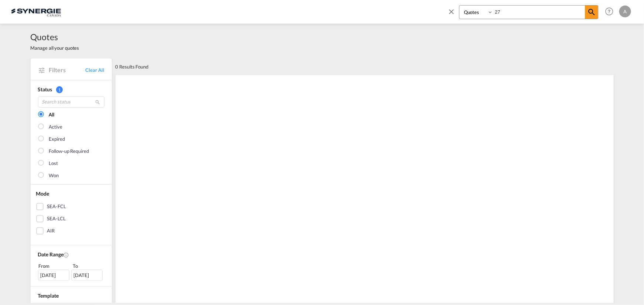
type input "2"
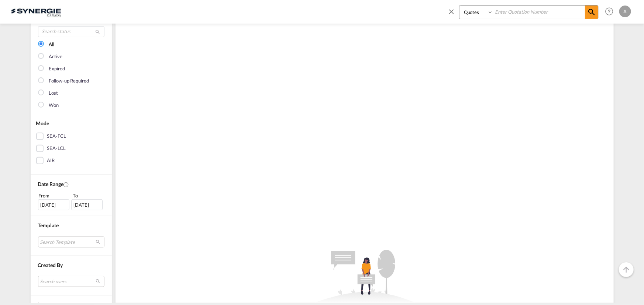
scroll to position [134, 0]
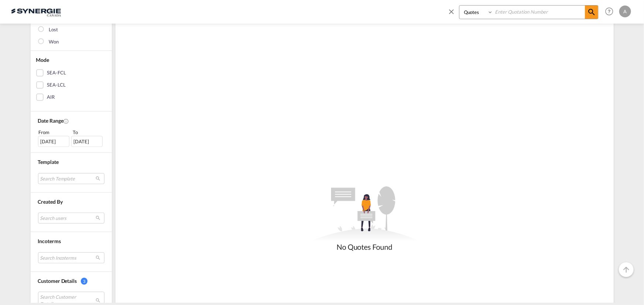
click at [93, 107] on div "Mode SEA-FCL SEA-LCL AIR" at bounding box center [71, 81] width 81 height 61
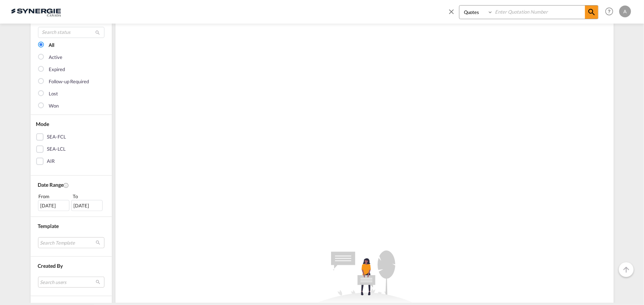
scroll to position [0, 0]
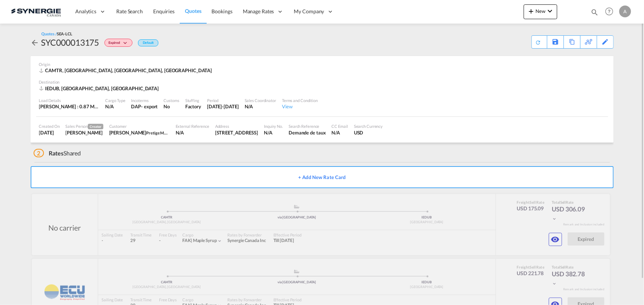
scroll to position [28, 0]
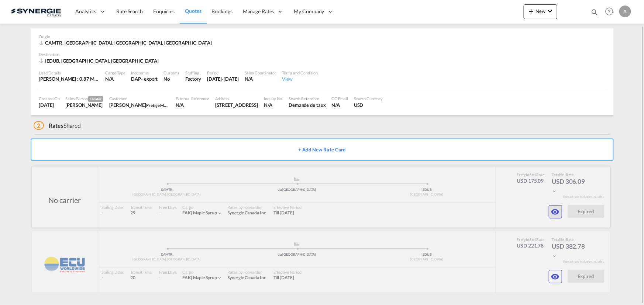
click at [553, 210] on md-icon "icon-eye" at bounding box center [555, 212] width 9 height 9
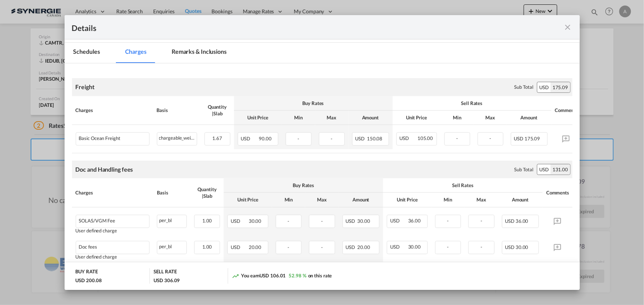
scroll to position [100, 0]
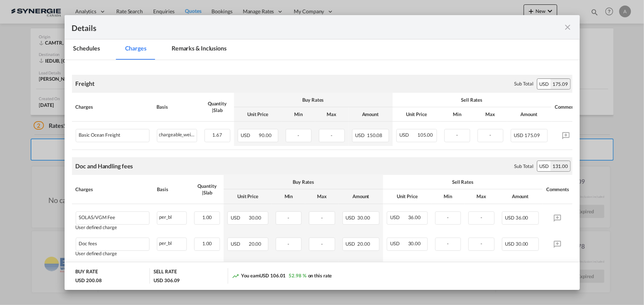
drag, startPoint x: 564, startPoint y: 25, endPoint x: 566, endPoint y: 21, distance: 4.5
click at [564, 25] on md-icon "icon-close fg-AAA8AD m-0 cursor" at bounding box center [567, 27] width 9 height 9
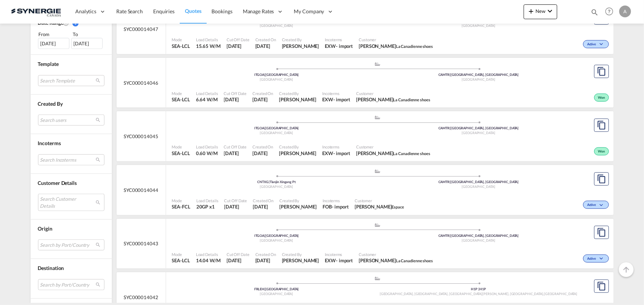
scroll to position [235, 0]
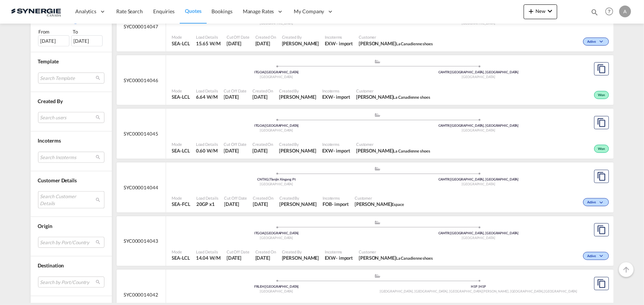
click at [55, 201] on md-select "Search Customer Details user name user [PERSON_NAME] – [PERSON_NAME] [PERSON_NA…" at bounding box center [71, 199] width 66 height 17
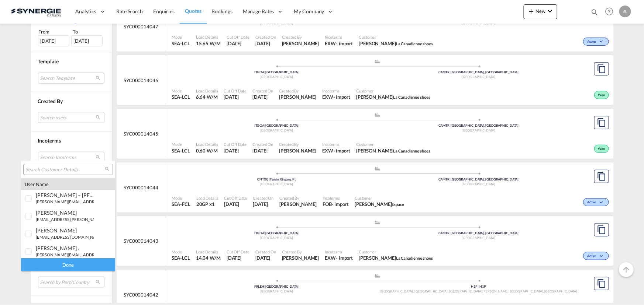
click at [72, 171] on input "search" at bounding box center [64, 170] width 79 height 7
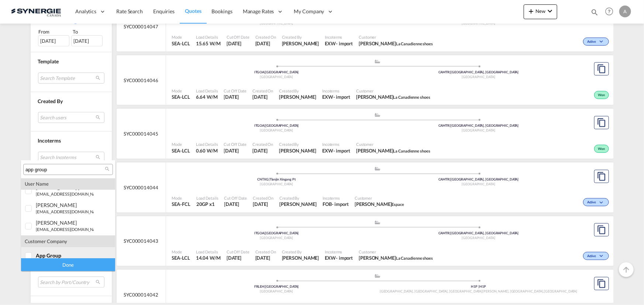
scroll to position [32, 0]
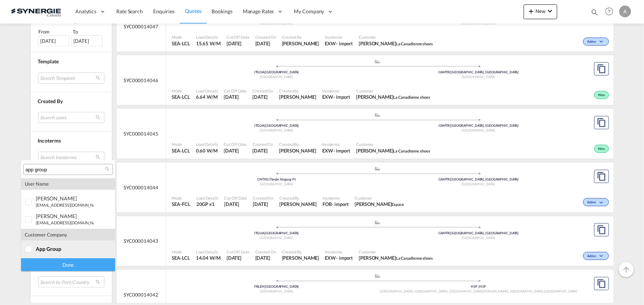
type input "app group"
click at [39, 252] on span "app group" at bounding box center [48, 249] width 25 height 6
click at [53, 263] on div "Done" at bounding box center [68, 265] width 94 height 13
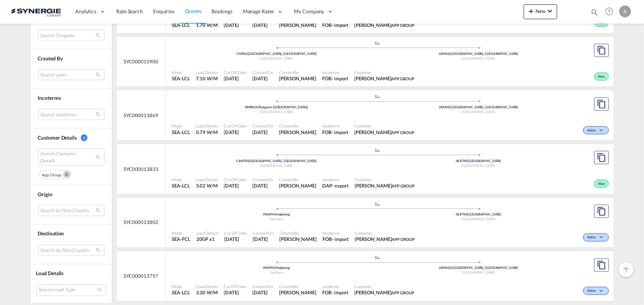
scroll to position [536, 0]
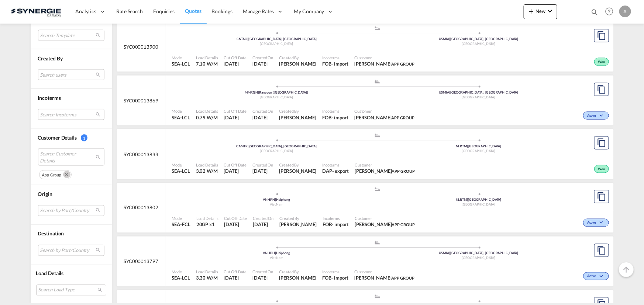
click at [316, 158] on div "Mode SEA-LCL Load Details 3.02 W/M Cut Off Date [DATE] Created On [DATE] Create…" at bounding box center [389, 168] width 447 height 22
